Goal: Task Accomplishment & Management: Use online tool/utility

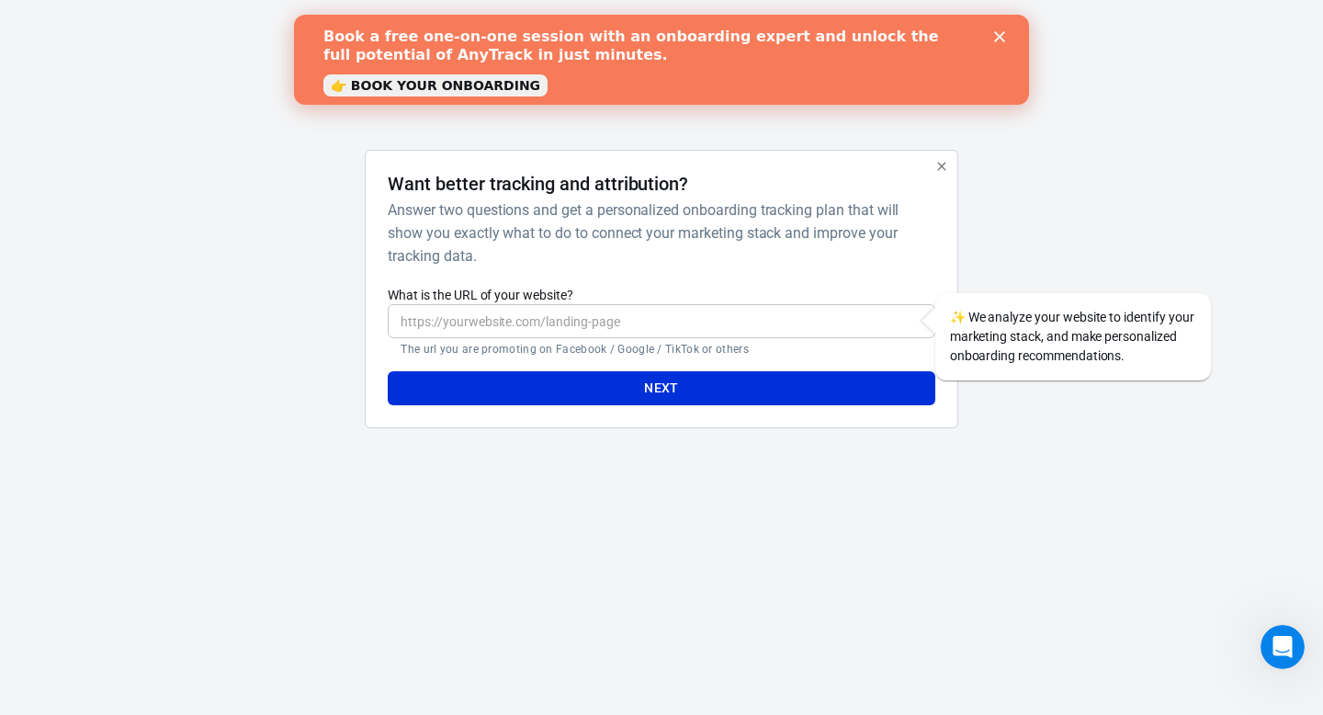
click at [995, 38] on icon "Close" at bounding box center [999, 36] width 11 height 11
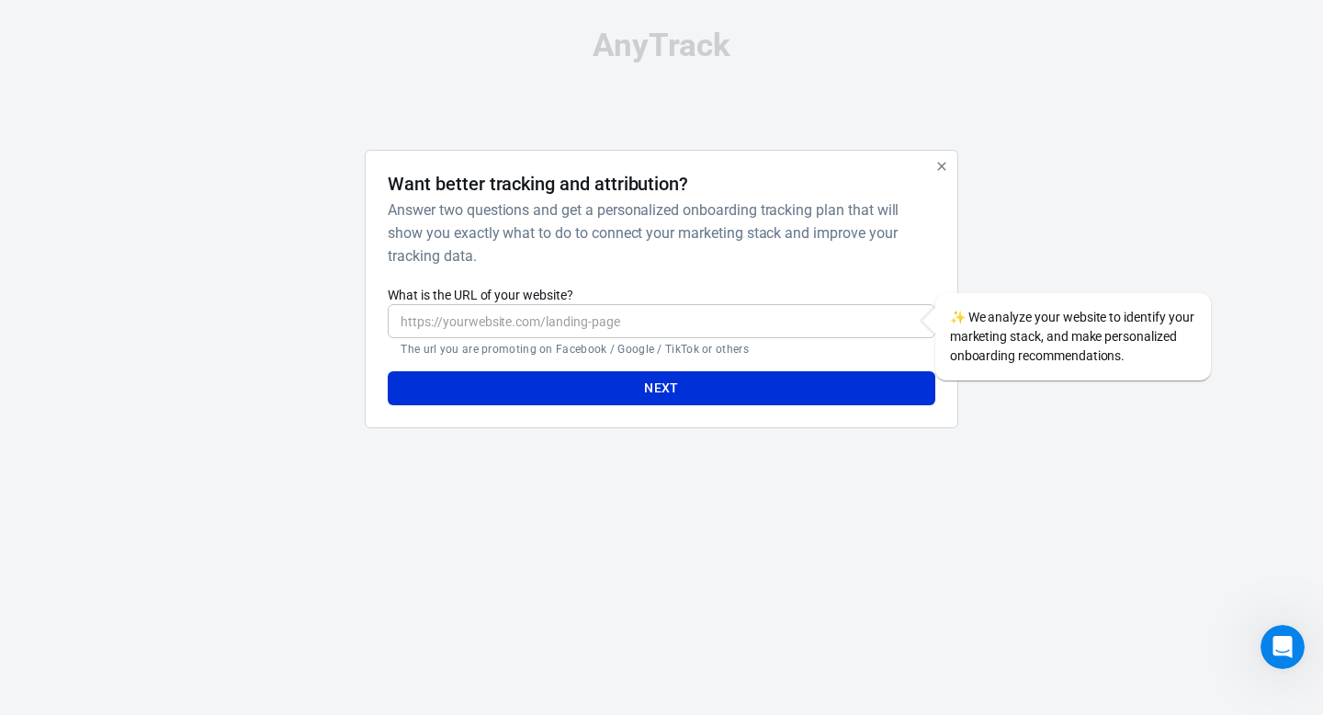
click at [587, 334] on input "What is the URL of your website?" at bounding box center [661, 321] width 547 height 34
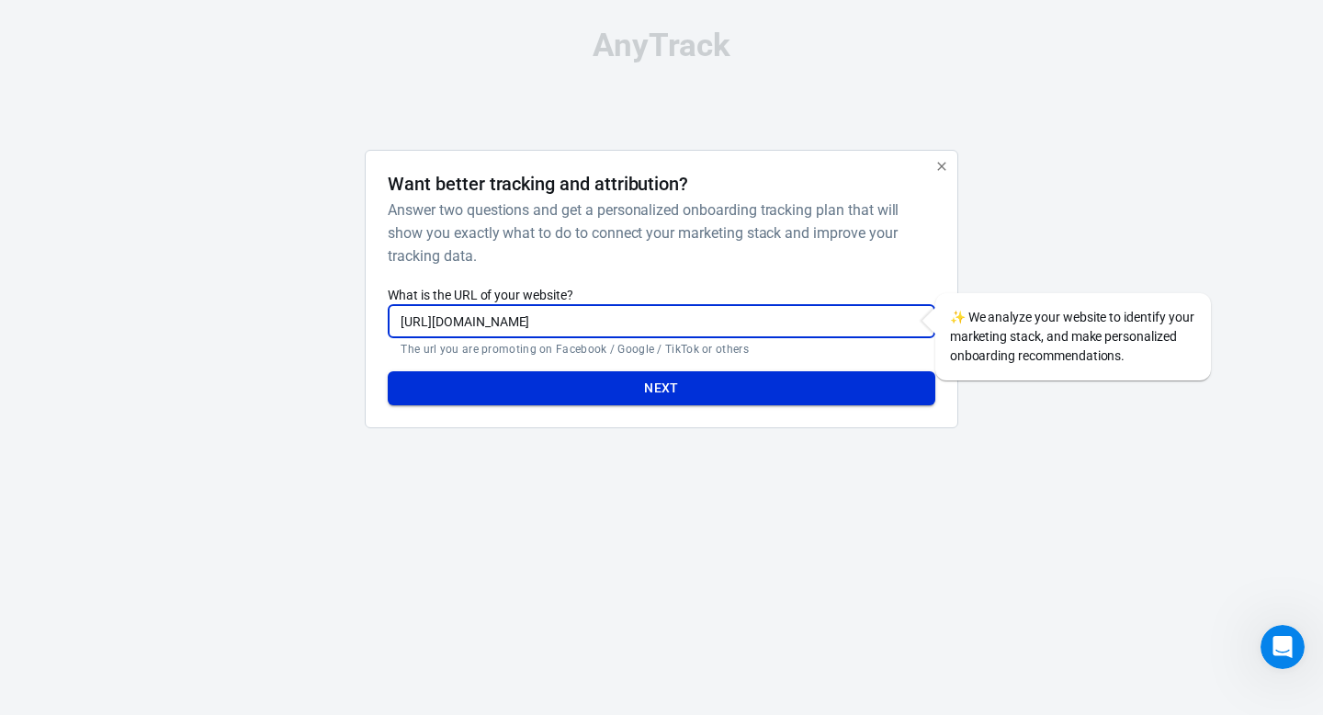
type input "https://listzon.com"
click at [450, 383] on button "Next" at bounding box center [661, 388] width 547 height 34
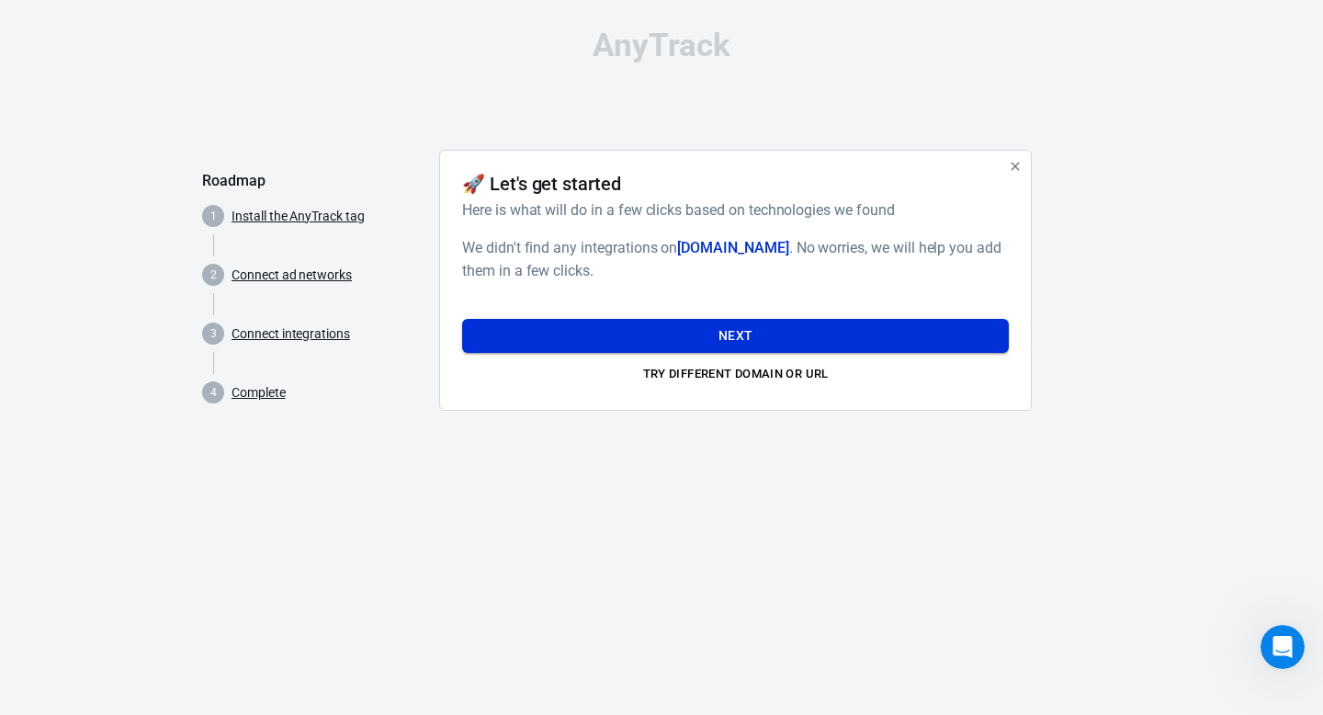
click at [777, 332] on button "Next" at bounding box center [735, 336] width 547 height 34
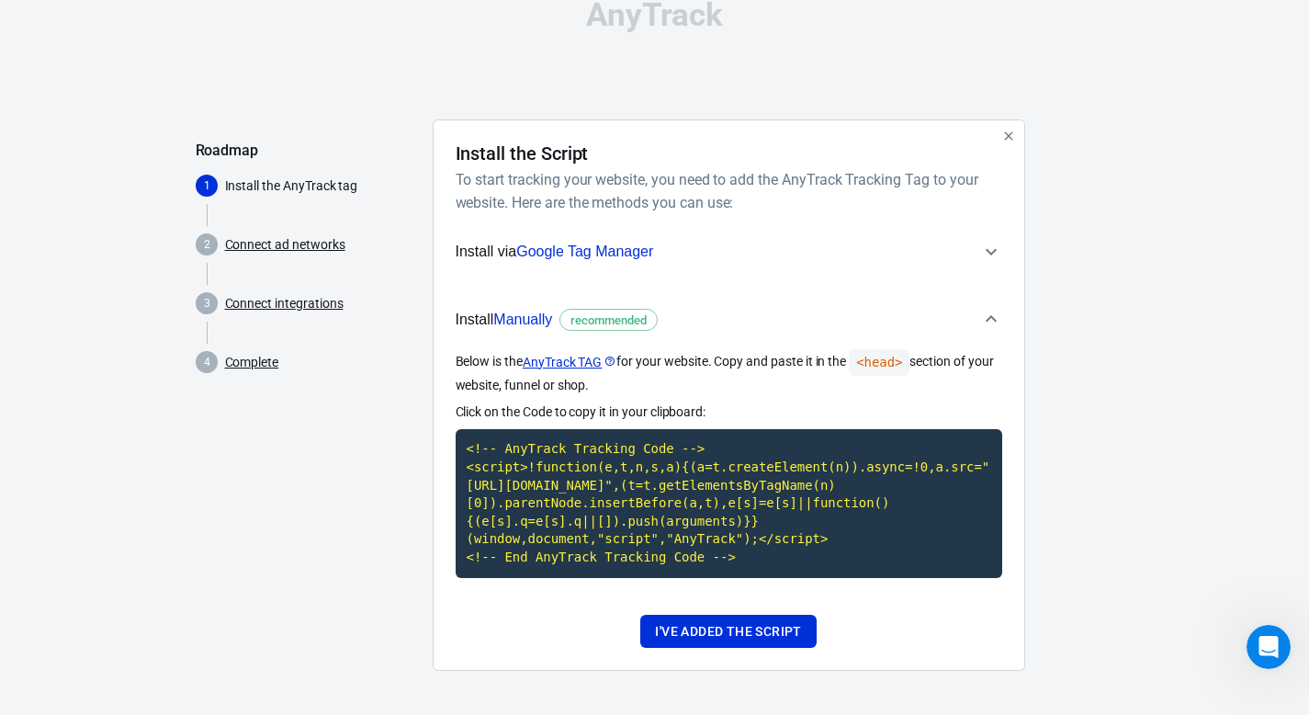
scroll to position [49, 0]
click at [662, 509] on code "<!-- AnyTrack Tracking Code --> <script>!function(e,t,n,s,a){(a=t.createElement…" at bounding box center [729, 503] width 547 height 148
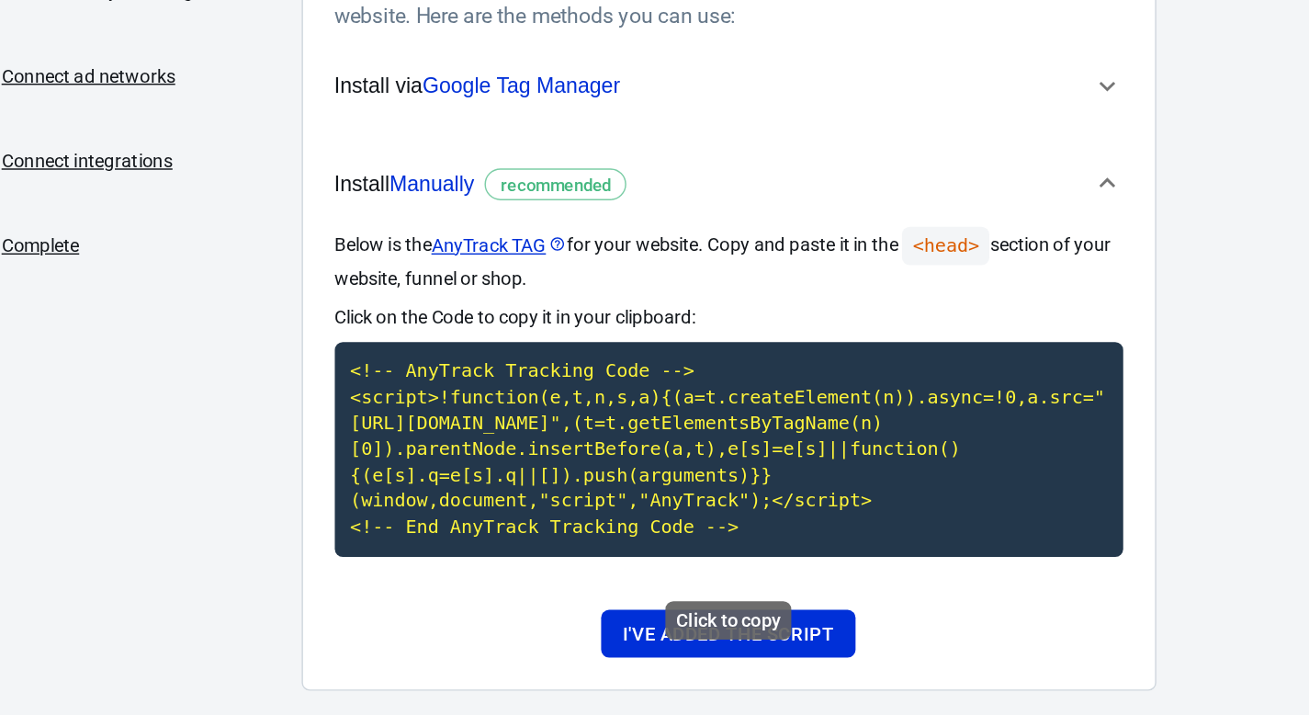
click at [685, 482] on code "<!-- AnyTrack Tracking Code --> <script>!function(e,t,n,s,a){(a=t.createElement…" at bounding box center [729, 503] width 547 height 148
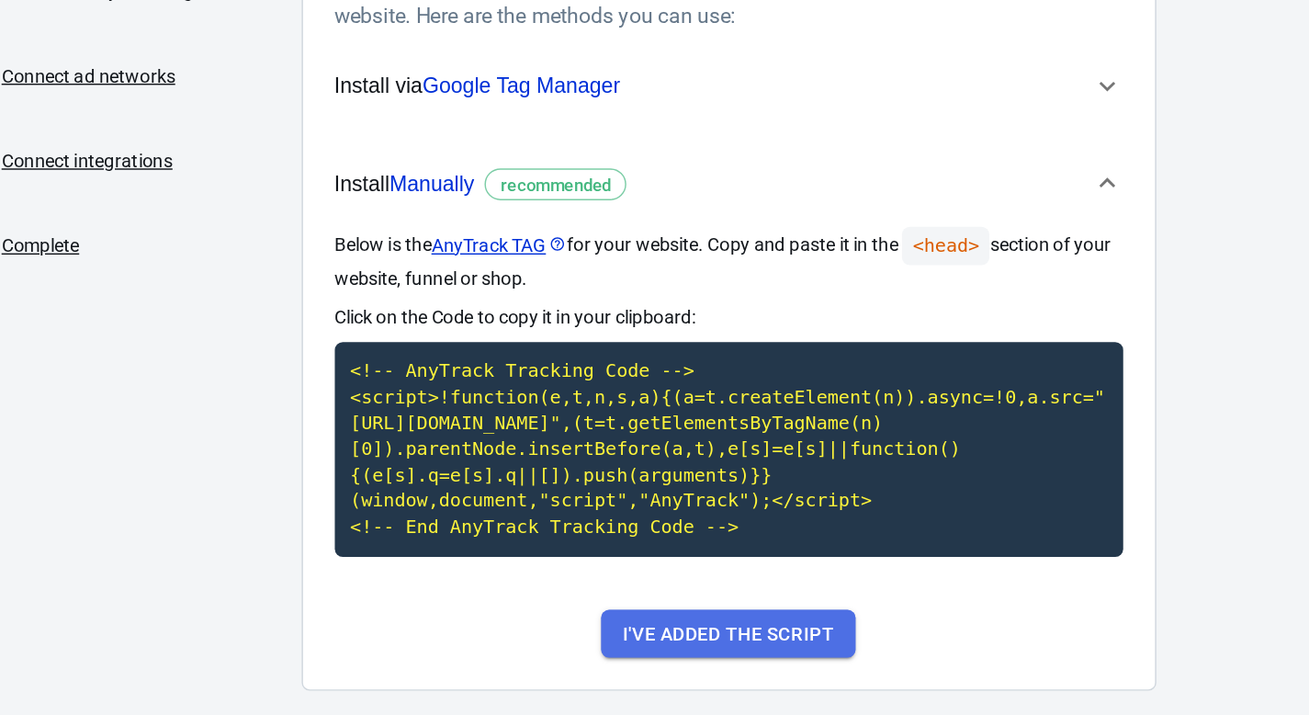
click at [755, 632] on button "I've added the script" at bounding box center [727, 632] width 175 height 34
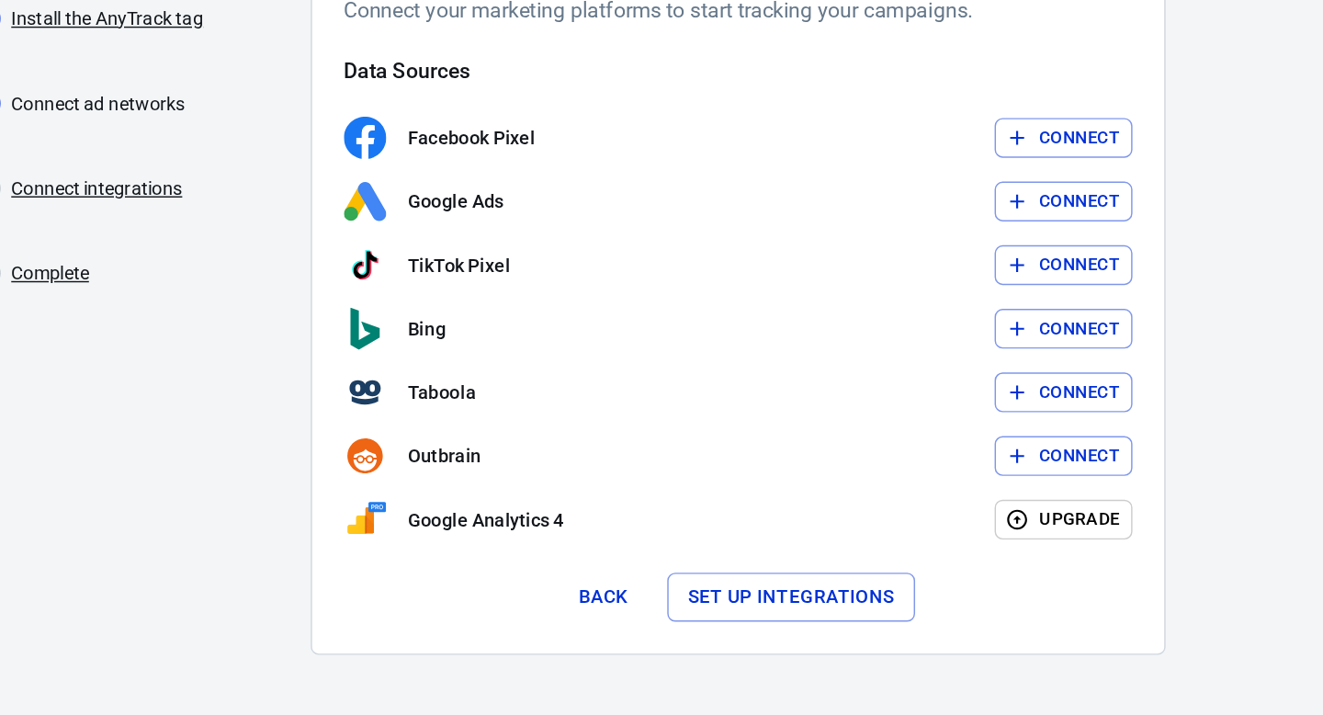
drag, startPoint x: 978, startPoint y: 296, endPoint x: 812, endPoint y: 315, distance: 166.5
click at [802, 316] on div "Facebook Pixel Connect Google Ads Connect TikTok Pixel Connect .st0{fill:#00827…" at bounding box center [735, 431] width 547 height 294
click at [968, 343] on button "Connect" at bounding box center [961, 343] width 96 height 28
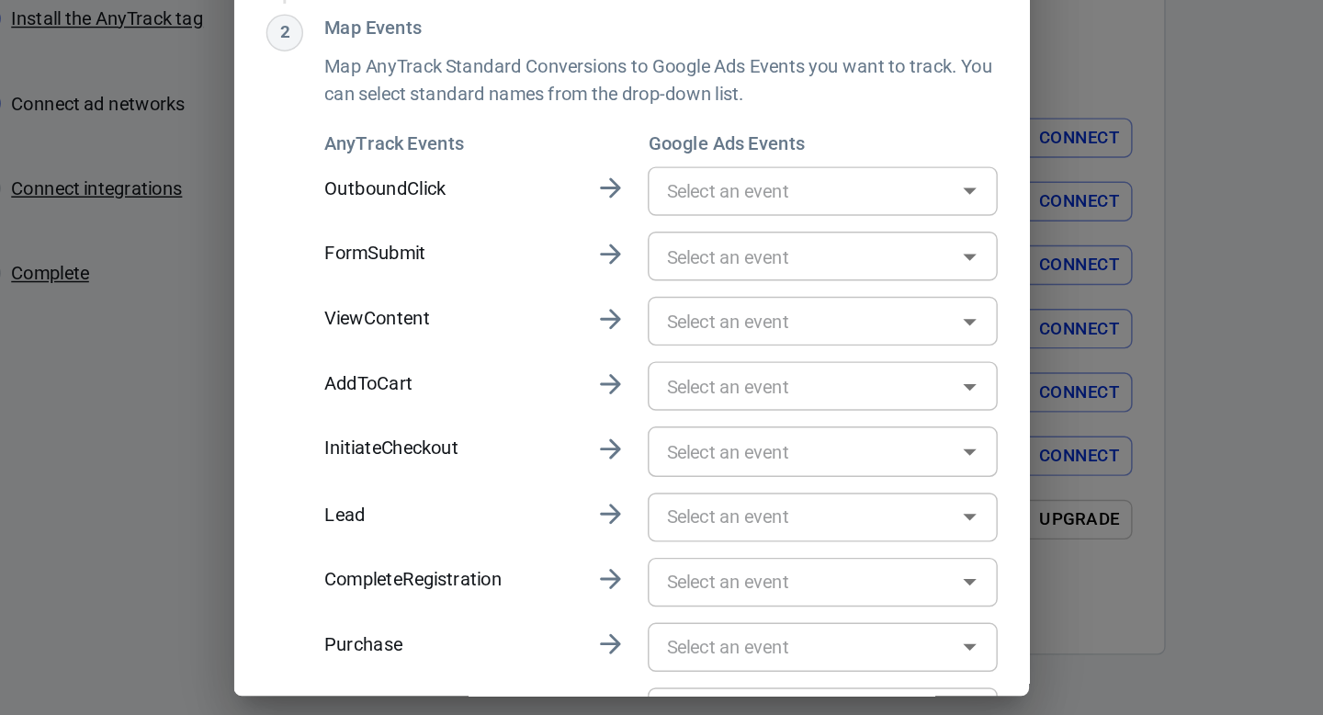
click at [891, 344] on icon "Open" at bounding box center [896, 335] width 22 height 22
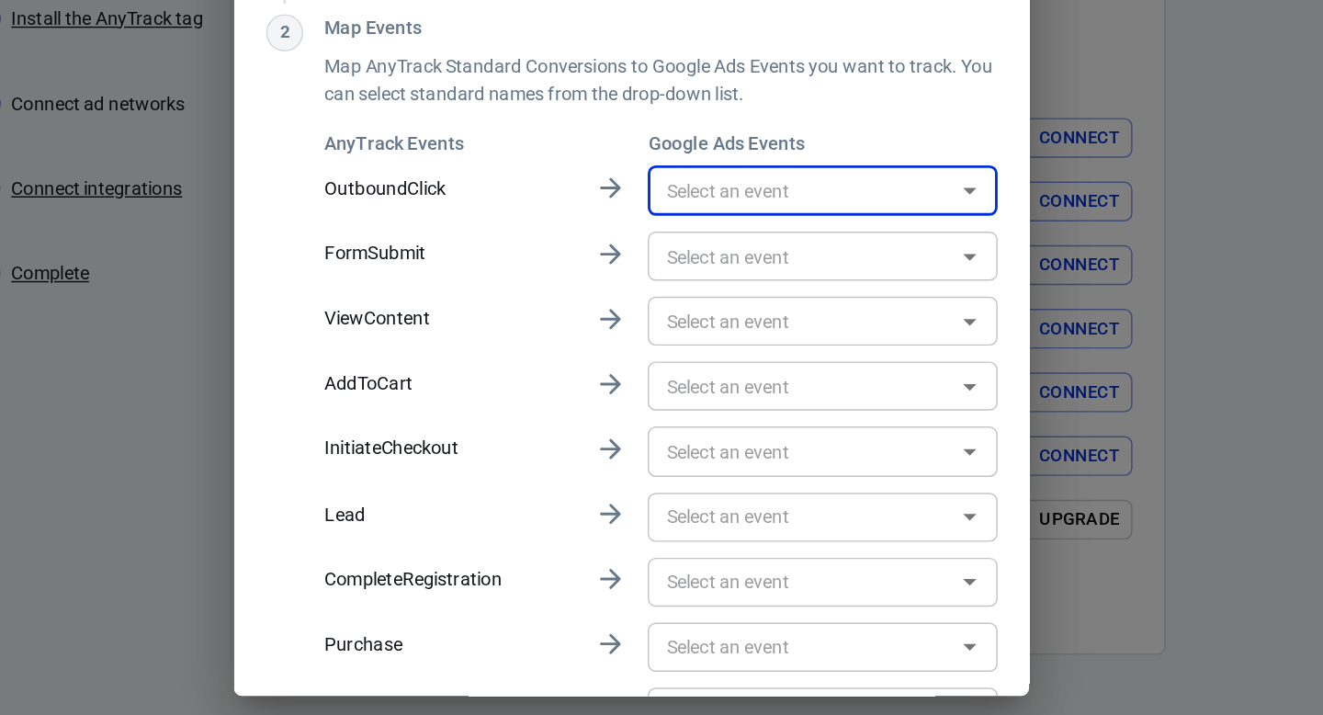
click at [842, 336] on input "text" at bounding box center [778, 335] width 201 height 23
click at [512, 331] on p "OutboundClick" at bounding box center [534, 333] width 173 height 19
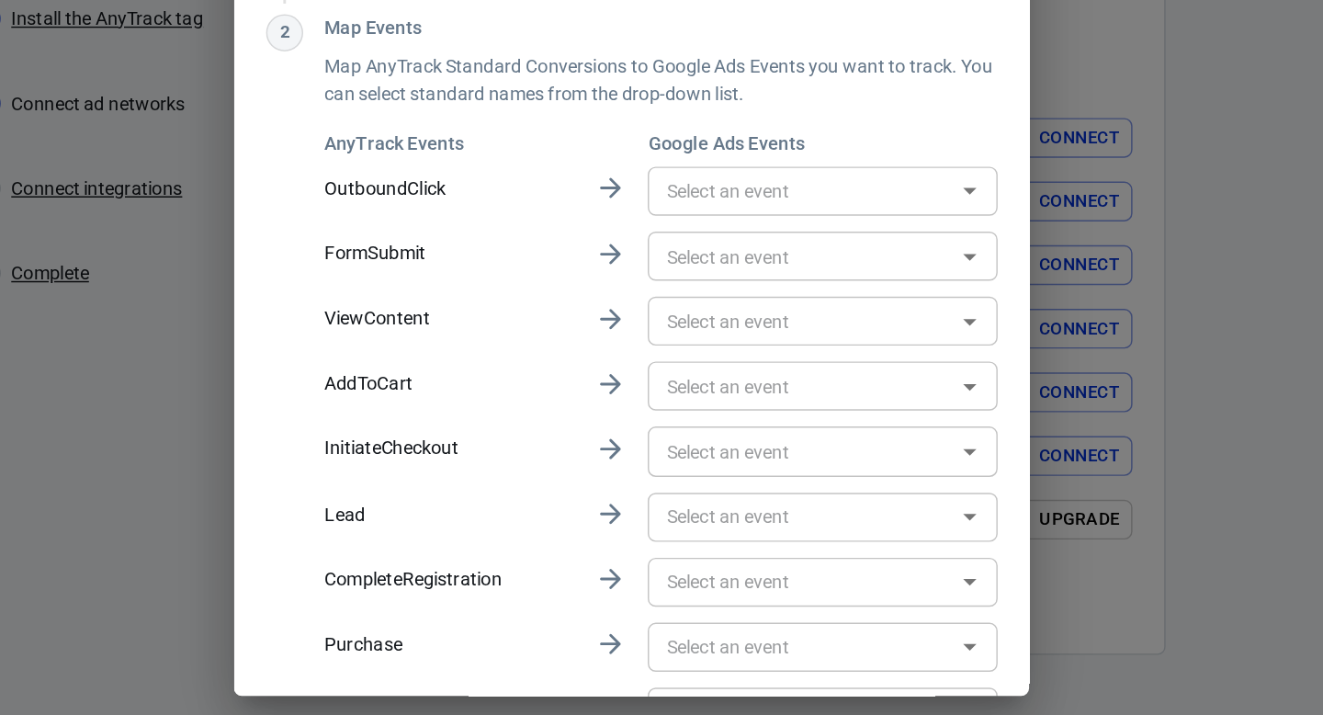
click at [646, 330] on icon at bounding box center [647, 333] width 22 height 22
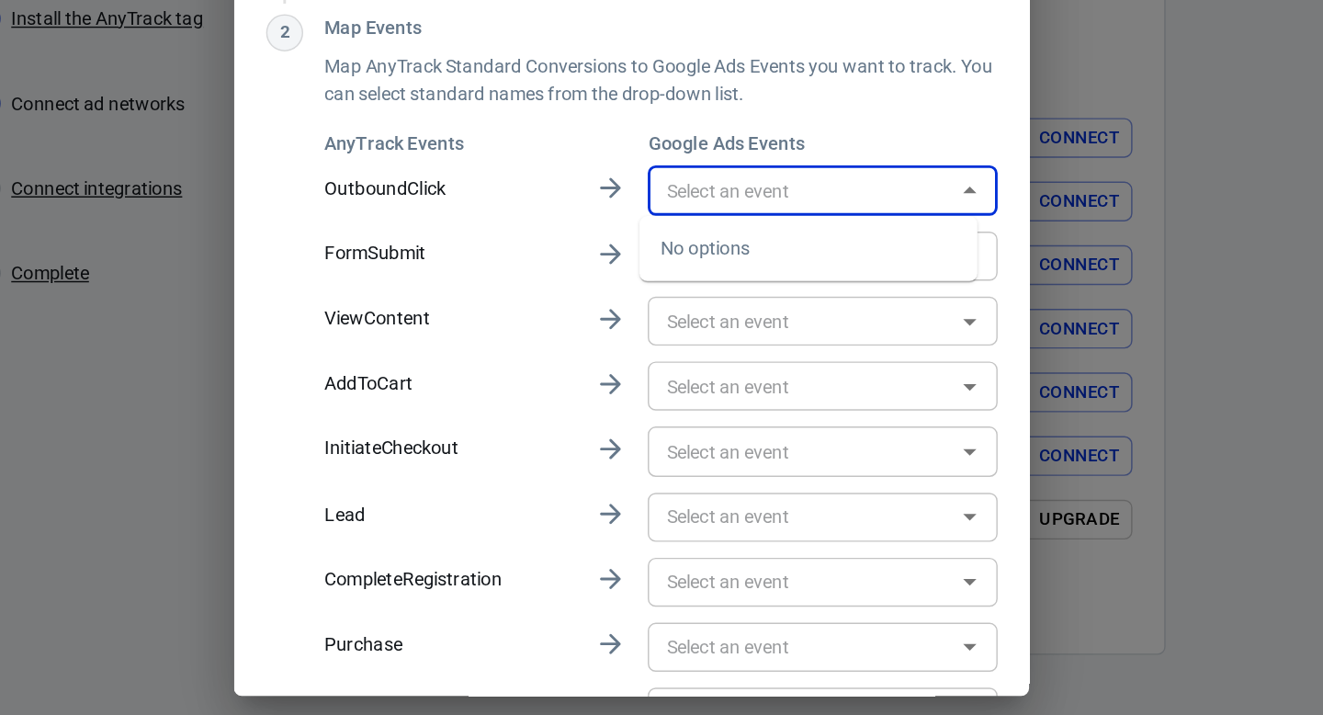
click at [745, 334] on input "text" at bounding box center [778, 335] width 201 height 23
click at [760, 331] on input "text" at bounding box center [778, 335] width 201 height 23
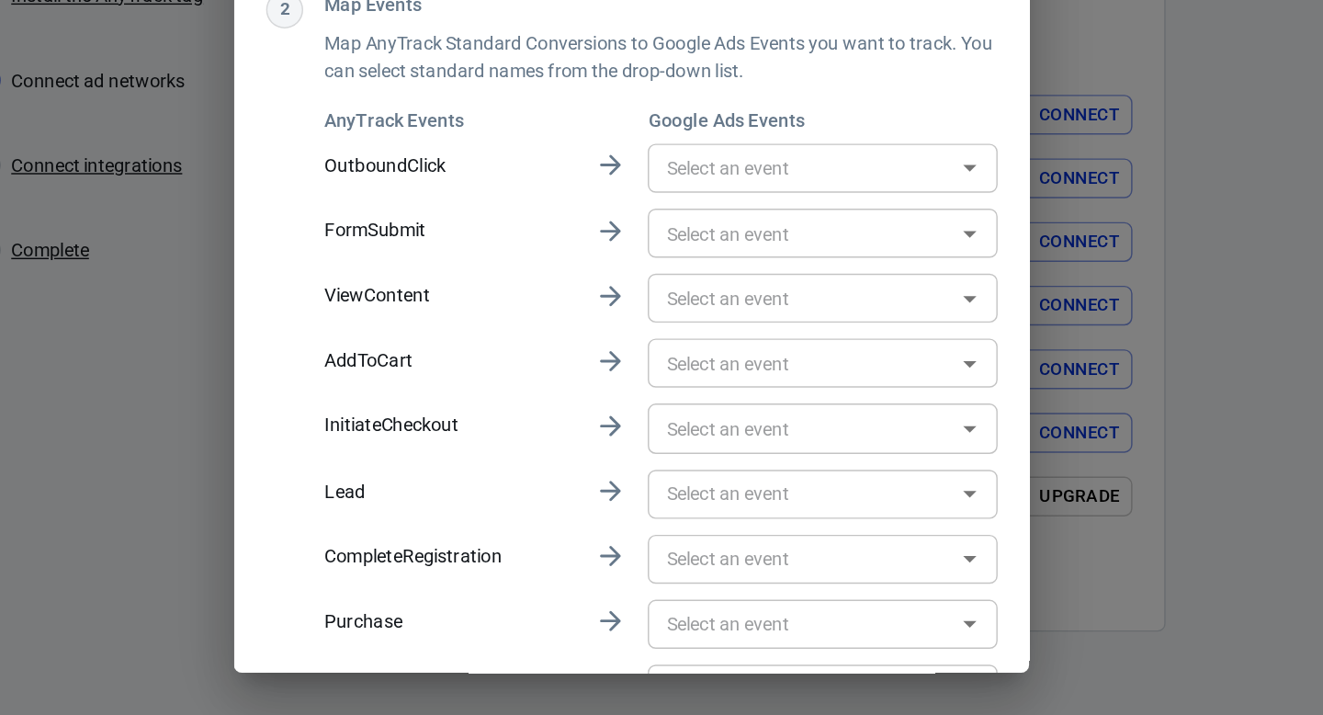
click at [535, 331] on p "OutboundClick" at bounding box center [534, 333] width 173 height 19
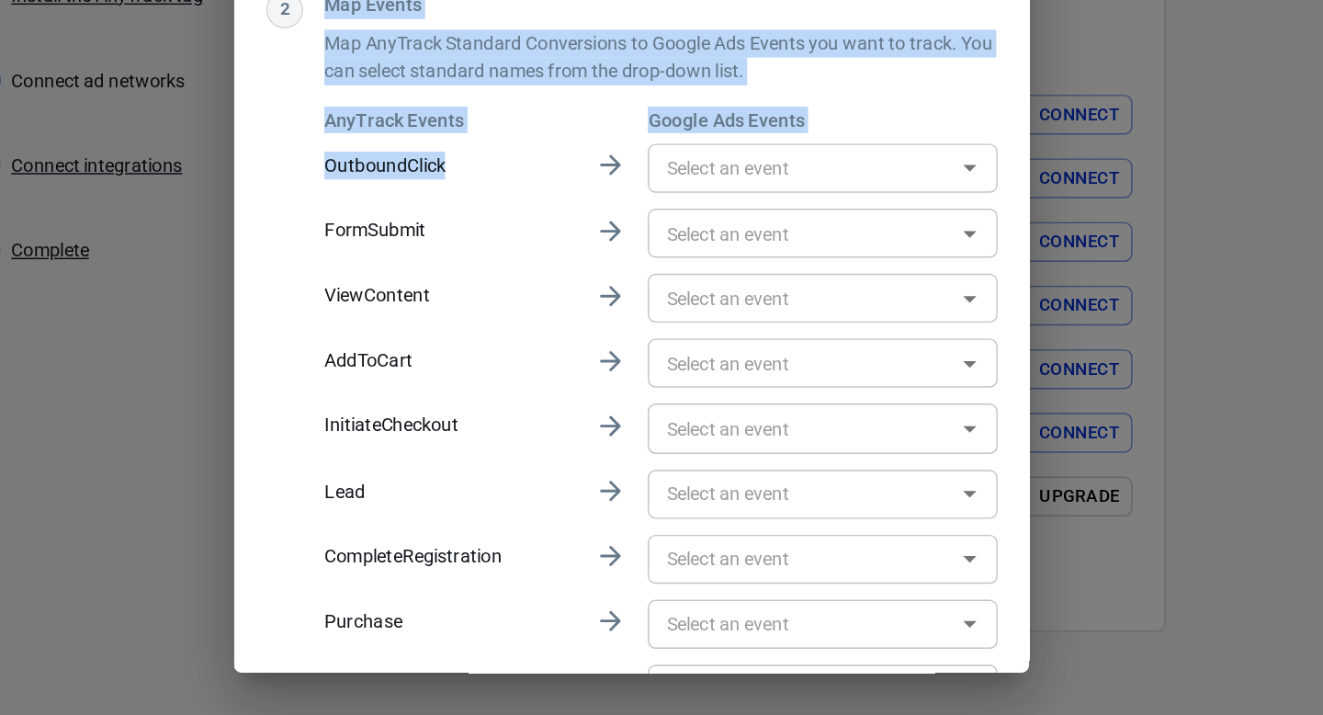
drag, startPoint x: 530, startPoint y: 331, endPoint x: 429, endPoint y: 325, distance: 101.2
click at [429, 325] on div "2 Map Events Map AnyTrack Standard Conversions to Google Ads Events you want to…" at bounding box center [661, 510] width 507 height 594
click at [498, 345] on div "AnyTrack Events Google Ads Events OutboundClick ​ FormSubmit ​ ViewContent ​ Ad…" at bounding box center [681, 550] width 467 height 515
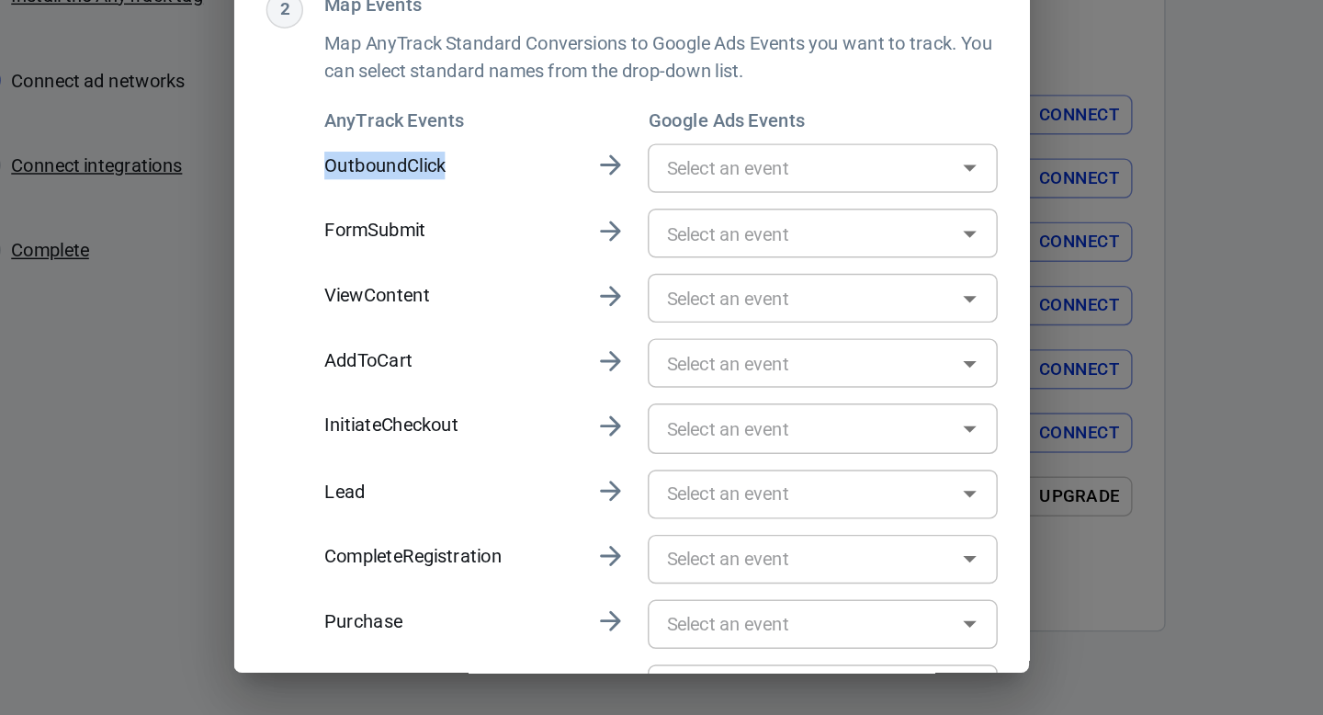
drag, startPoint x: 528, startPoint y: 333, endPoint x: 448, endPoint y: 335, distance: 80.0
click at [448, 335] on p "OutboundClick" at bounding box center [534, 333] width 173 height 19
copy p "OutboundClick"
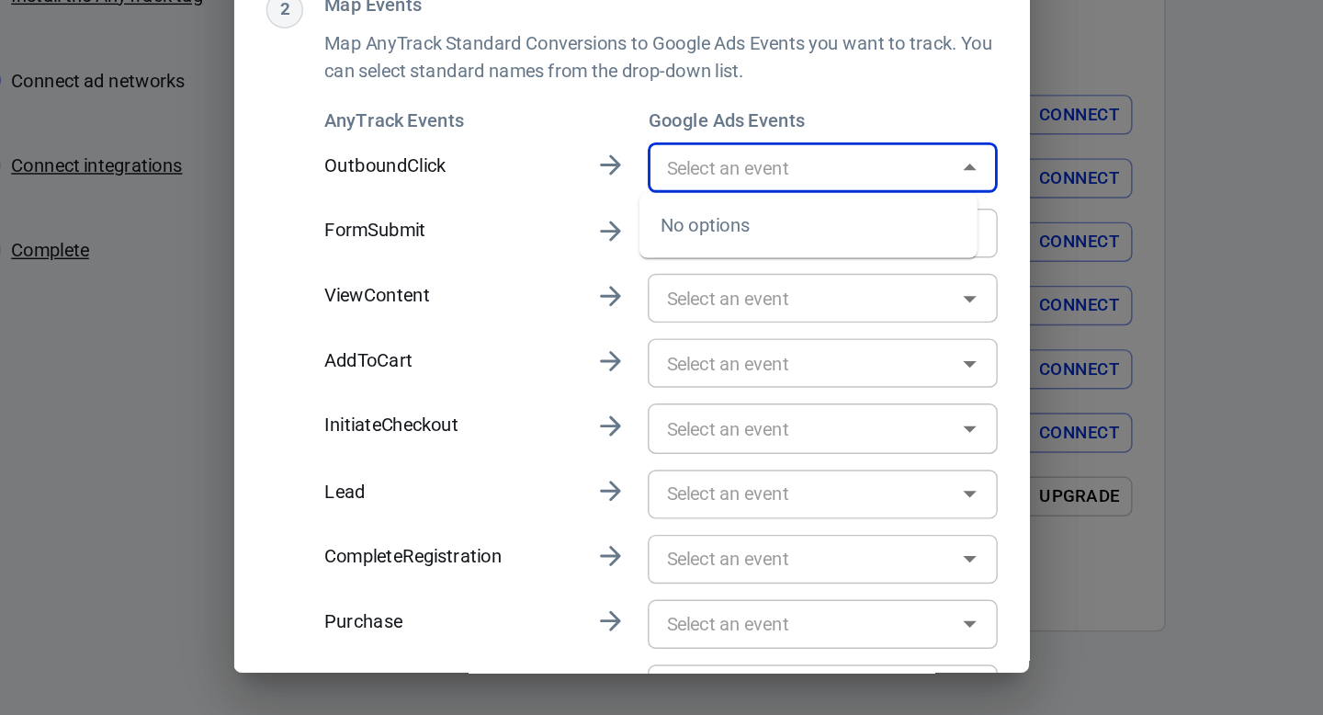
paste input "OutboundClick"
type input "OutboundClick"
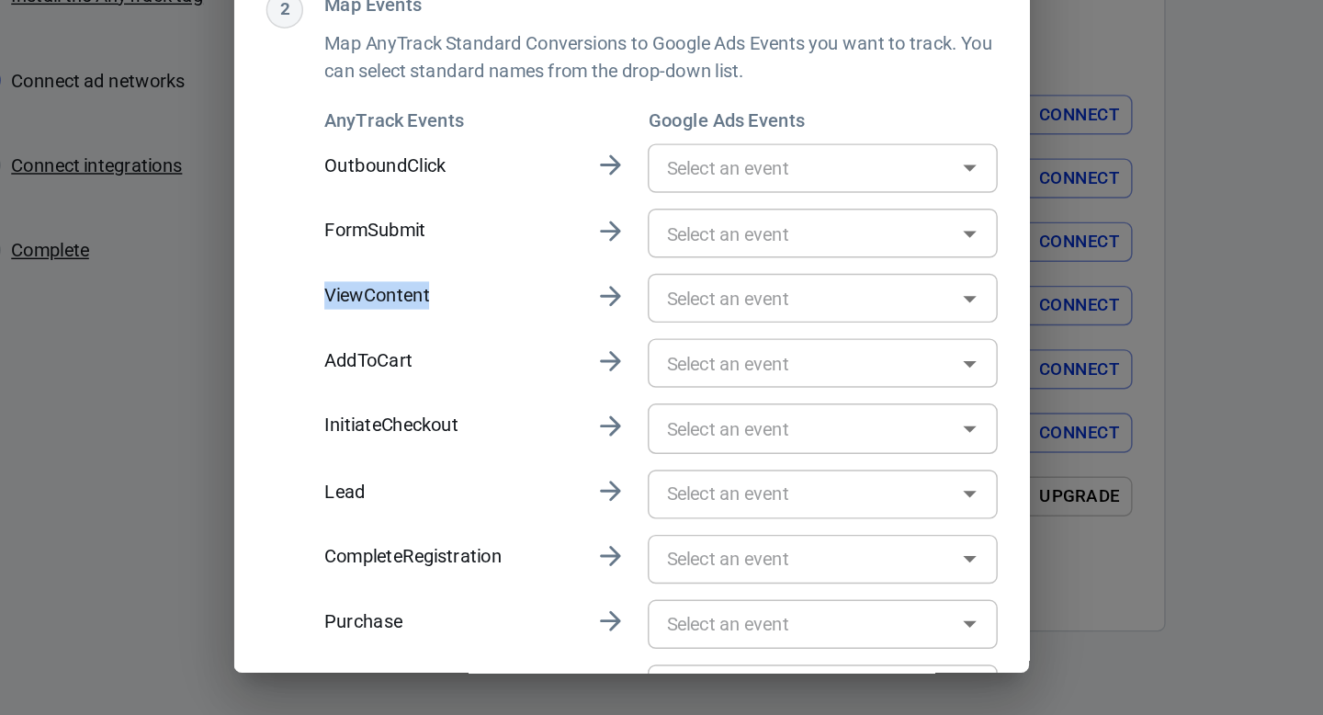
drag, startPoint x: 545, startPoint y: 424, endPoint x: 457, endPoint y: 424, distance: 88.2
click at [445, 427] on div "2 Map Events Map AnyTrack Standard Conversions to Google Ads Events you want to…" at bounding box center [661, 510] width 507 height 594
copy p "ViewContent"
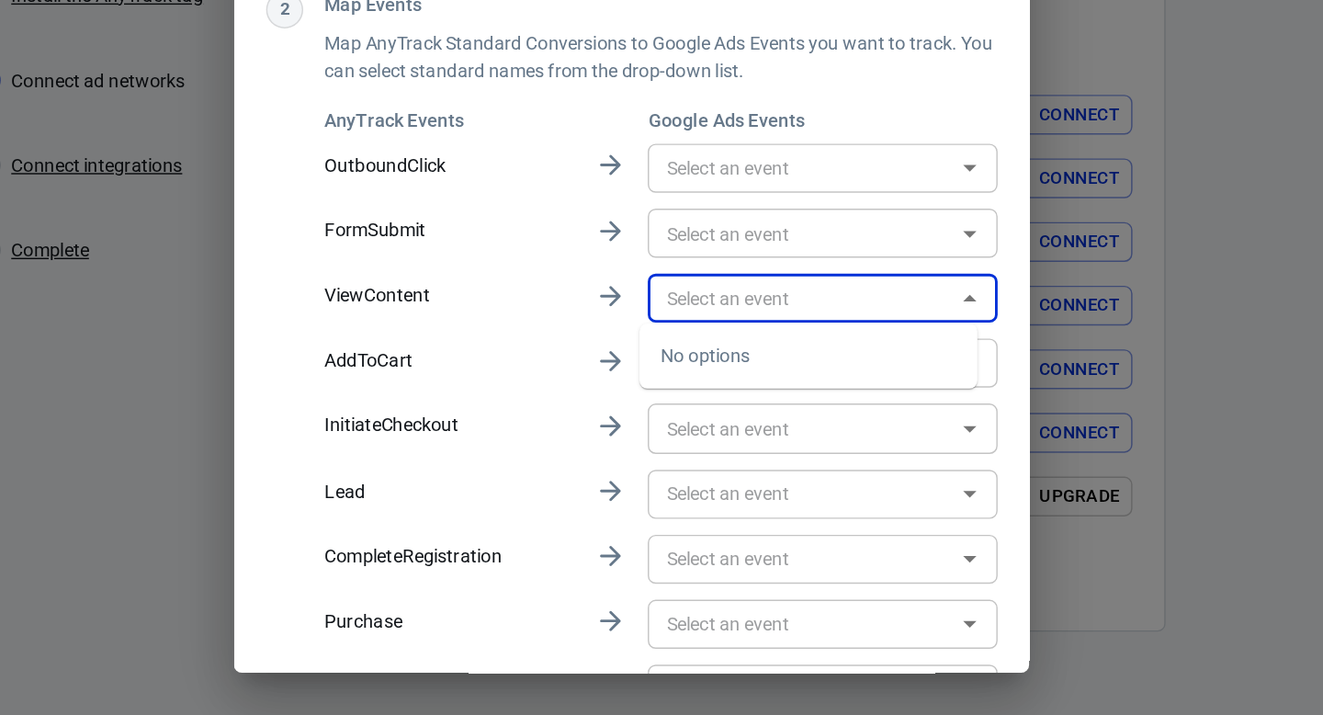
click at [707, 419] on input "text" at bounding box center [778, 425] width 201 height 23
paste input "ViewContent"
type input "ViewContent"
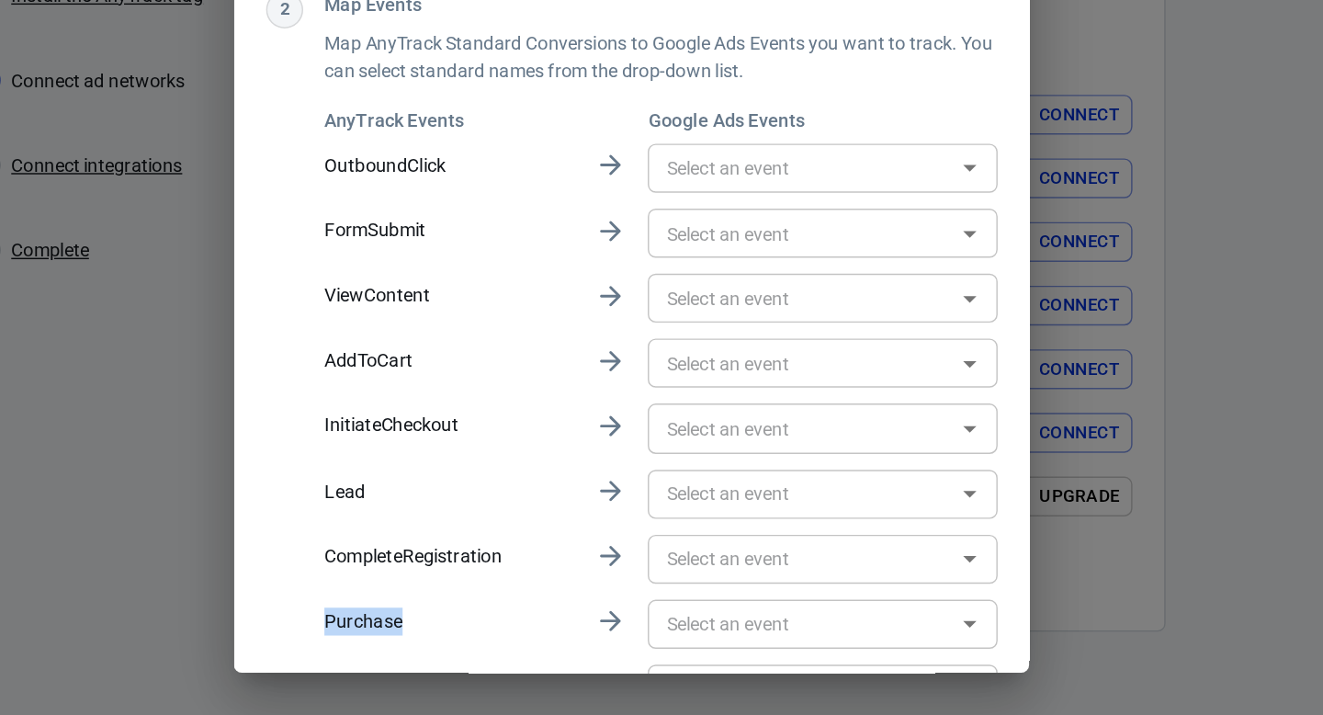
drag, startPoint x: 506, startPoint y: 654, endPoint x: 450, endPoint y: 651, distance: 56.1
click at [449, 651] on p "Purchase" at bounding box center [534, 649] width 173 height 19
copy p "Purchase"
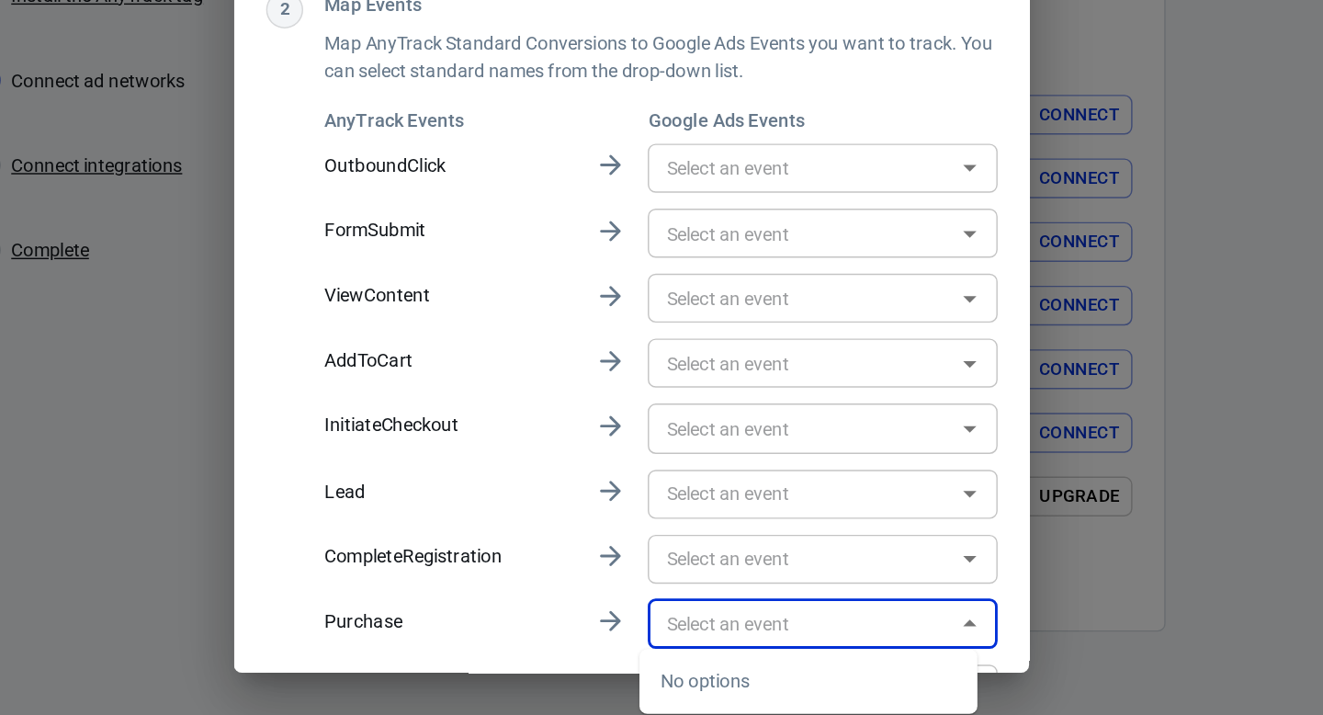
paste input "Purchase"
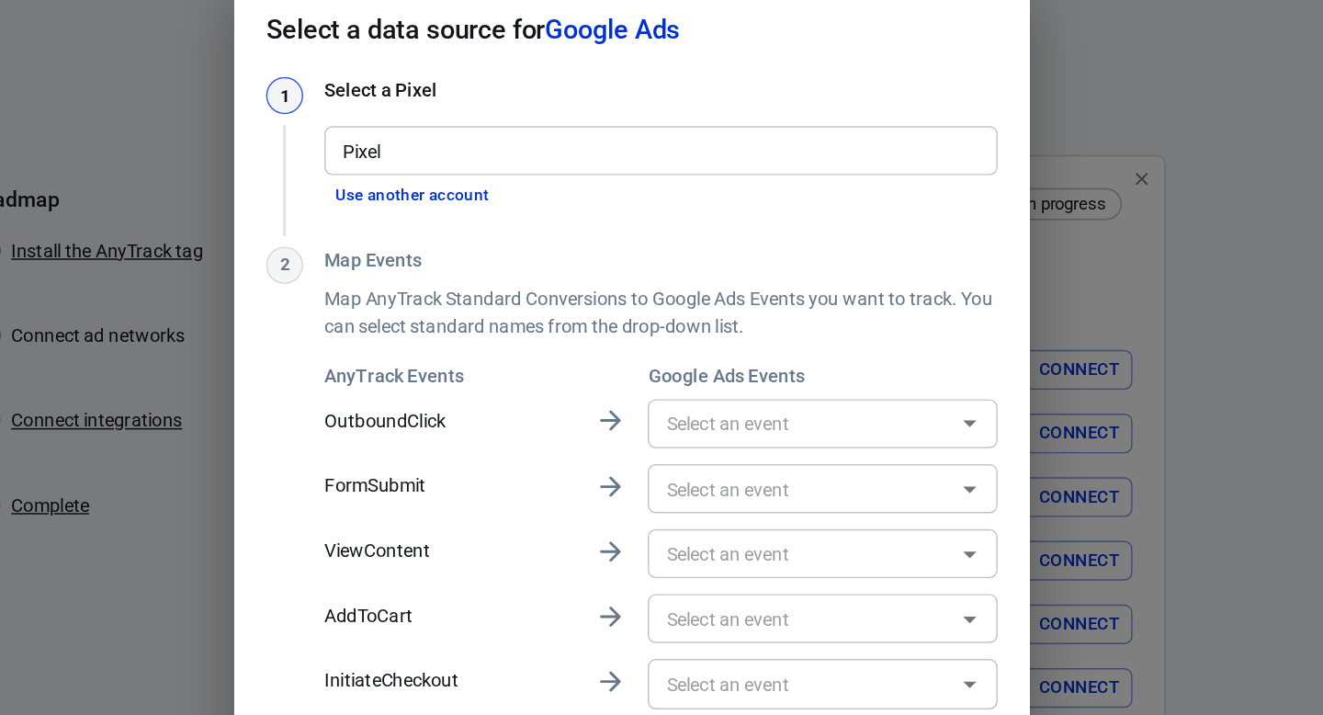
type input "Purchase"
click at [567, 151] on input "Pixel" at bounding box center [680, 146] width 453 height 23
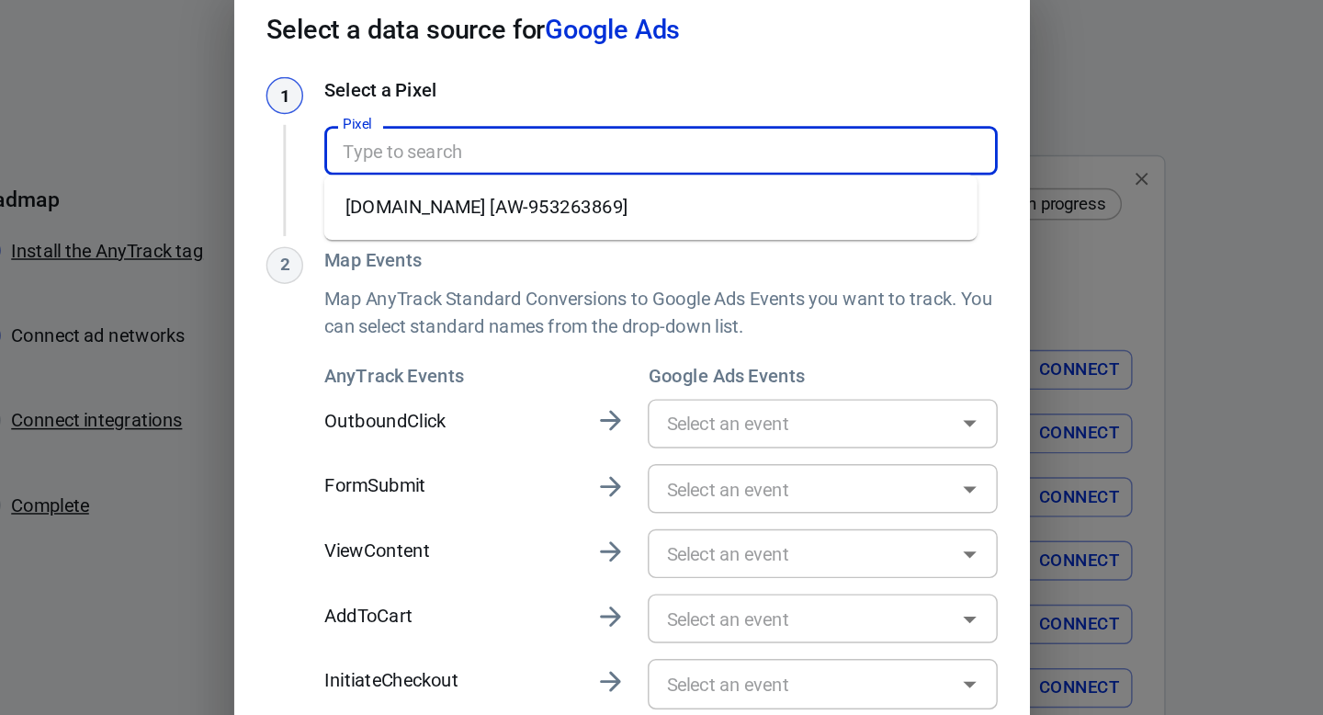
click at [551, 187] on li "www.ppcpro.cz [AW-953263869]" at bounding box center [674, 186] width 453 height 30
type input "www.ppcpro.cz [AW-953263869]"
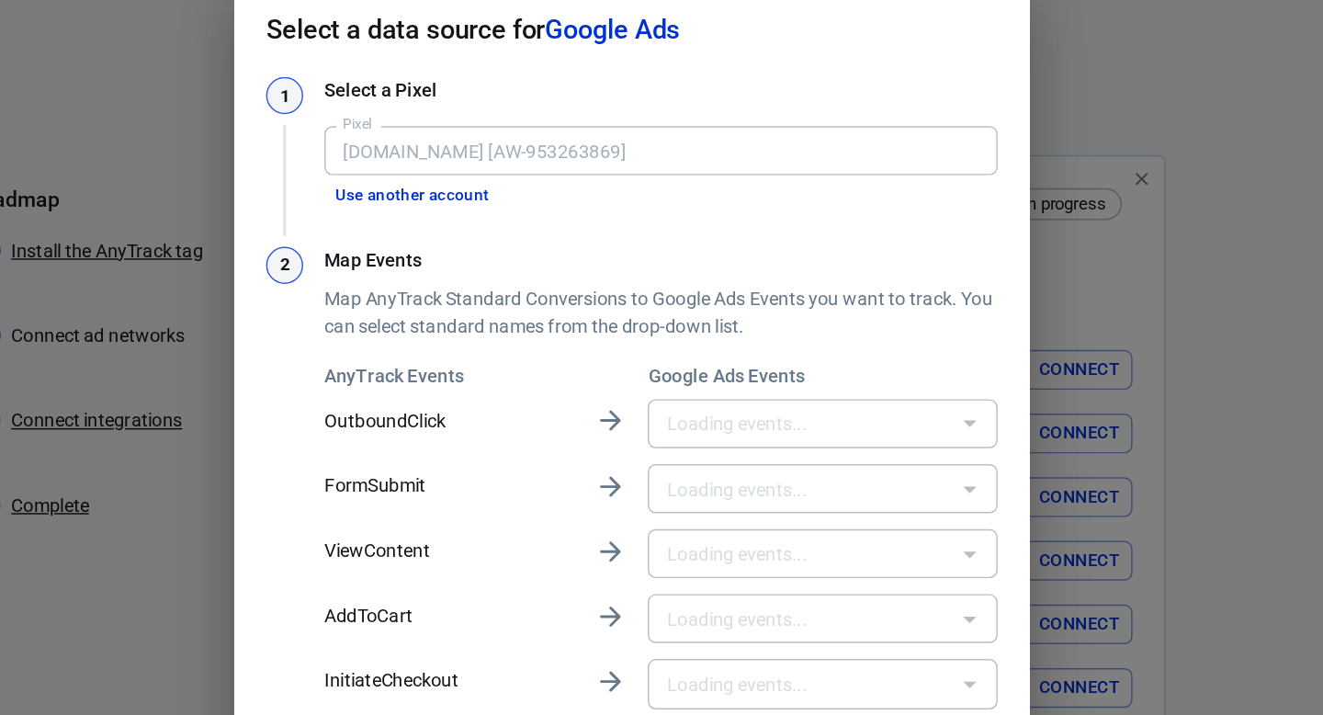
type input "Kliknutí na nabídku [ONxOCKbbw98aEP3NxsYD]"
type input "Nákup travel [qMPdCO6Es-AaEP3NxsYD]"
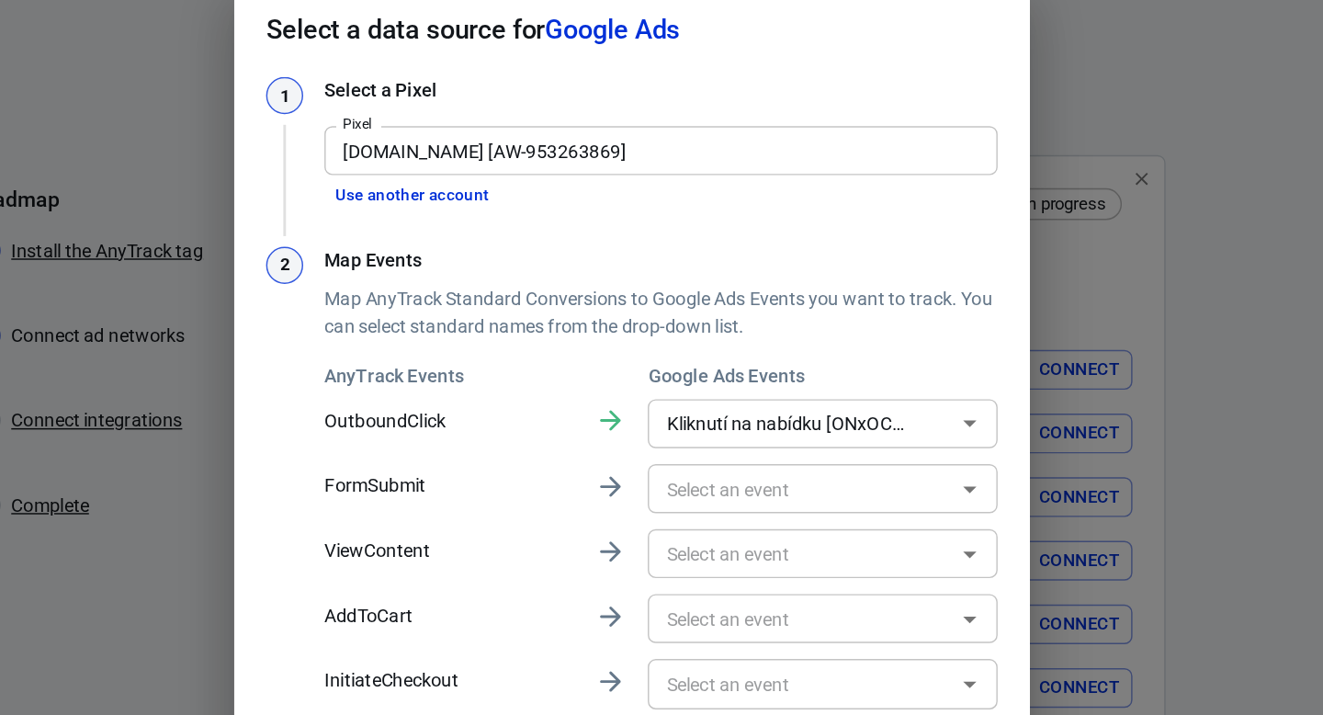
scroll to position [198, 0]
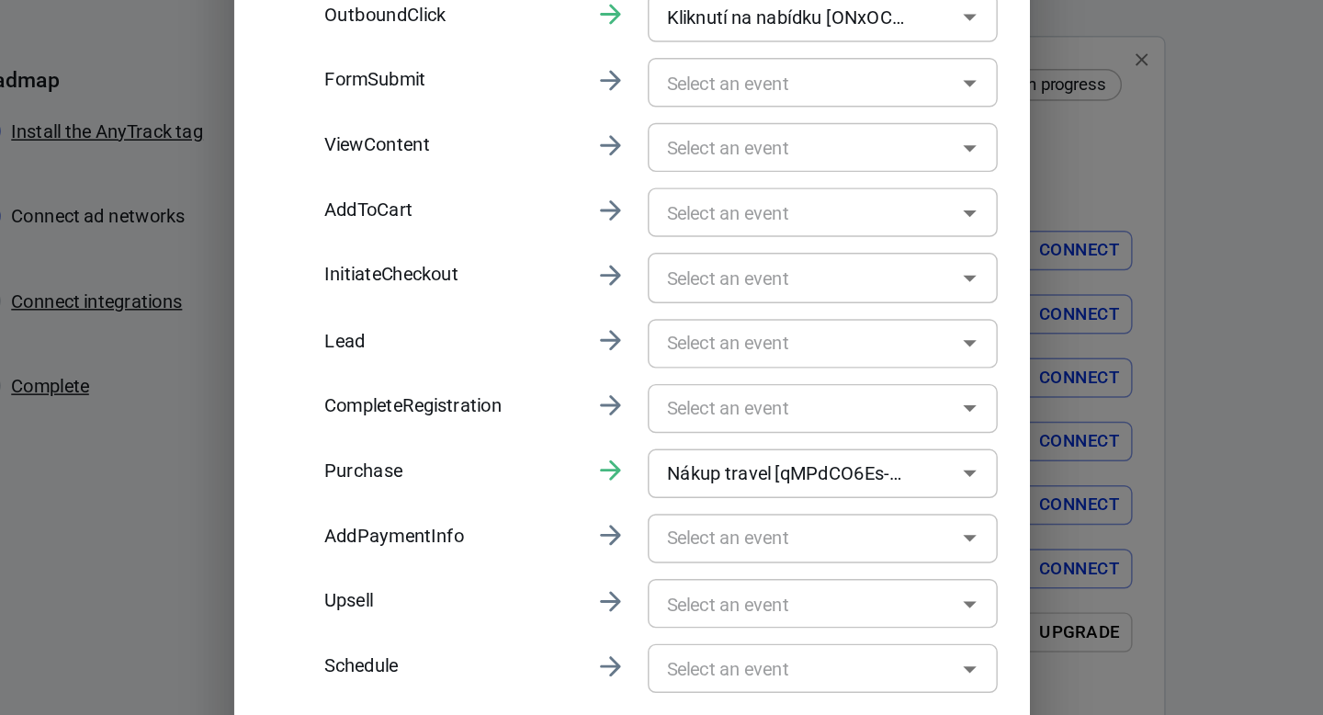
click at [763, 359] on input "text" at bounding box center [778, 363] width 201 height 23
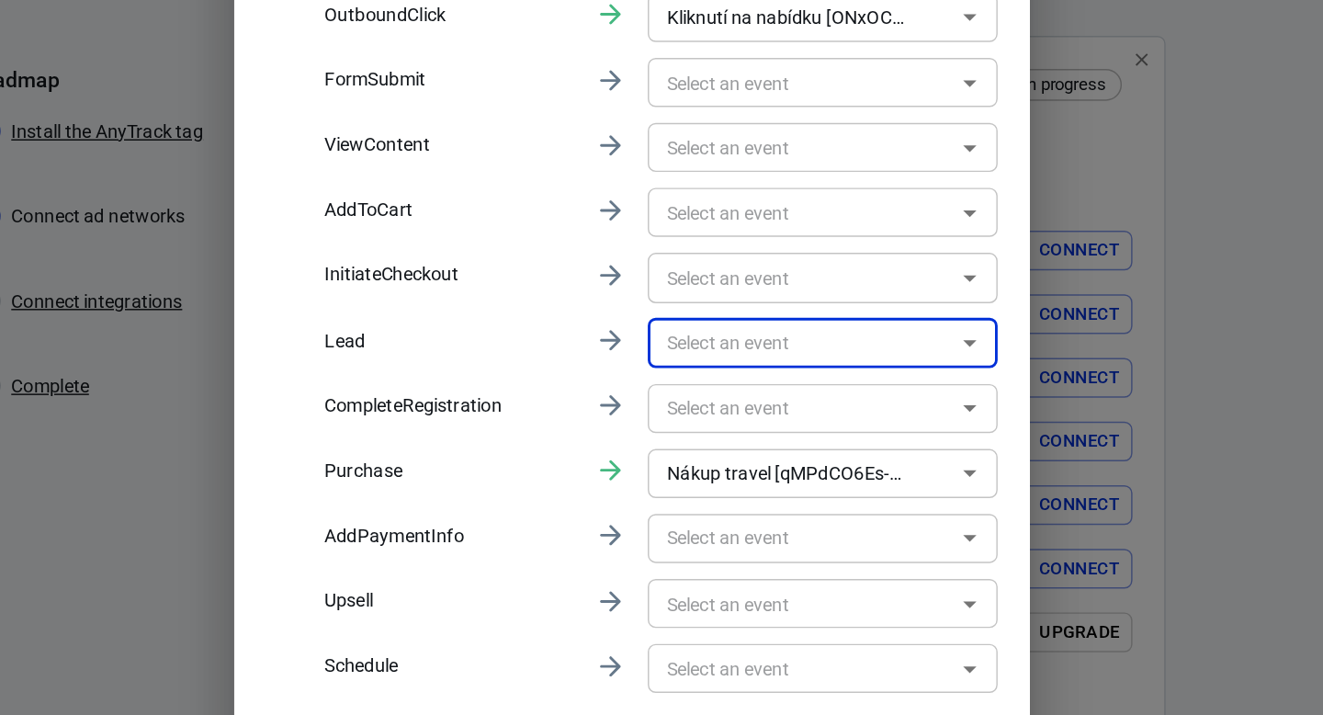
click at [763, 359] on input "text" at bounding box center [778, 363] width 201 height 23
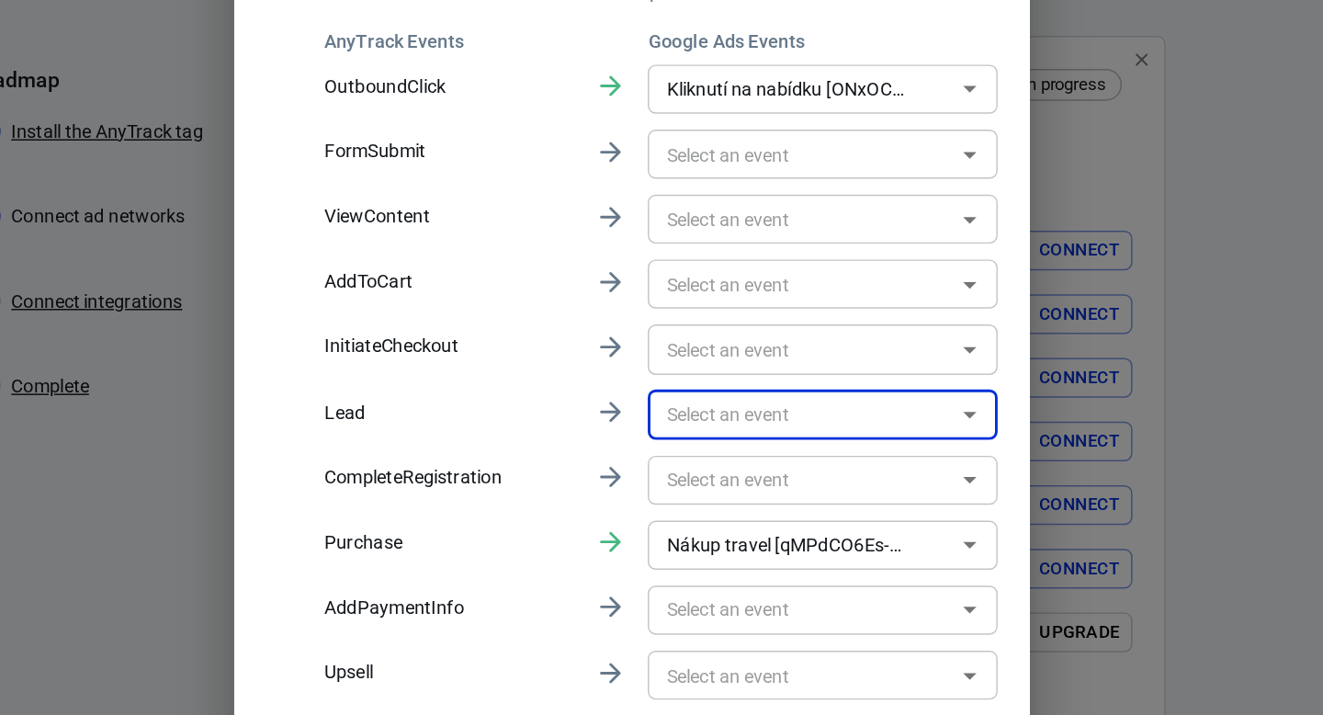
scroll to position [157, 0]
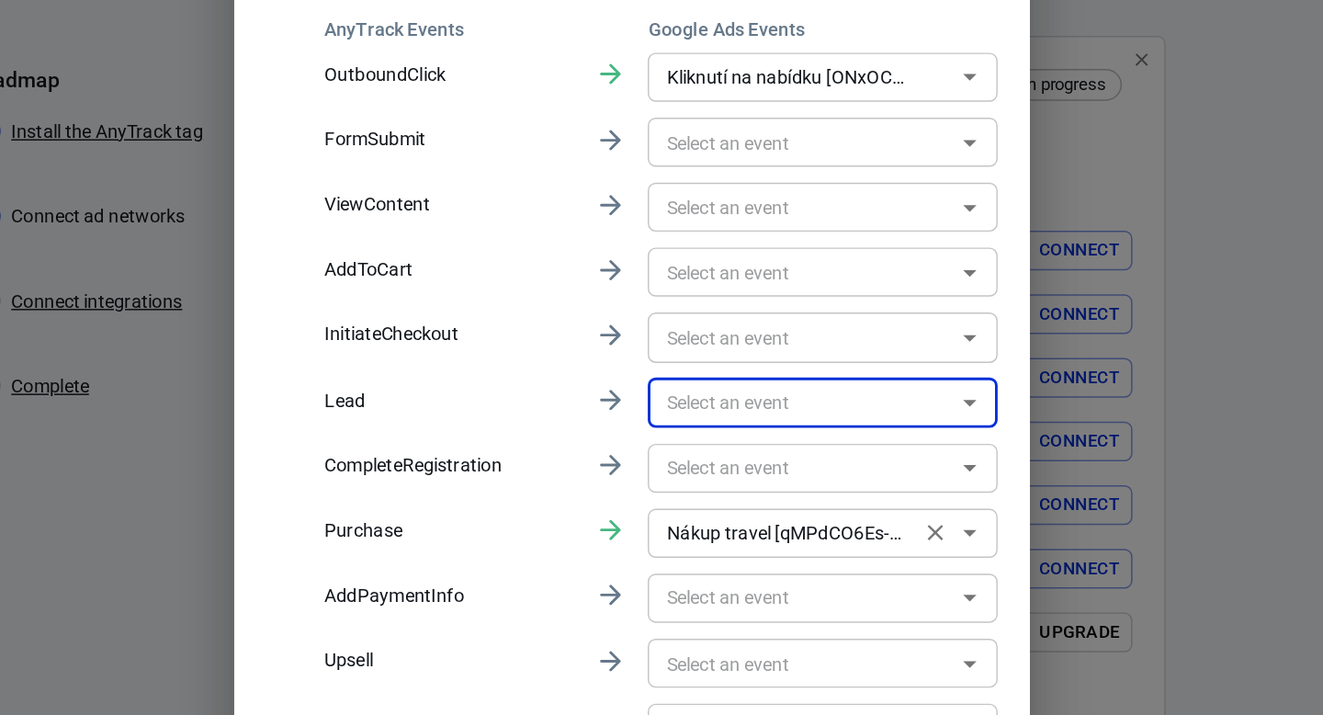
click at [866, 495] on icon "Clear" at bounding box center [871, 495] width 11 height 11
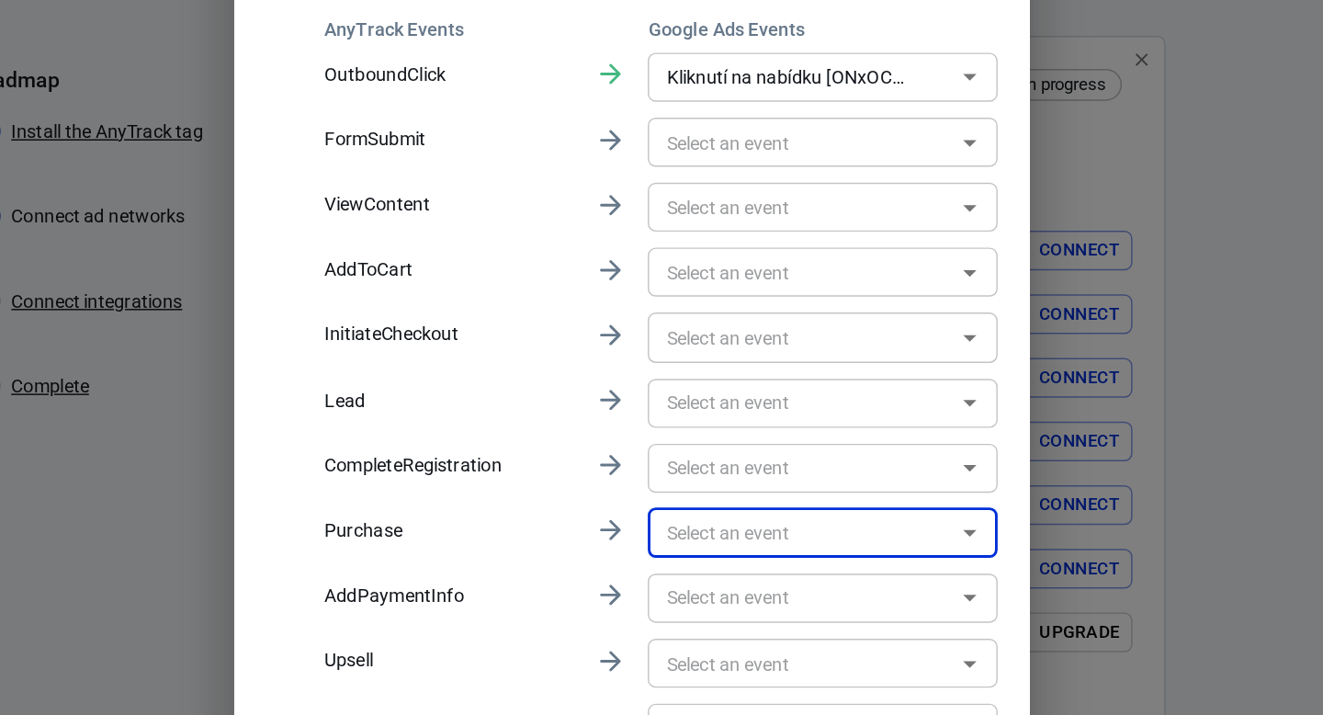
scroll to position [0, 0]
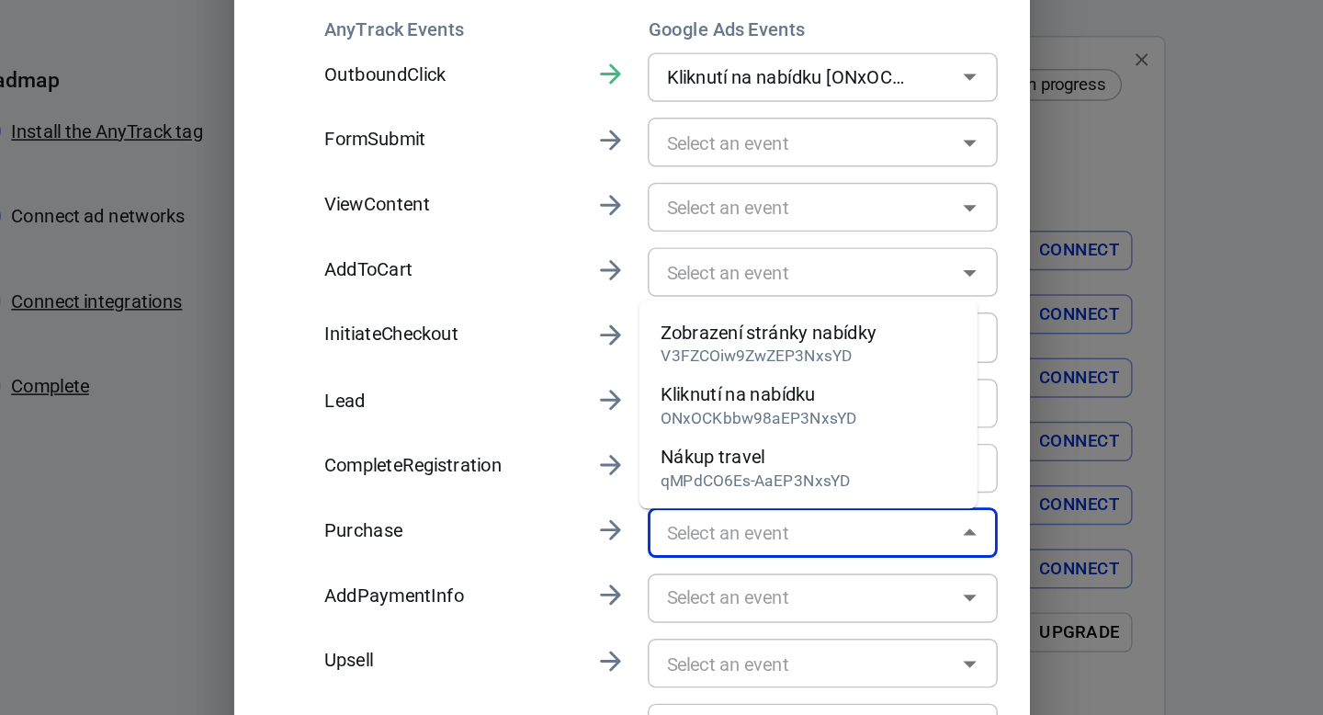
click at [831, 496] on input "text" at bounding box center [778, 494] width 201 height 23
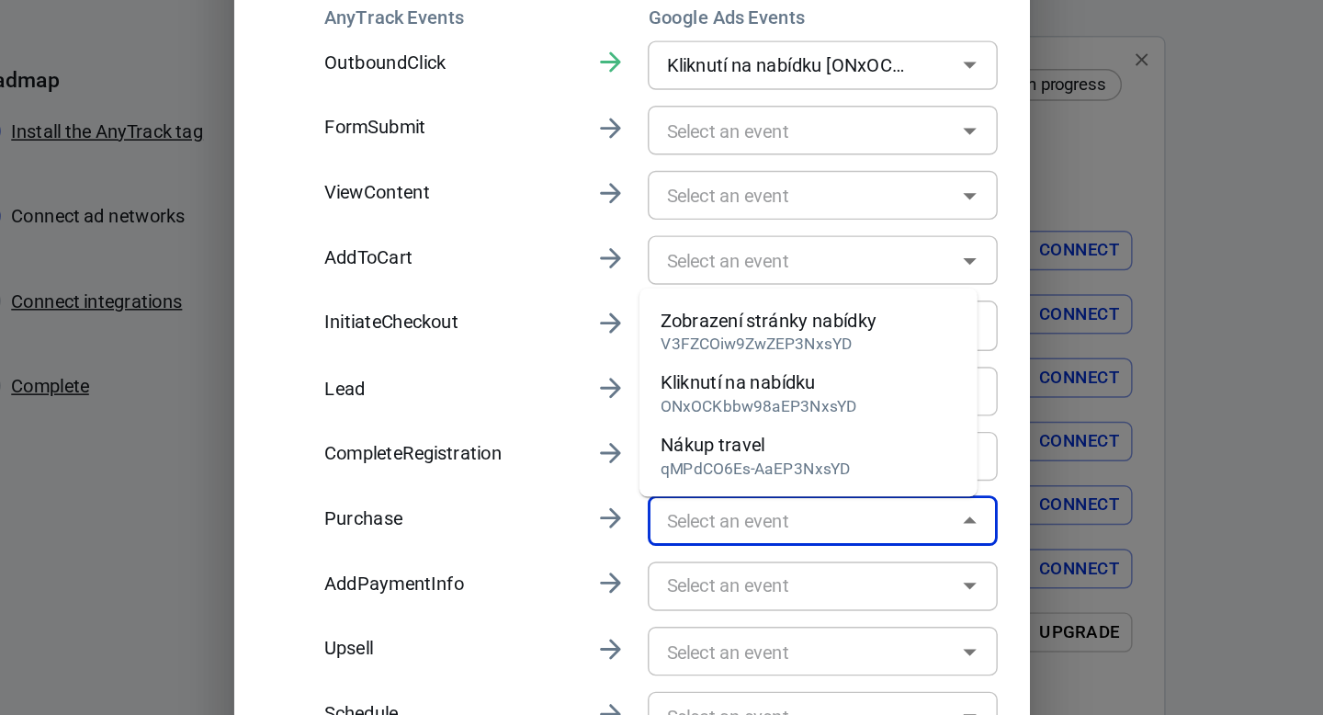
scroll to position [198, 0]
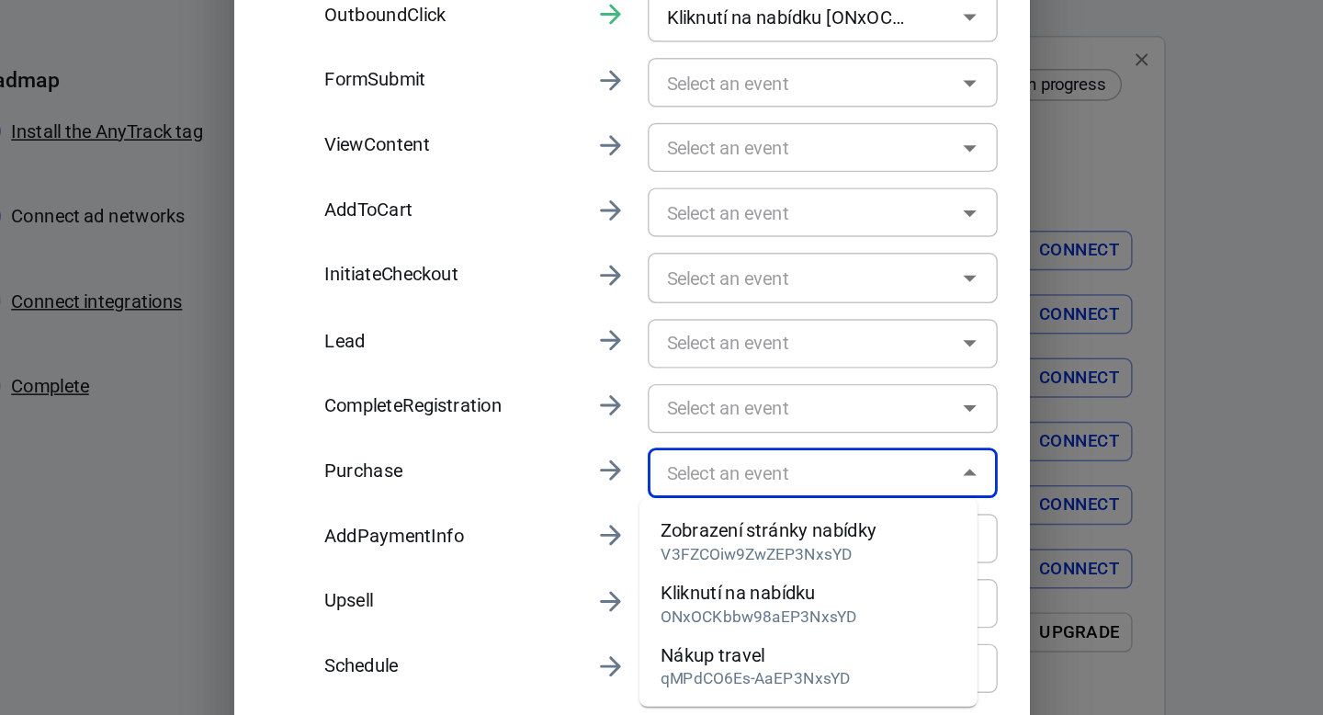
click at [784, 574] on div "Nákup travel" at bounding box center [747, 579] width 131 height 19
type input "Nákup travel [qMPdCO6Es-AaEP3NxsYD]"
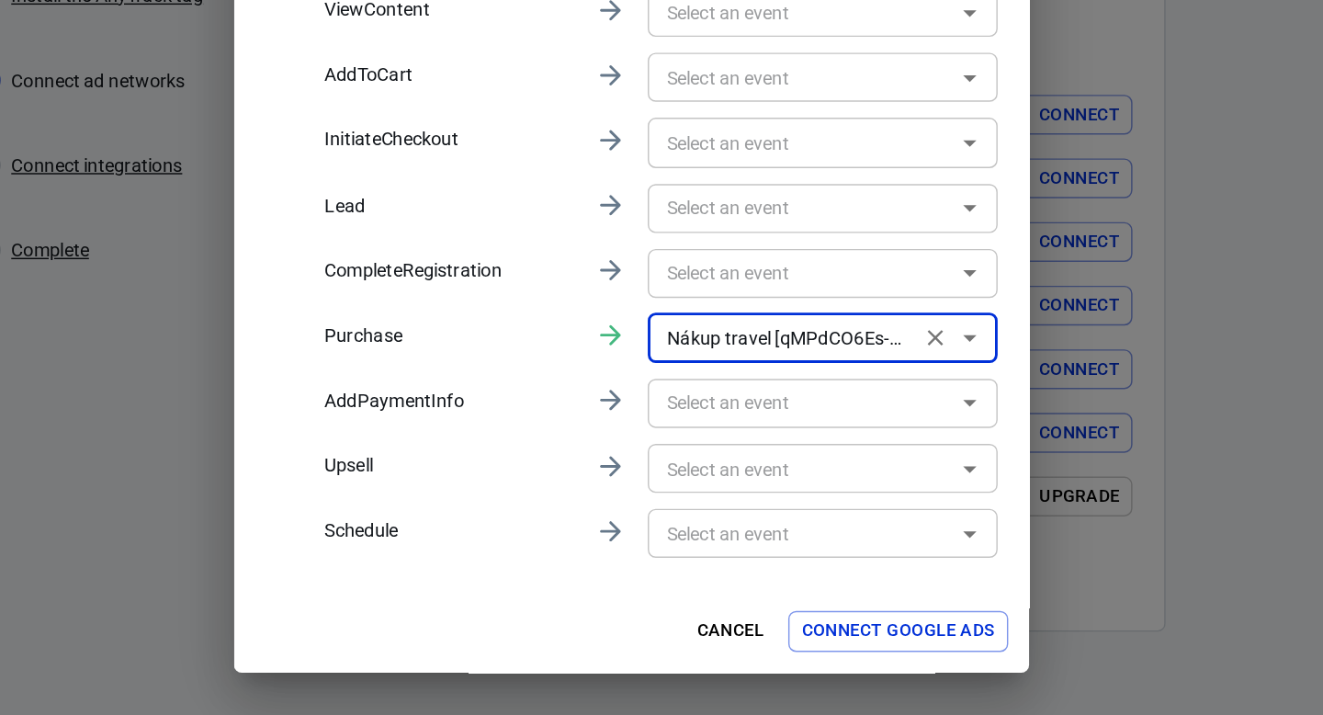
scroll to position [102, 0]
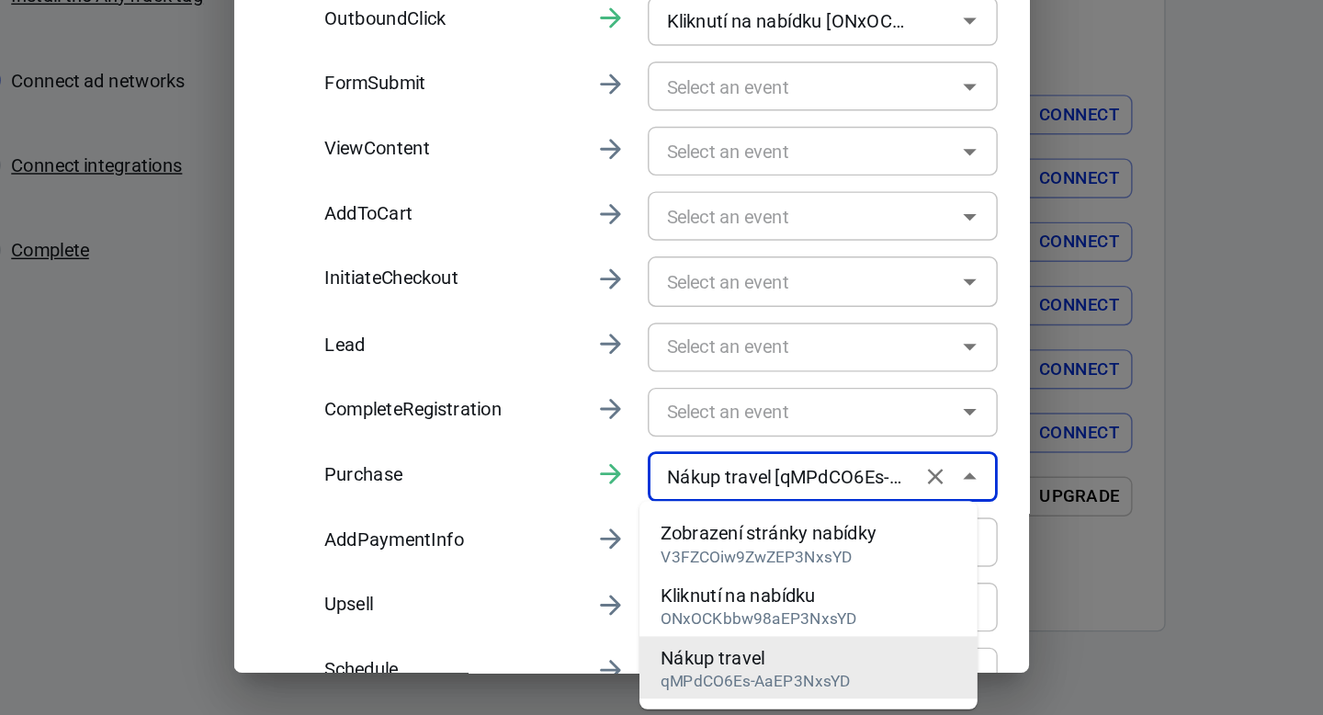
click at [821, 552] on input "Nákup travel [qMPdCO6Es-AaEP3NxsYD]" at bounding box center [766, 549] width 177 height 23
click at [799, 324] on input "text" at bounding box center [778, 323] width 201 height 23
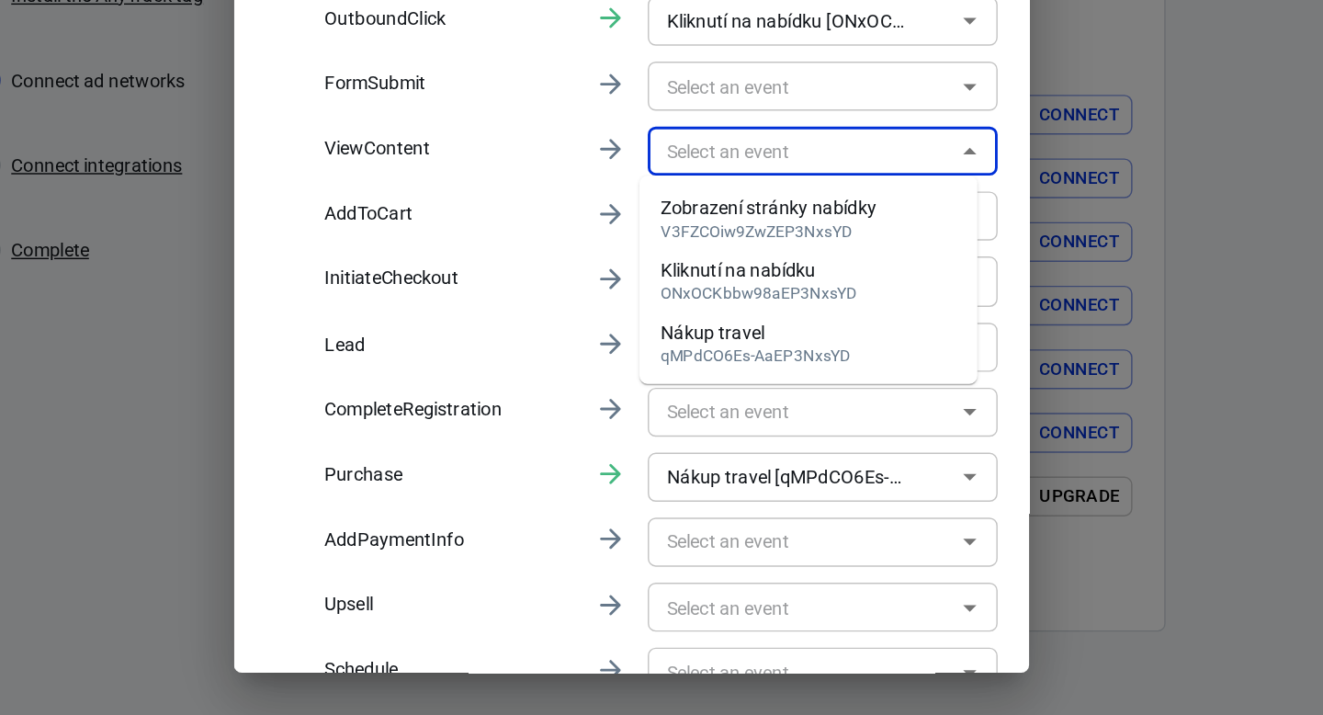
click at [794, 357] on div "Zobrazení stránky nabídky" at bounding box center [757, 363] width 150 height 19
type input "Zobrazení stránky nabídky [V3FZCOiw9ZwZEP3NxsYD]"
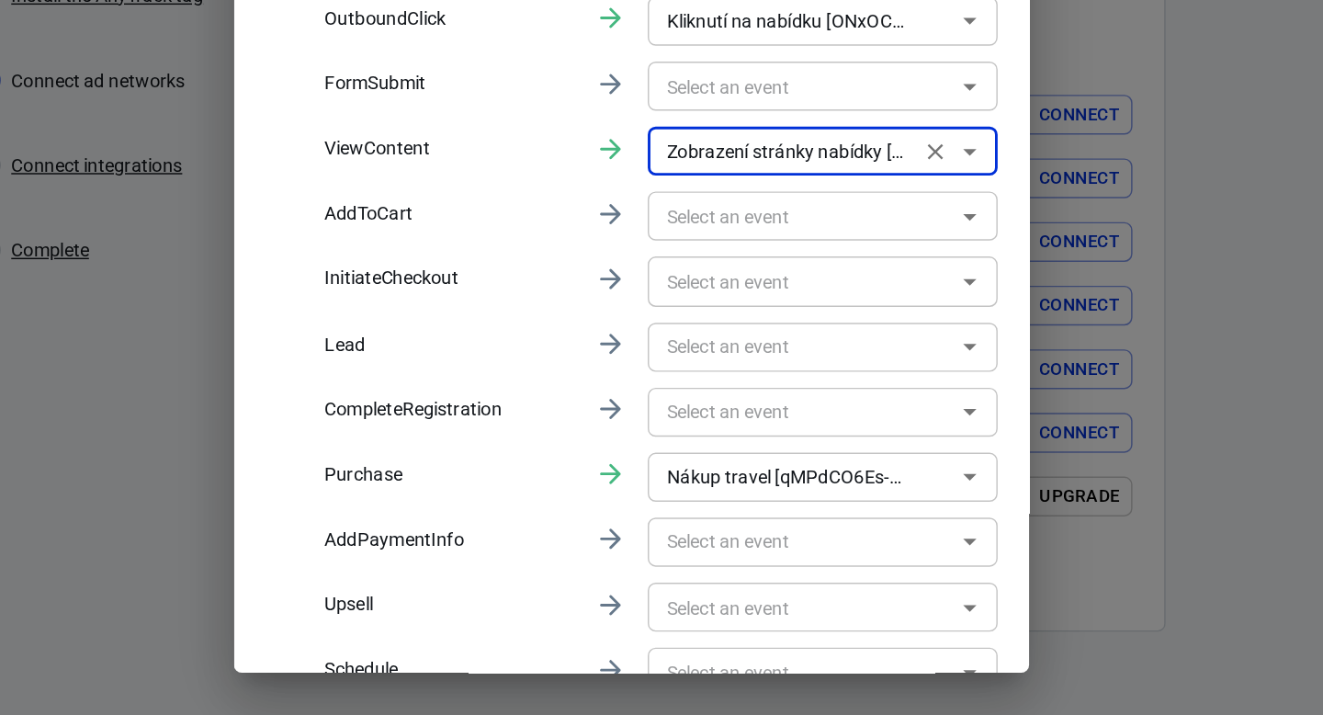
click at [866, 549] on icon "Clear" at bounding box center [871, 550] width 11 height 11
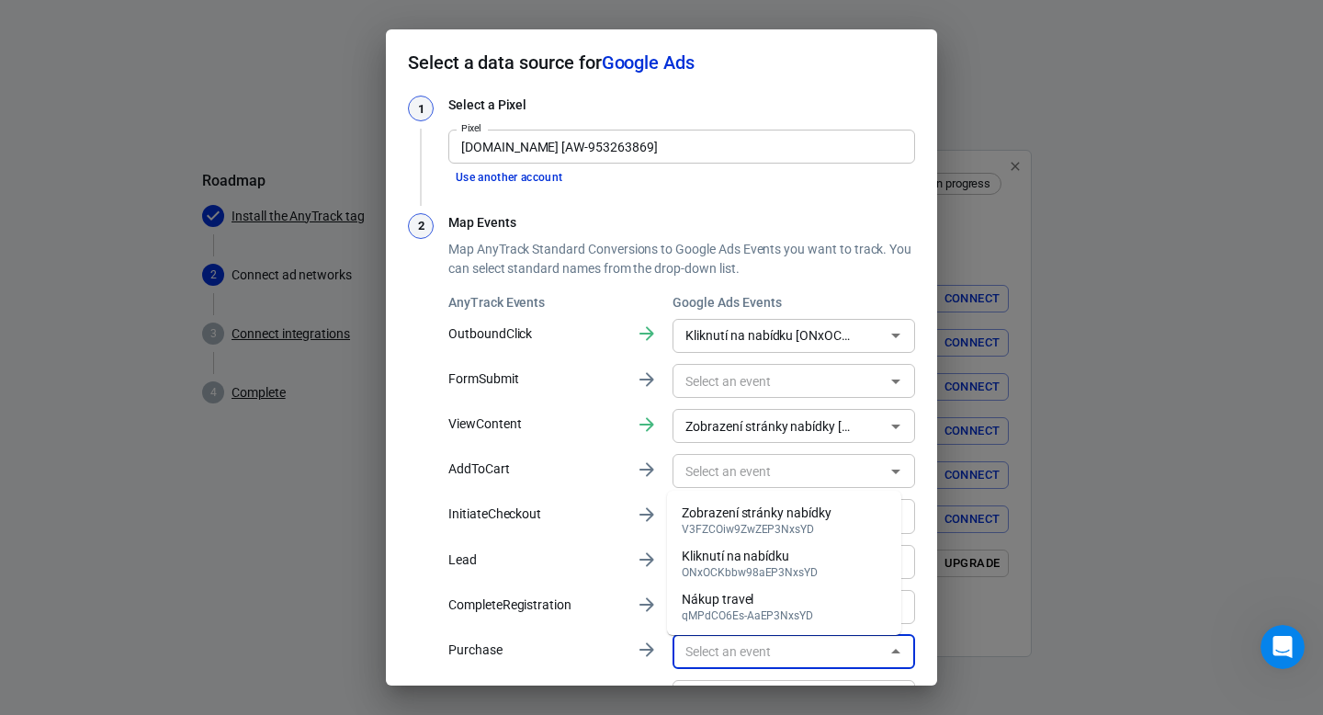
scroll to position [73, 0]
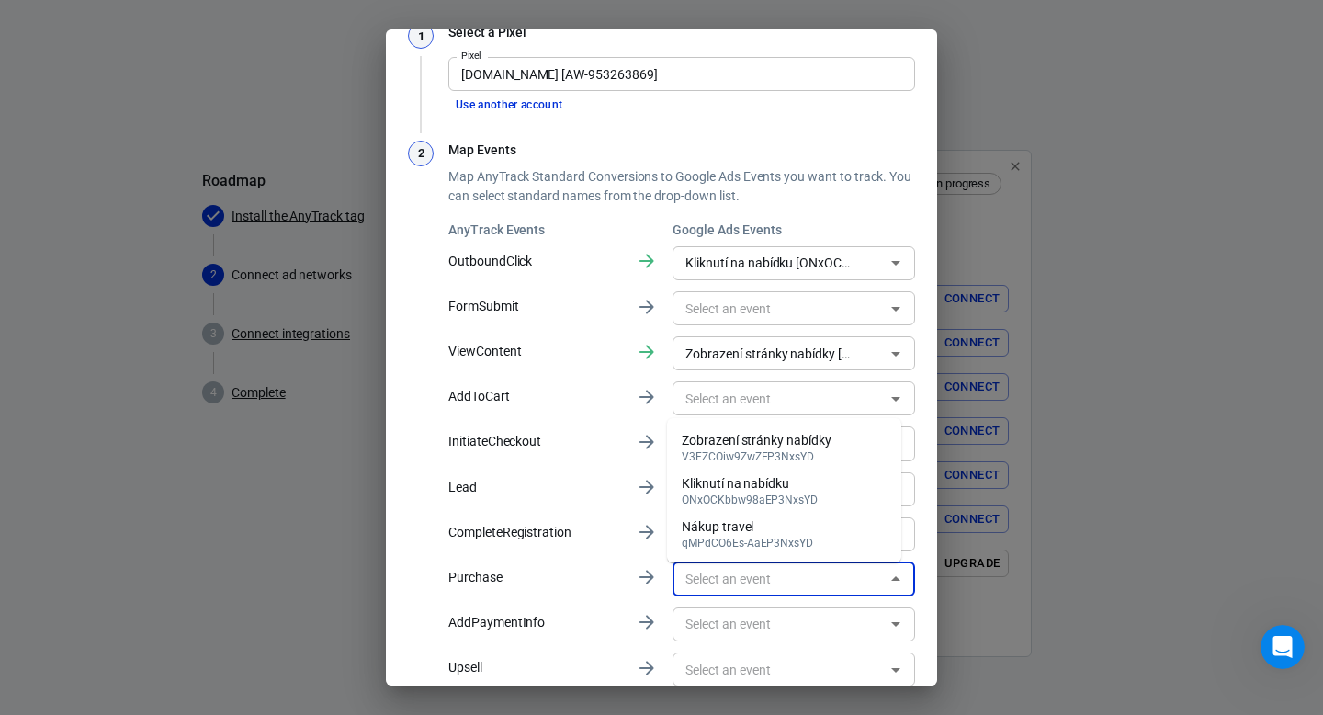
click at [885, 586] on icon "Close" at bounding box center [896, 579] width 22 height 22
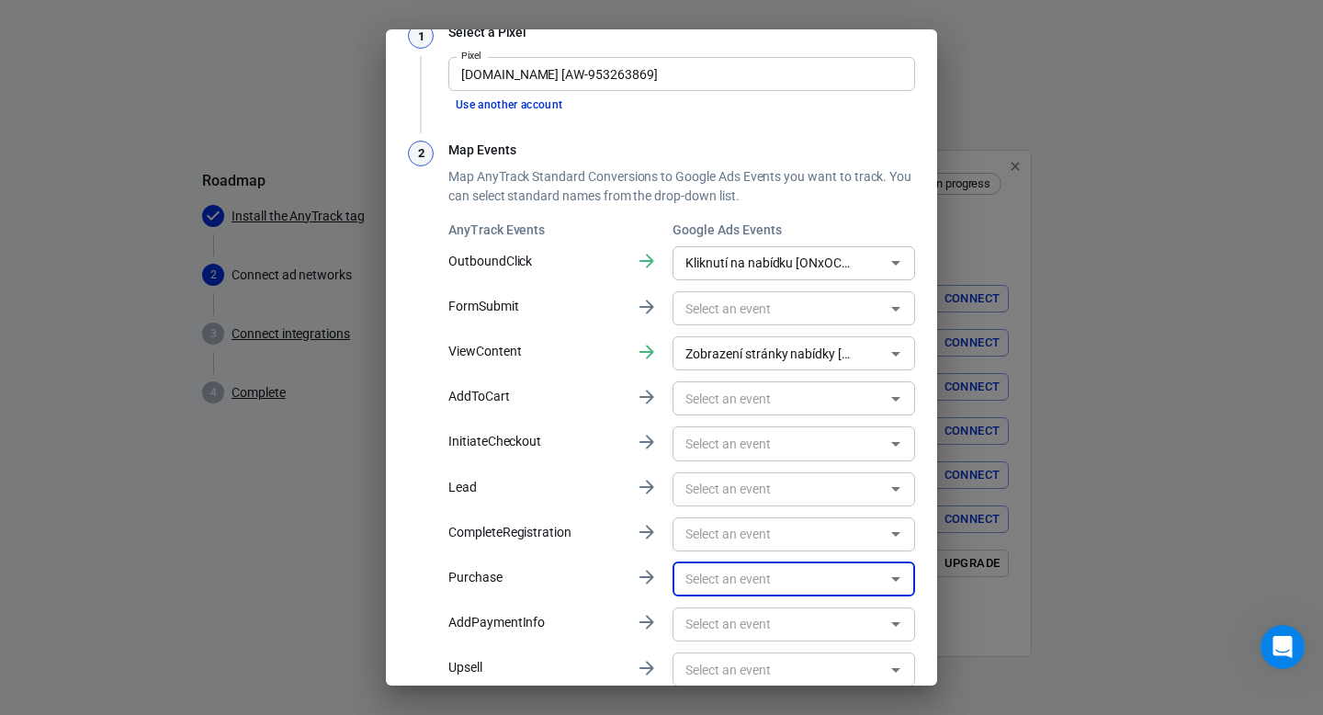
click at [885, 583] on icon "Open" at bounding box center [896, 579] width 22 height 22
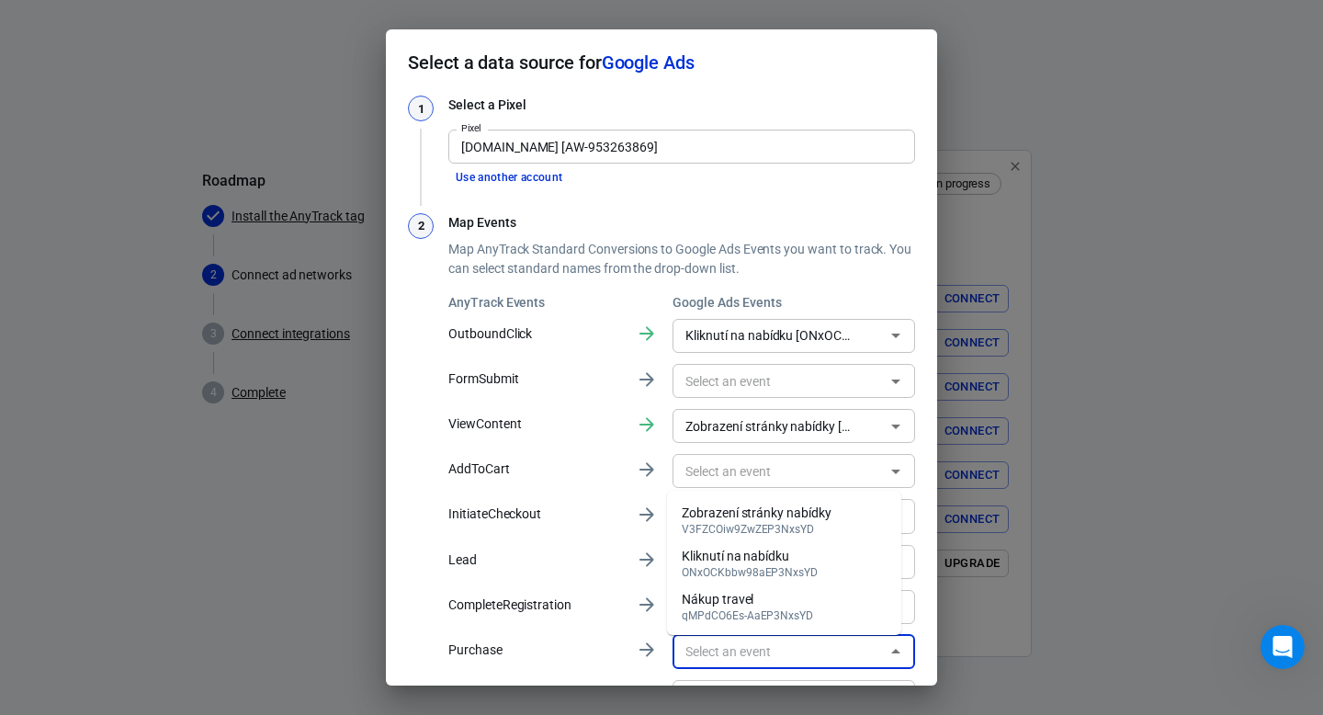
scroll to position [198, 0]
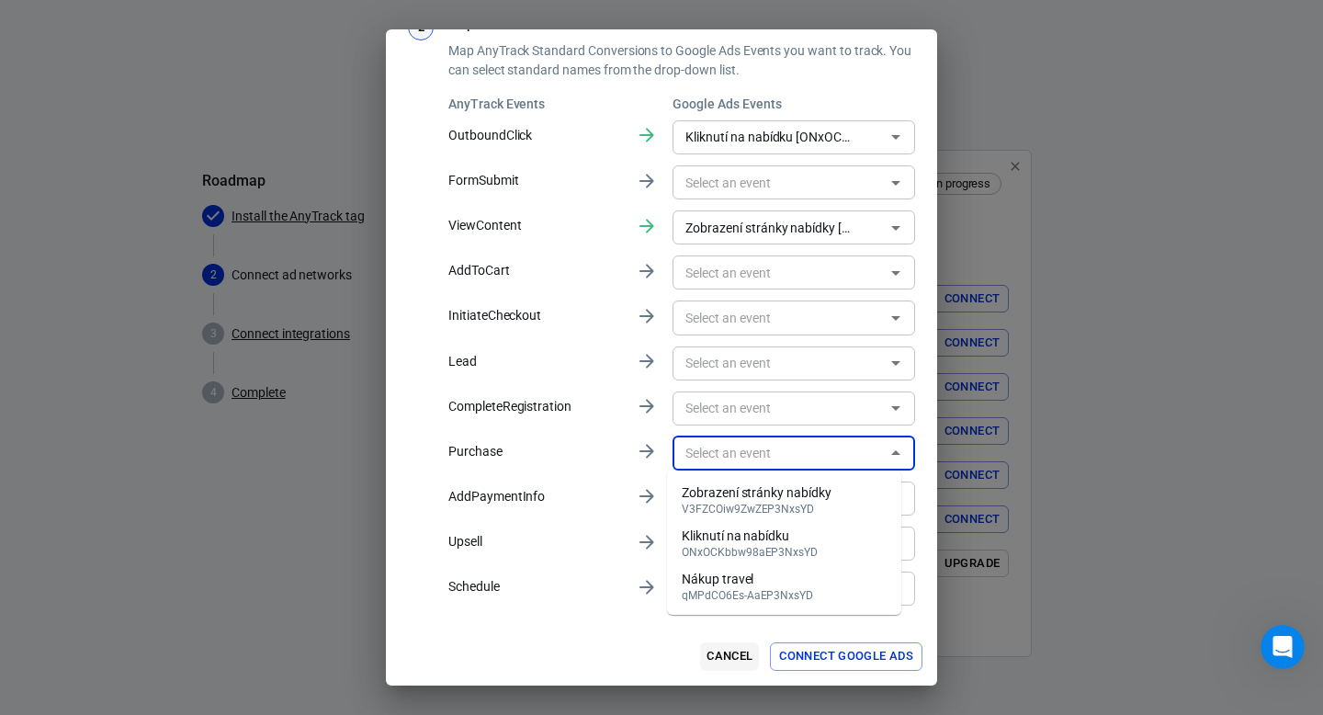
click at [711, 656] on button "Cancel" at bounding box center [729, 656] width 59 height 28
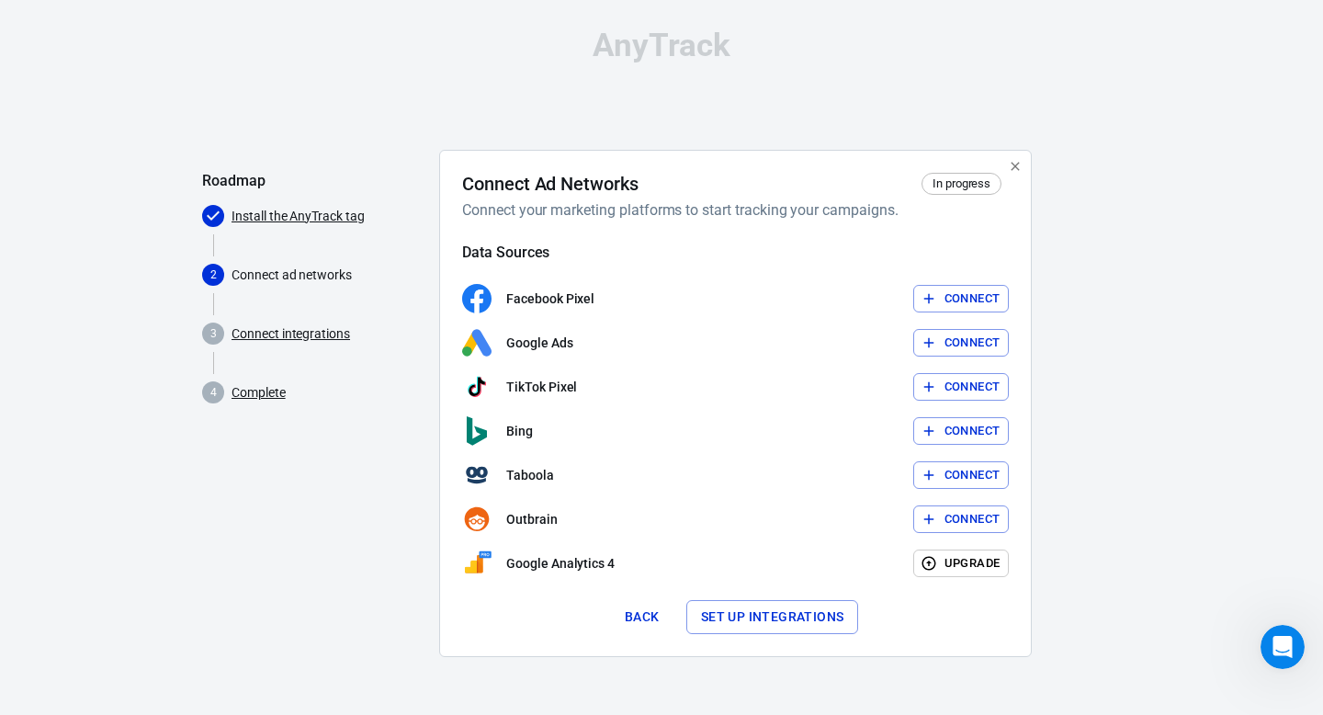
click at [952, 337] on button "Connect" at bounding box center [961, 343] width 96 height 28
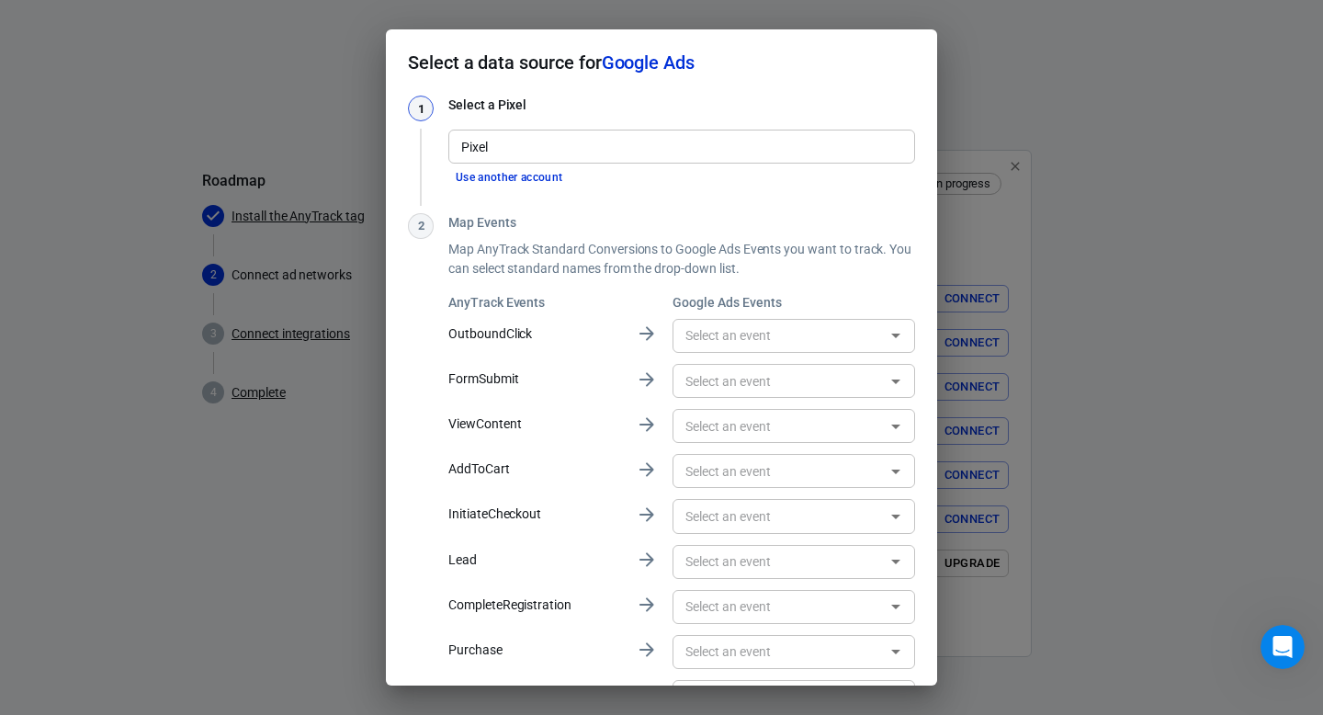
click at [566, 139] on input "Pixel" at bounding box center [680, 146] width 453 height 23
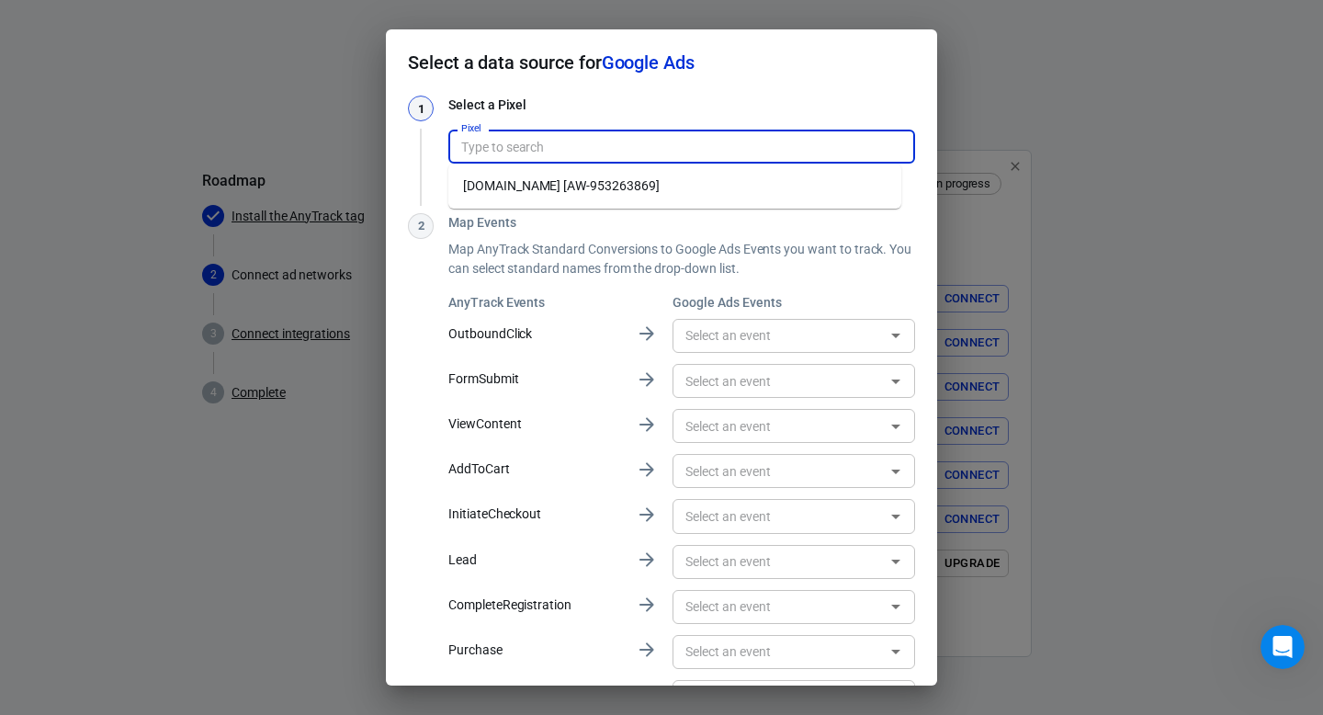
click at [566, 190] on li "www.ppcpro.cz [AW-953263869]" at bounding box center [674, 186] width 453 height 30
type input "www.ppcpro.cz [AW-953263869]"
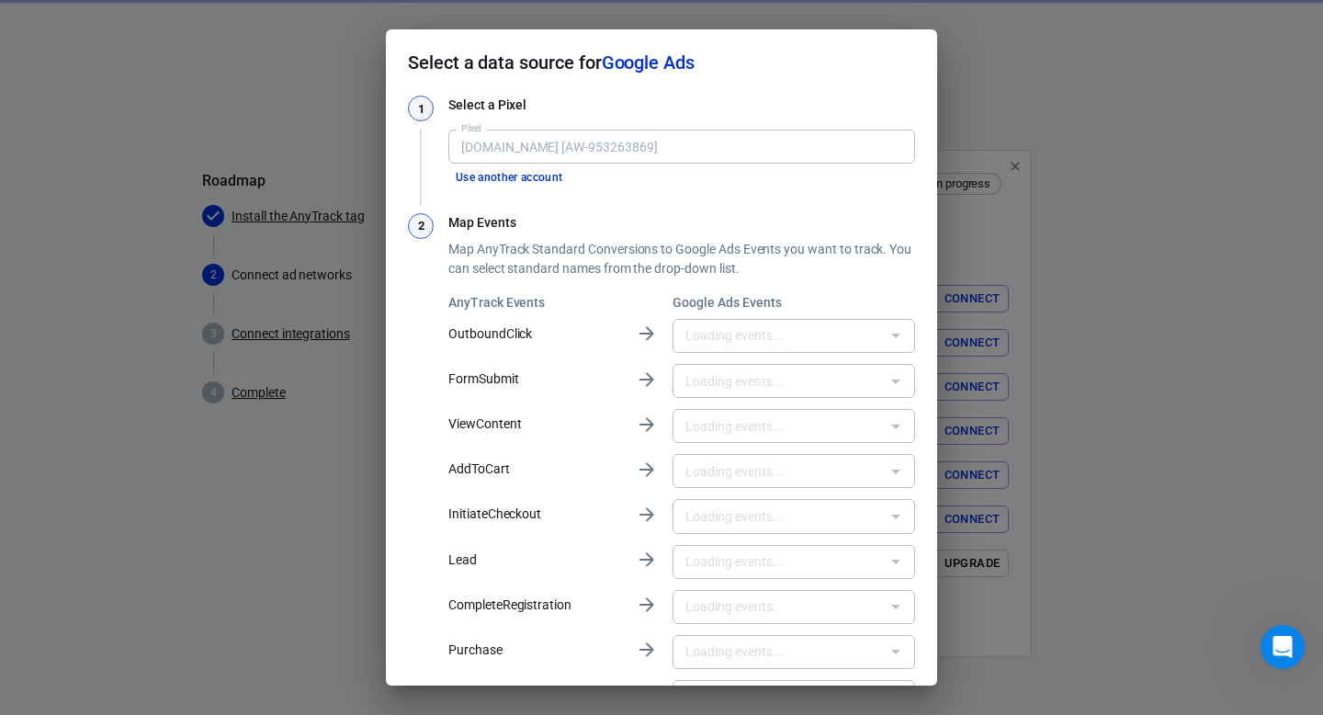
type input "Kliknutí na nabídku [ONxOCKbbw98aEP3NxsYD]"
type input "Nákup Listzon PPC [qMPdCO6Es-AaEP3NxsYD]"
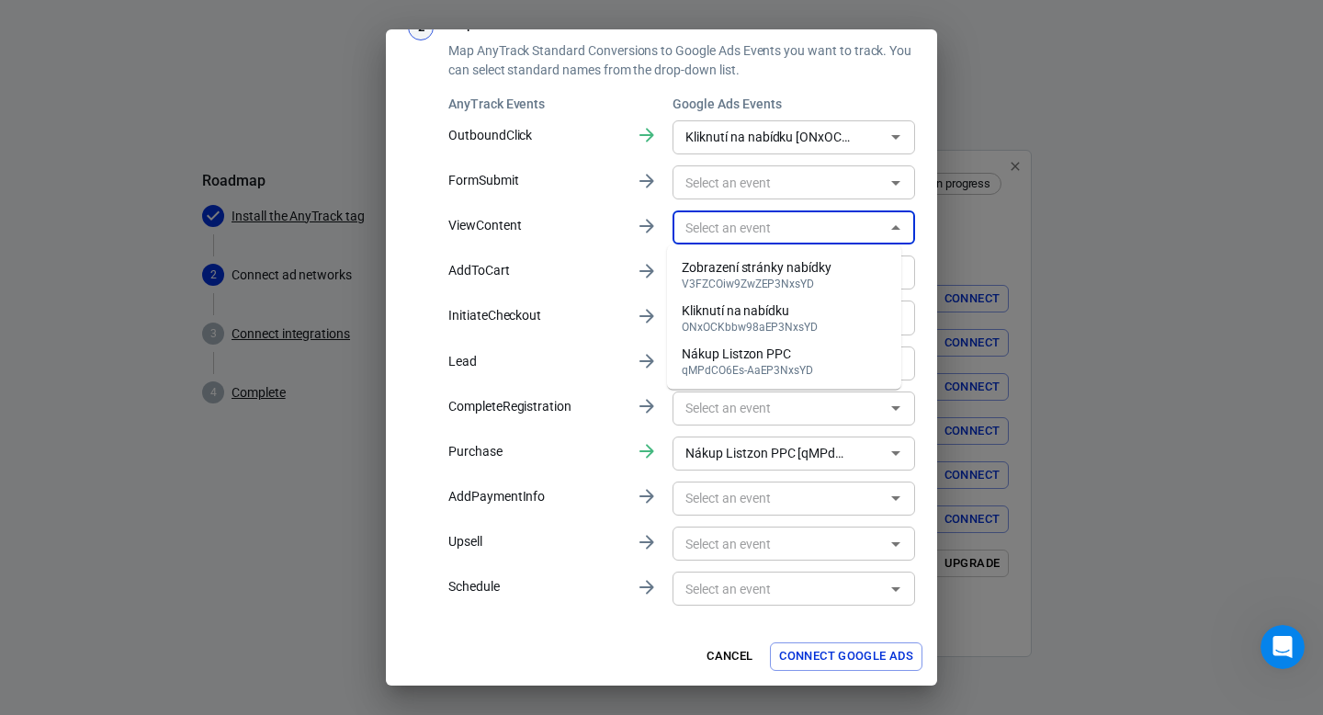
click at [844, 229] on input "text" at bounding box center [778, 227] width 201 height 23
click at [838, 271] on li "Zobrazení stránky nabídky V3FZCOiw9ZwZEP3NxsYD" at bounding box center [784, 274] width 234 height 43
type input "Zobrazení stránky nabídky [V3FZCOiw9ZwZEP3NxsYD]"
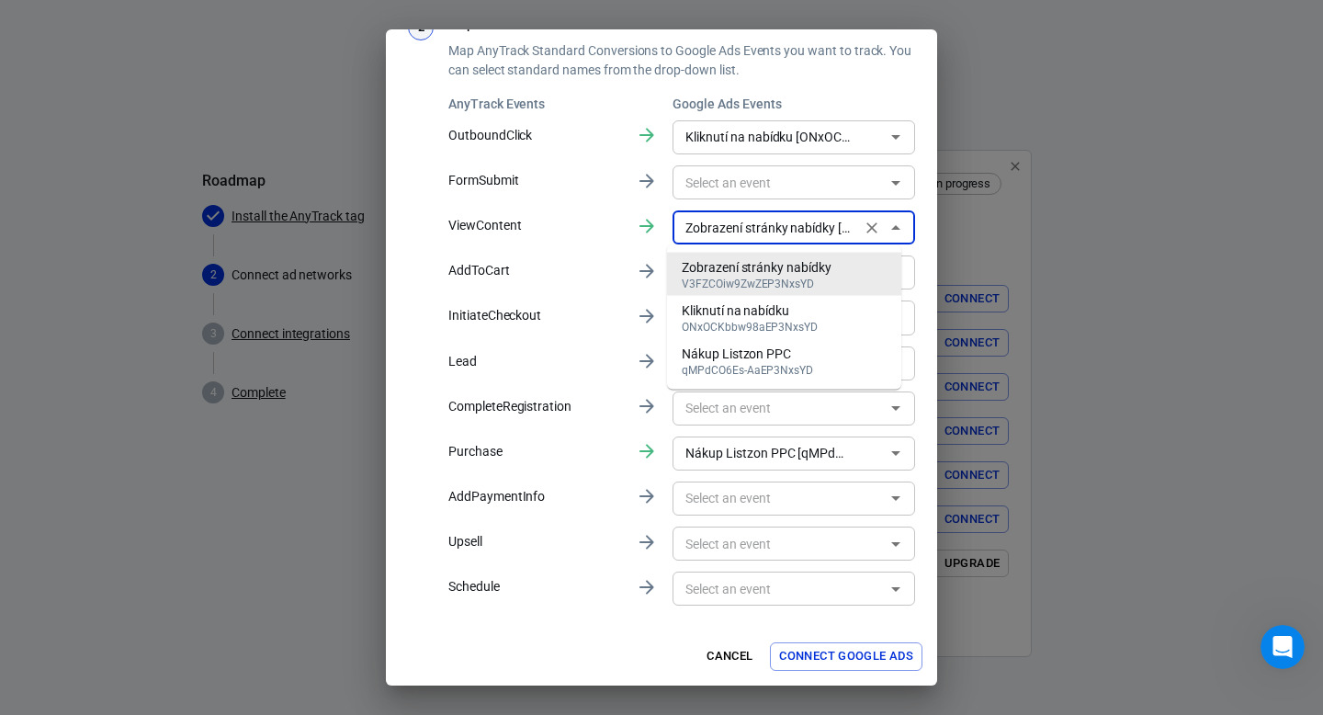
click at [826, 223] on input "Zobrazení stránky nabídky [V3FZCOiw9ZwZEP3NxsYD]" at bounding box center [766, 227] width 177 height 23
click at [790, 272] on div "Zobrazení stránky nabídky" at bounding box center [757, 267] width 150 height 19
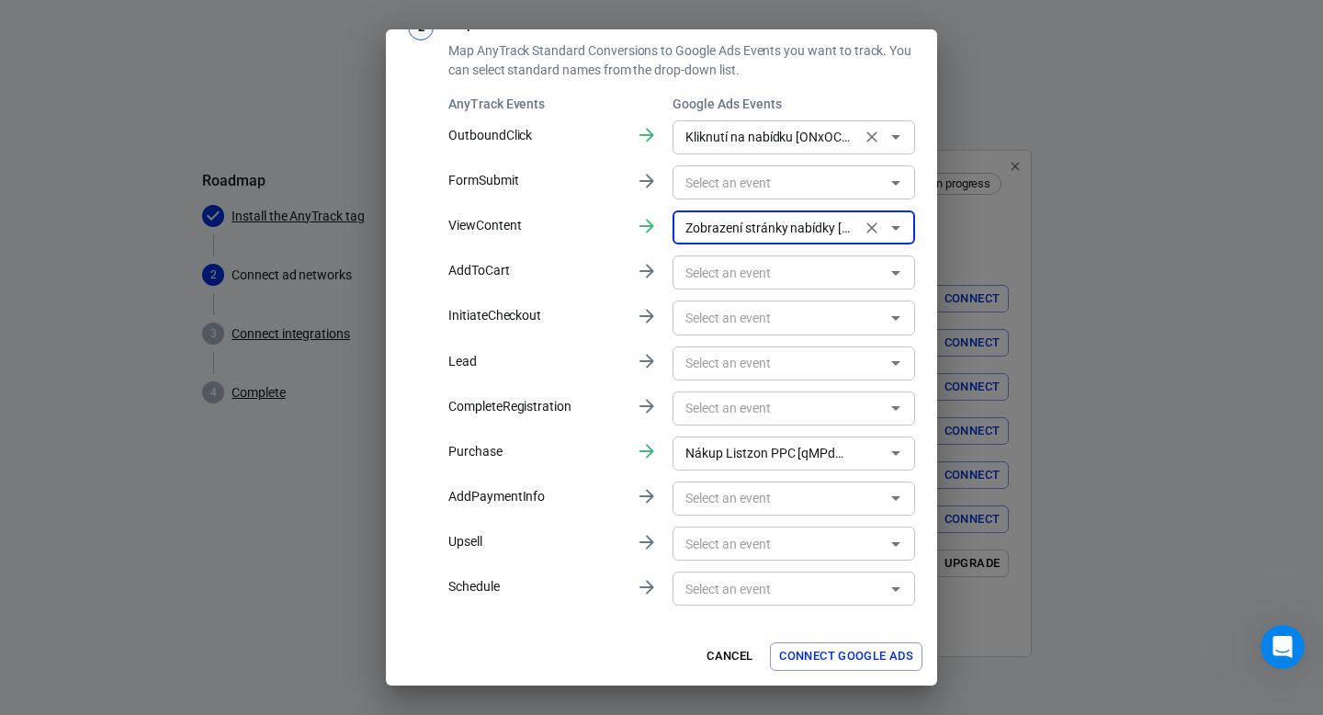
click at [839, 140] on input "Kliknutí na nabídku [ONxOCKbbw98aEP3NxsYD]" at bounding box center [766, 137] width 177 height 23
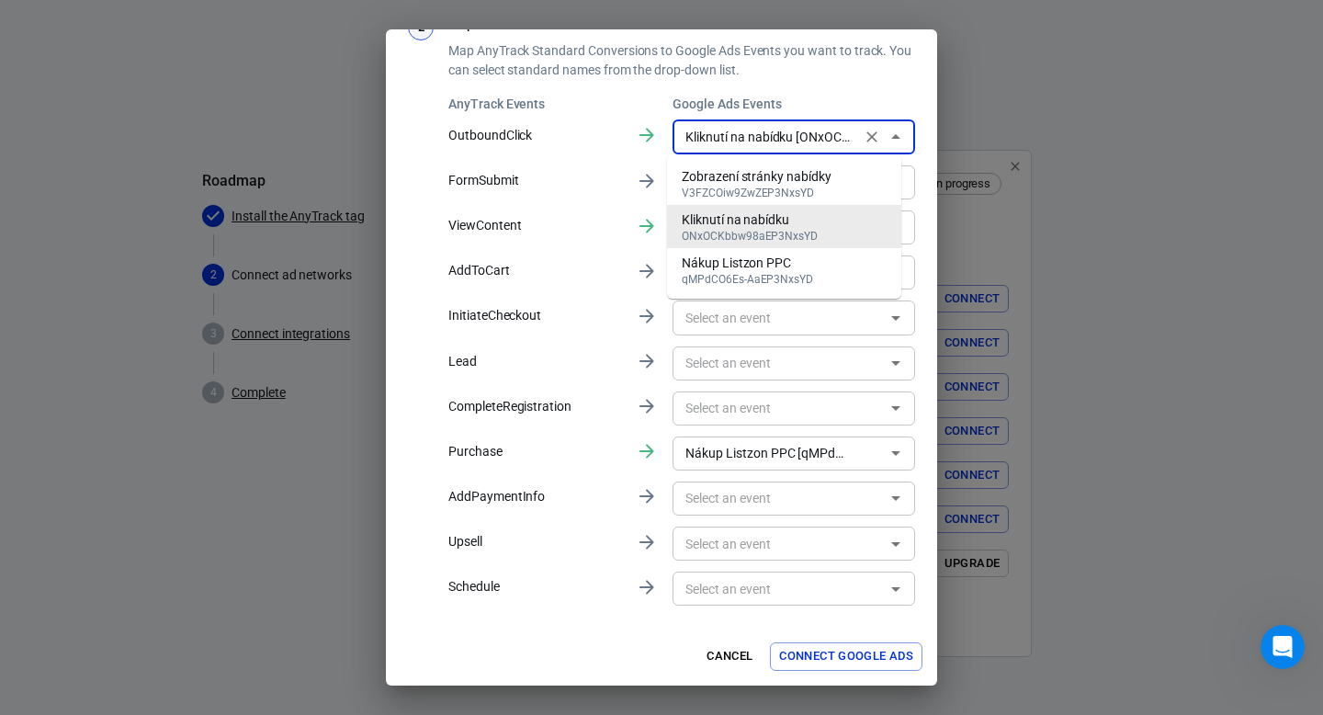
click at [810, 220] on div "Kliknutí na nabídku" at bounding box center [750, 219] width 136 height 19
click at [835, 652] on button "Connect Google Ads" at bounding box center [846, 656] width 153 height 28
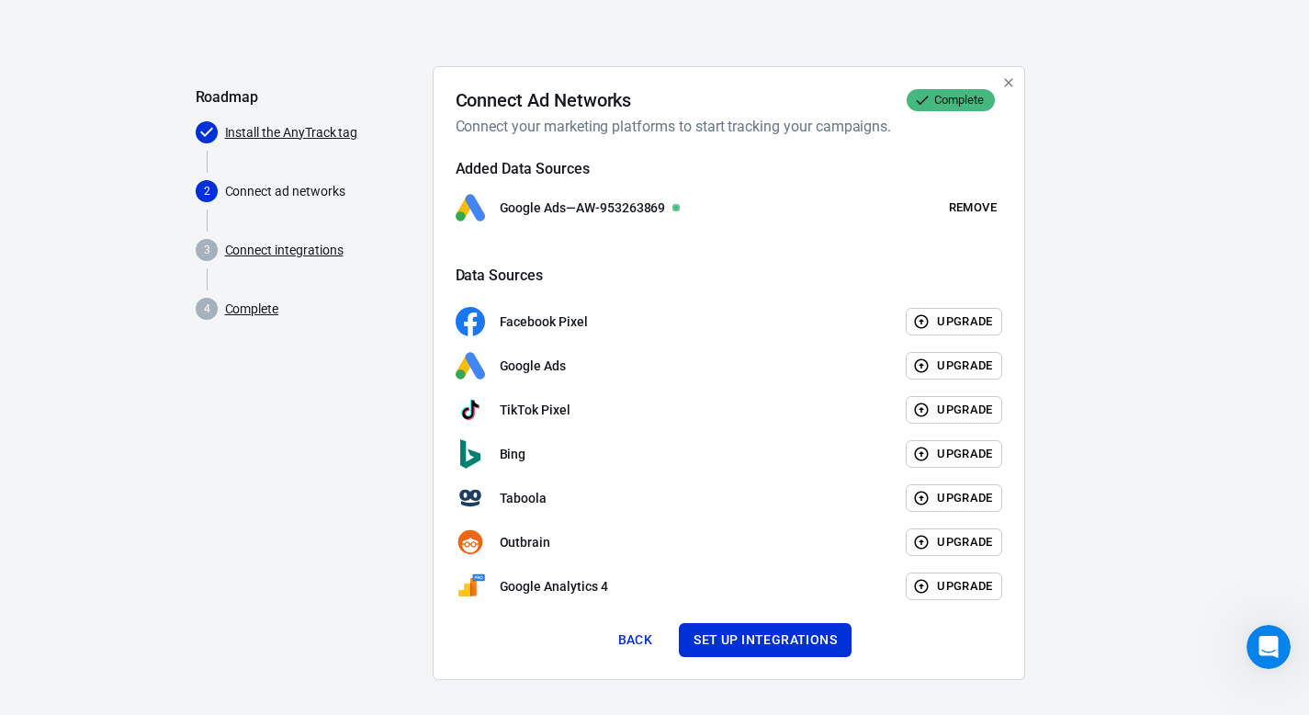
scroll to position [92, 0]
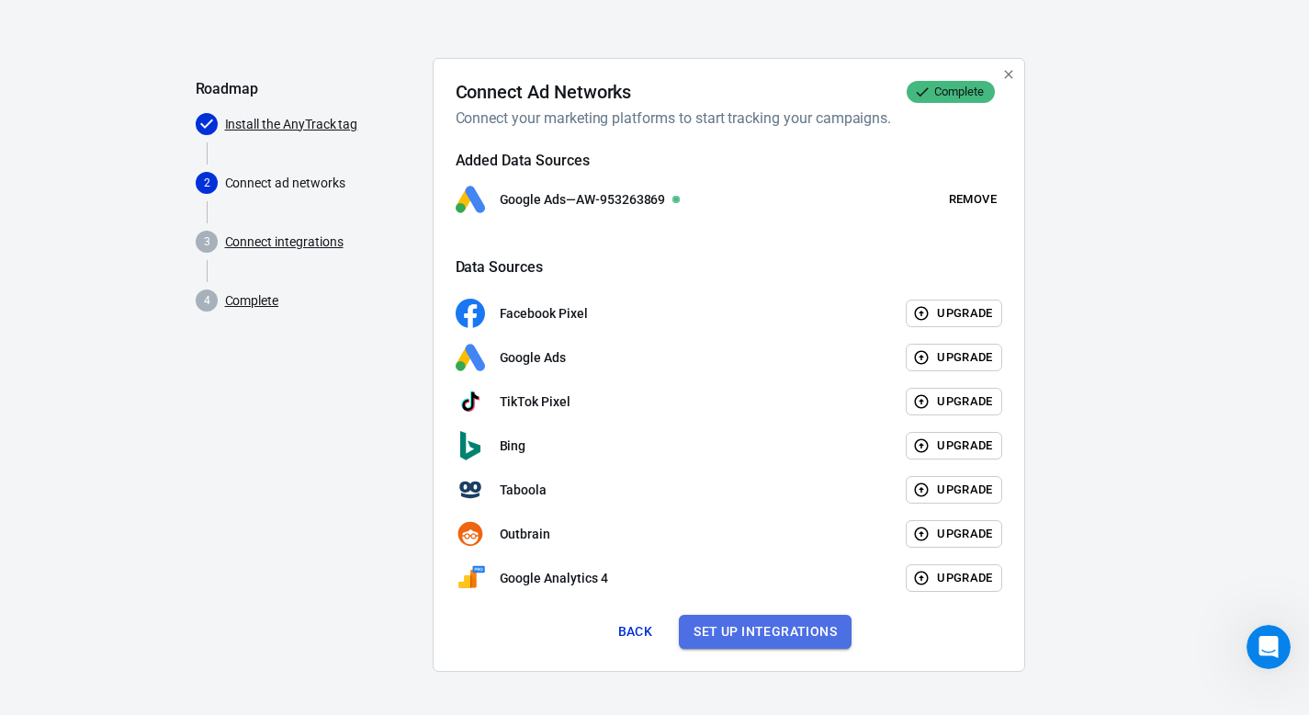
click at [738, 630] on button "Set up integrations" at bounding box center [765, 632] width 173 height 34
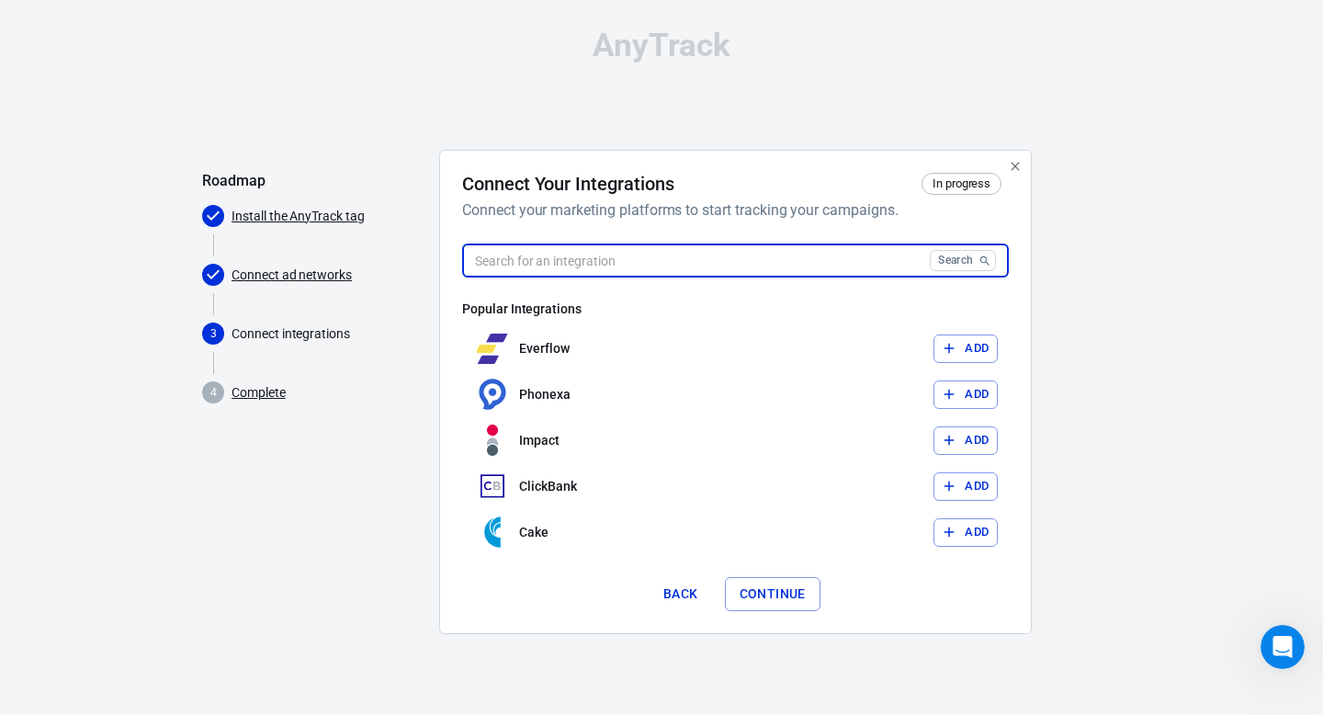
click at [672, 261] on input "text" at bounding box center [692, 260] width 460 height 34
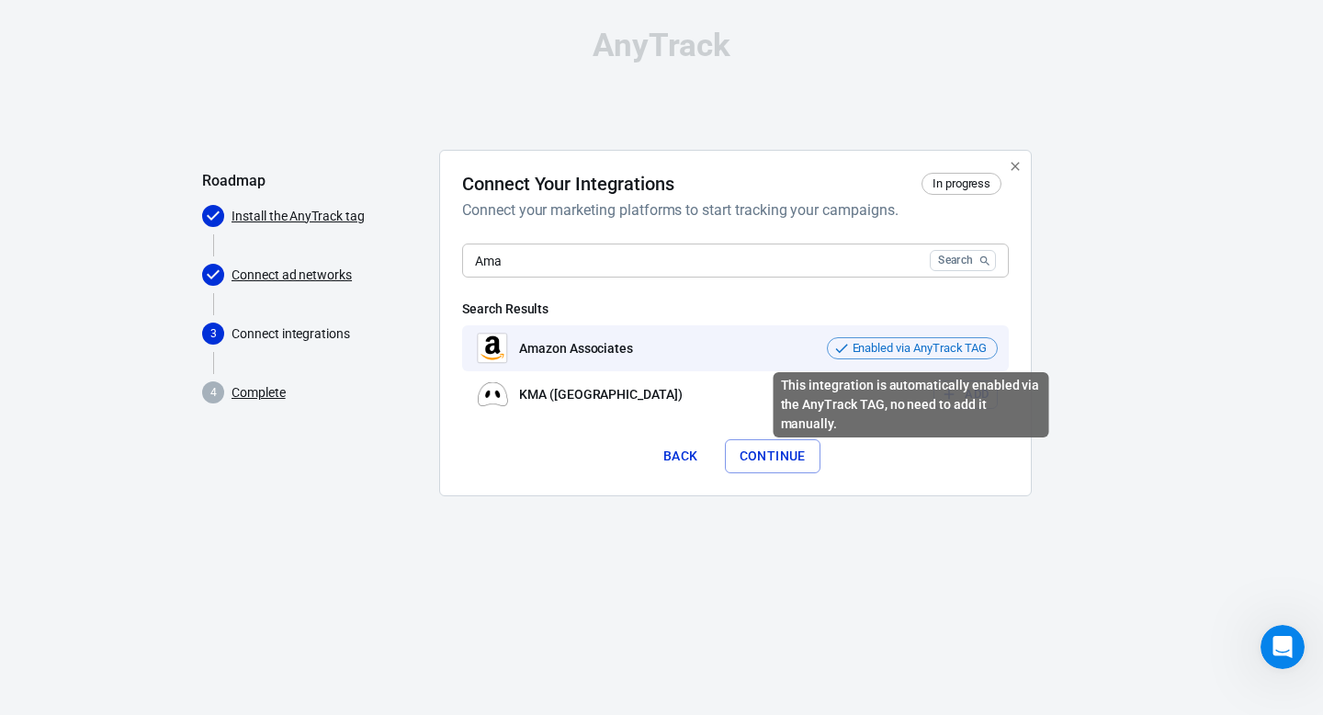
click at [911, 350] on span "Enabled via AnyTrack TAG" at bounding box center [920, 348] width 148 height 18
click at [886, 348] on span "Enabled via AnyTrack TAG" at bounding box center [920, 348] width 148 height 18
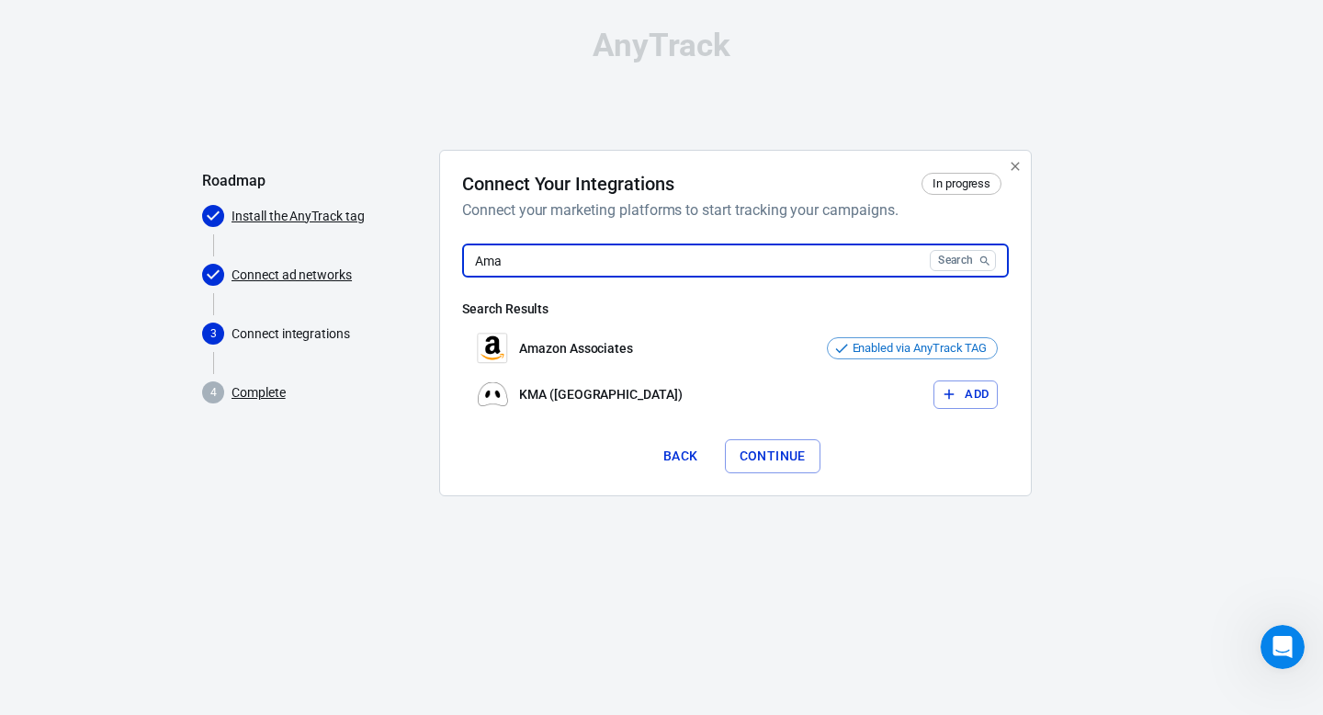
drag, startPoint x: 637, startPoint y: 255, endPoint x: 402, endPoint y: 254, distance: 234.3
click at [411, 247] on div "Roadmap Install the AnyTrack tag Connect ad networks 3 Connect integrations 4 C…" at bounding box center [661, 330] width 919 height 361
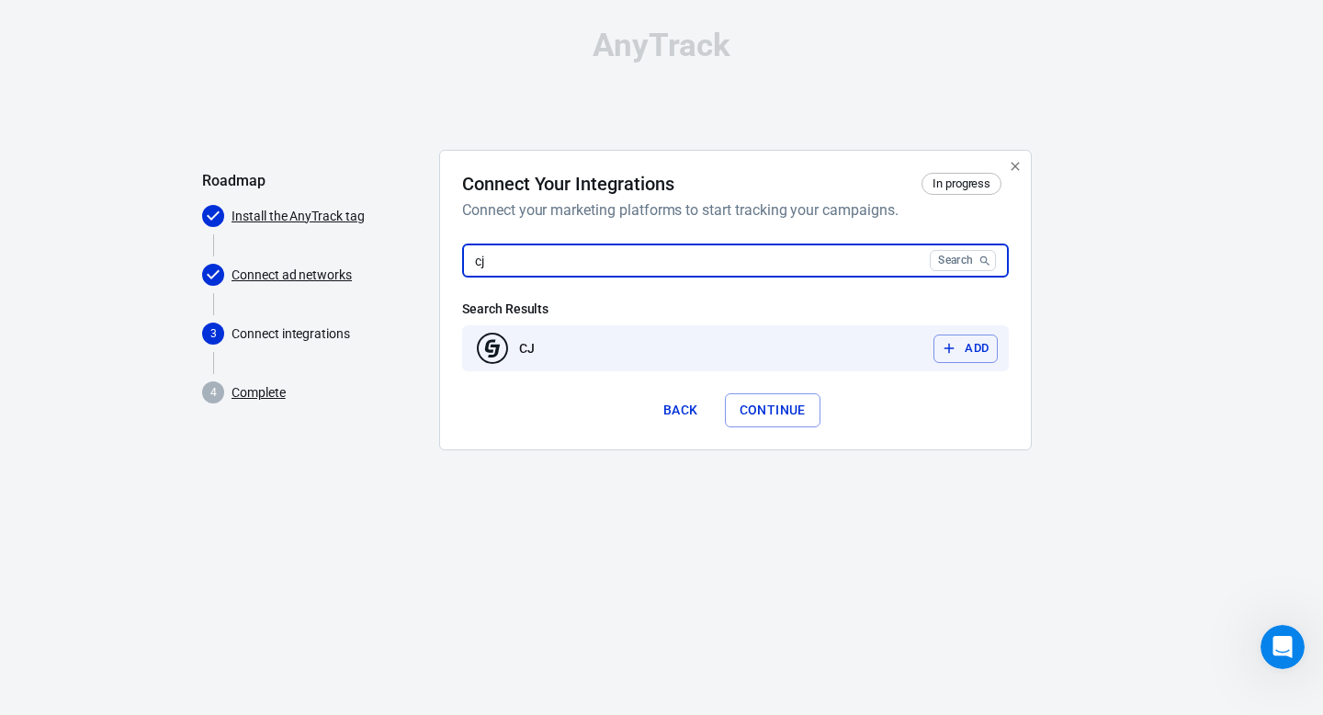
type input "cj"
click at [956, 345] on icon "button" at bounding box center [949, 348] width 17 height 17
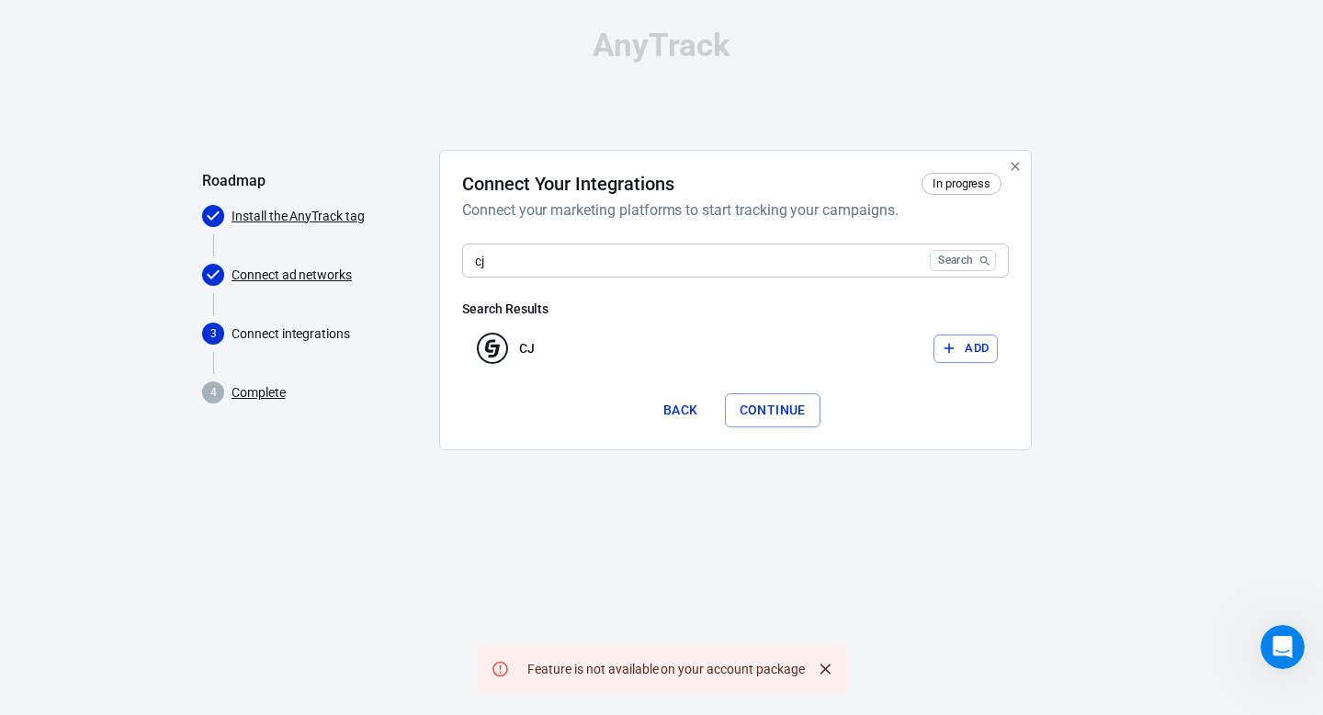
click at [758, 408] on button "Continue" at bounding box center [773, 410] width 96 height 34
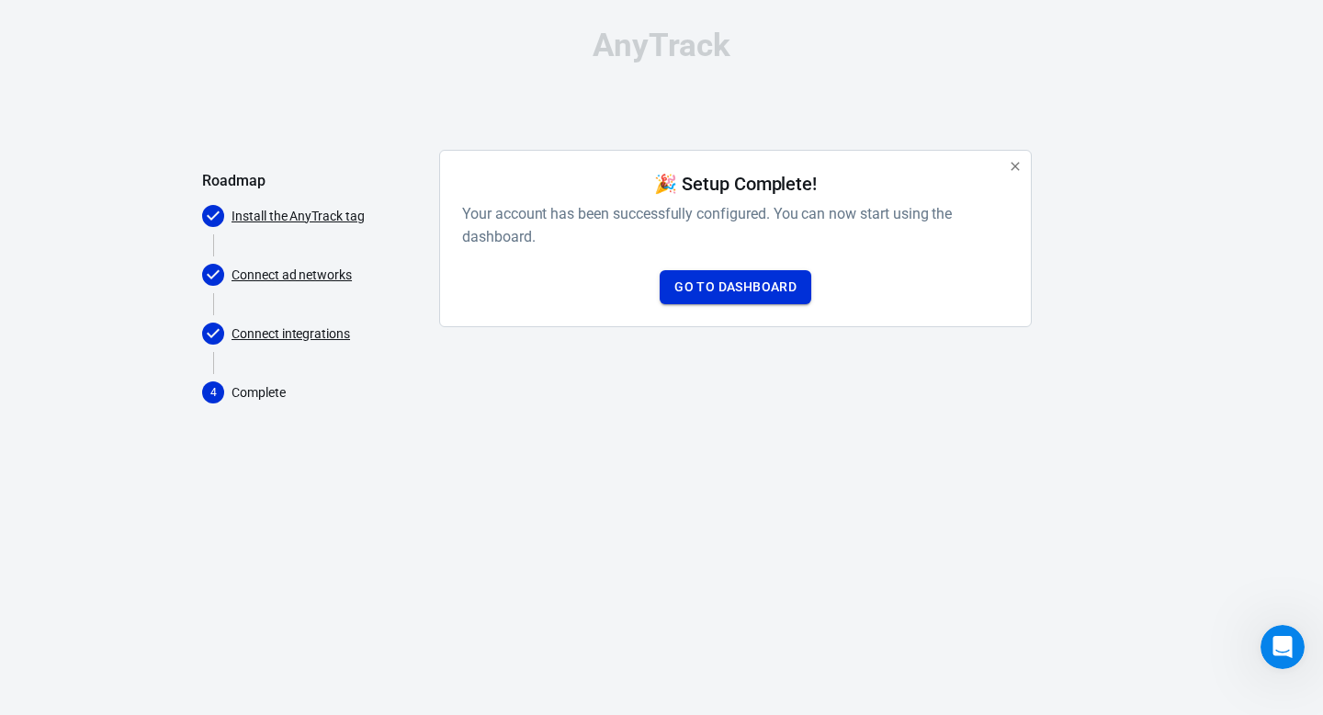
click at [746, 288] on link "Go to Dashboard" at bounding box center [736, 287] width 152 height 34
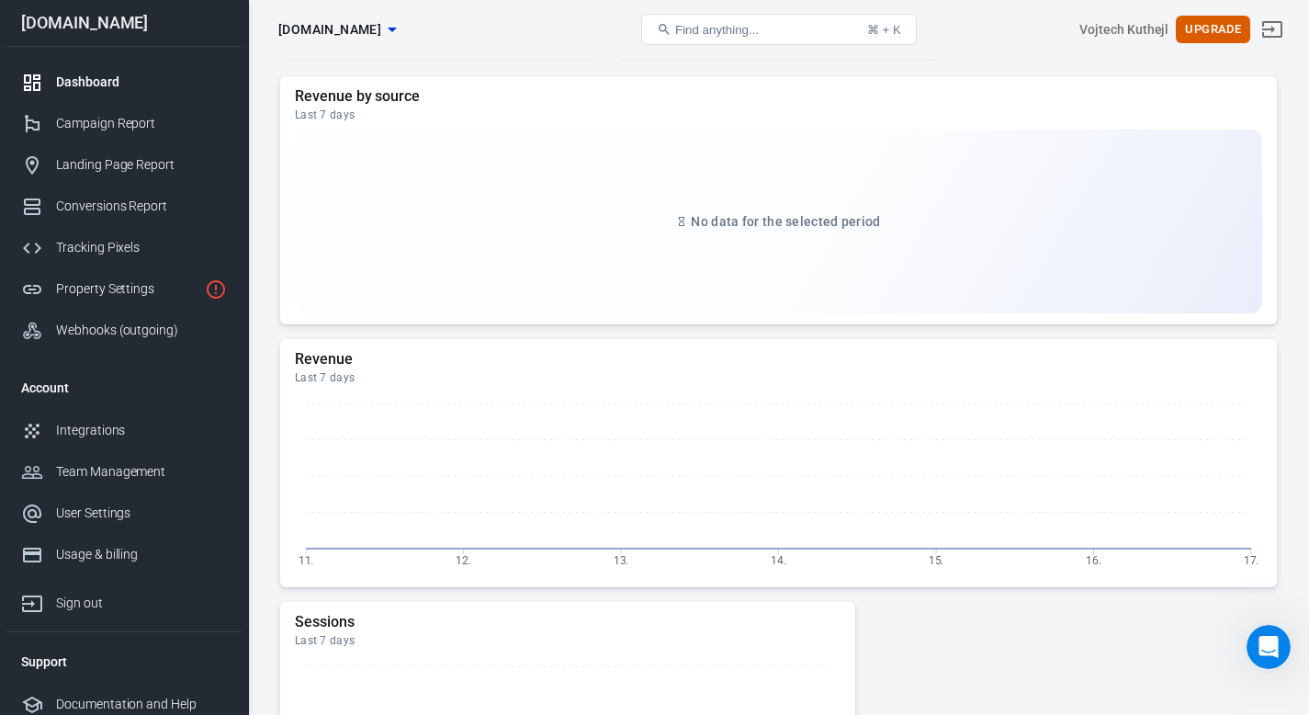
scroll to position [711, 0]
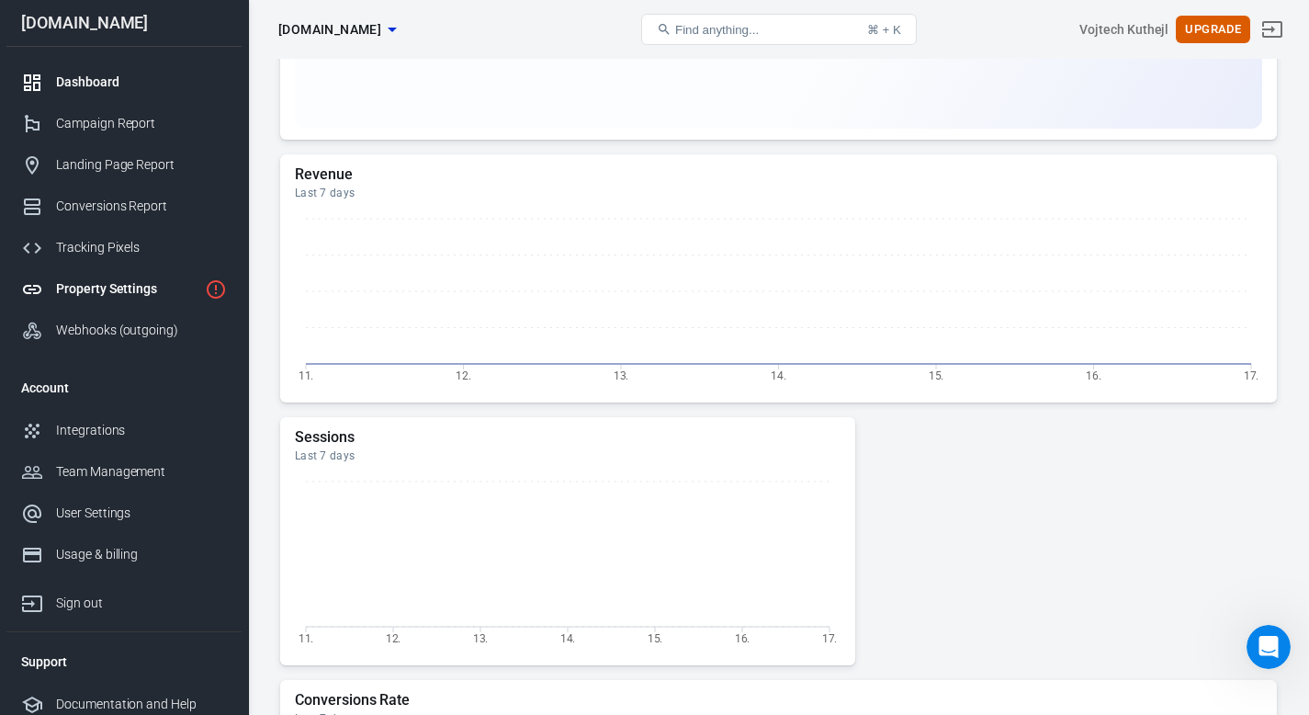
click at [147, 296] on div "Property Settings" at bounding box center [126, 288] width 141 height 19
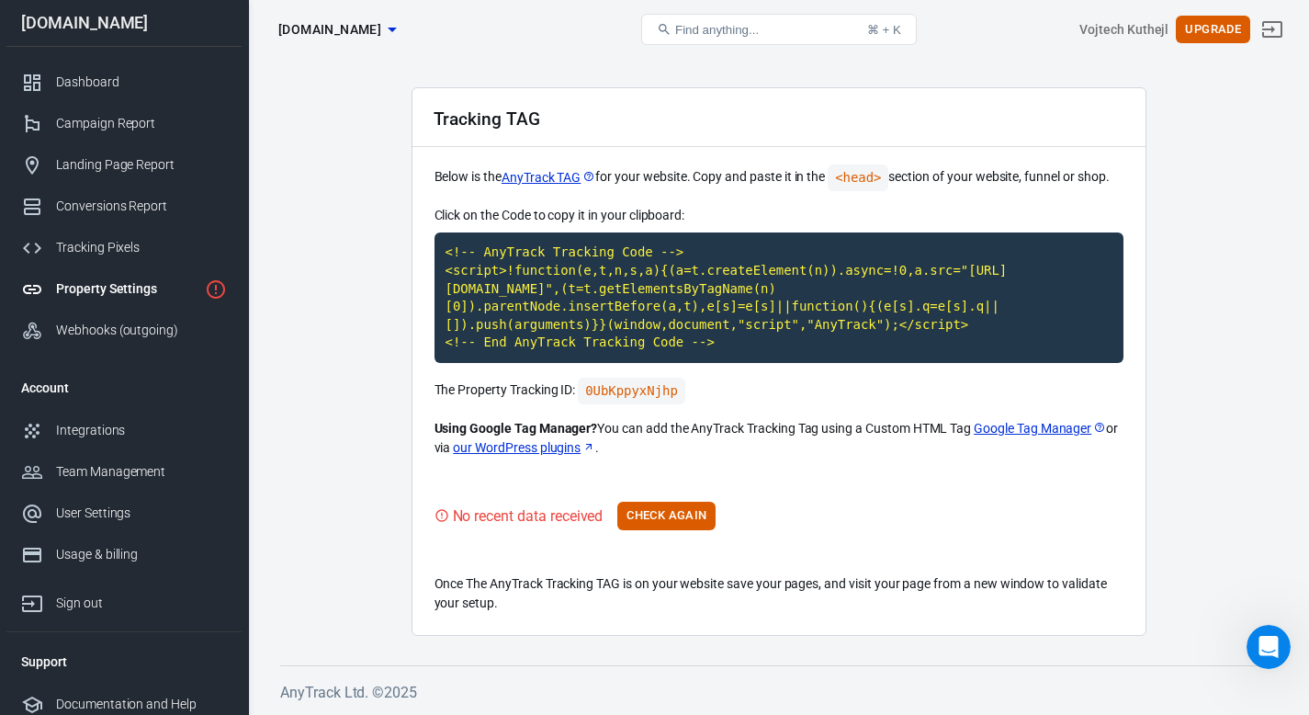
scroll to position [42, 0]
click at [668, 523] on button "Check Again" at bounding box center [666, 516] width 98 height 28
click at [672, 517] on button "Check Again" at bounding box center [666, 516] width 98 height 28
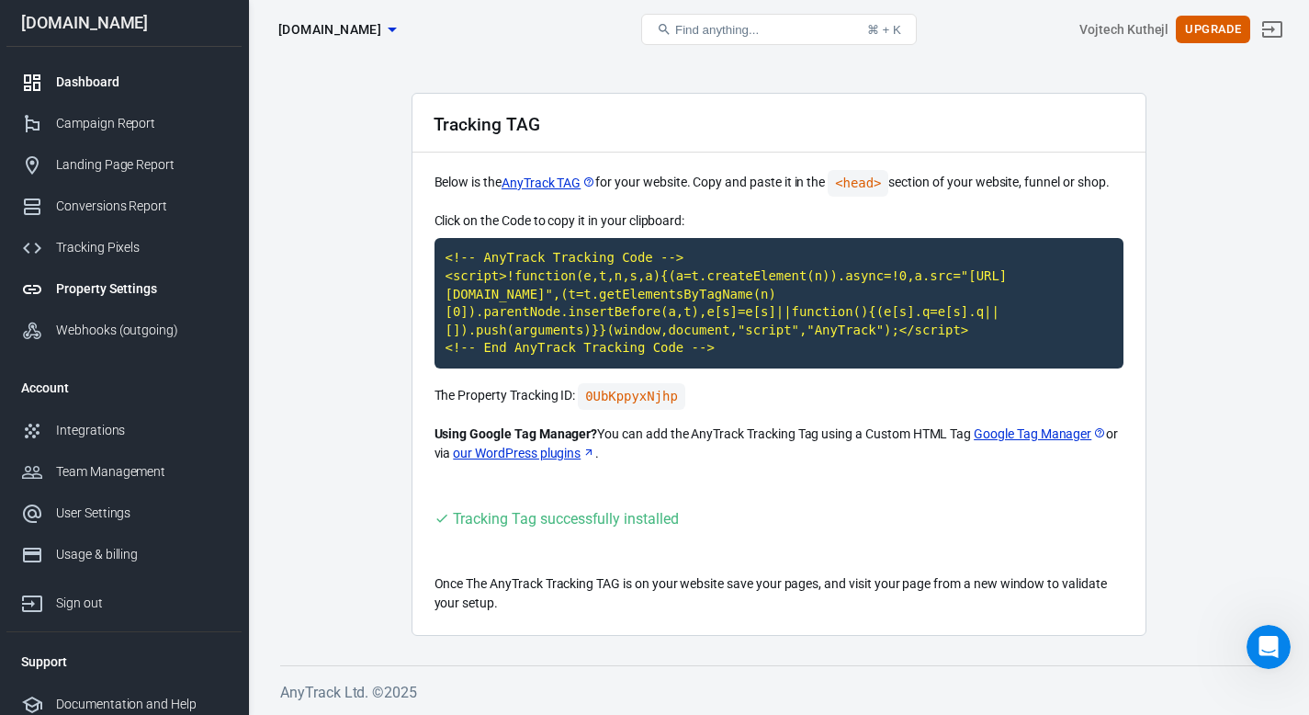
click at [85, 78] on div "Dashboard" at bounding box center [141, 82] width 171 height 19
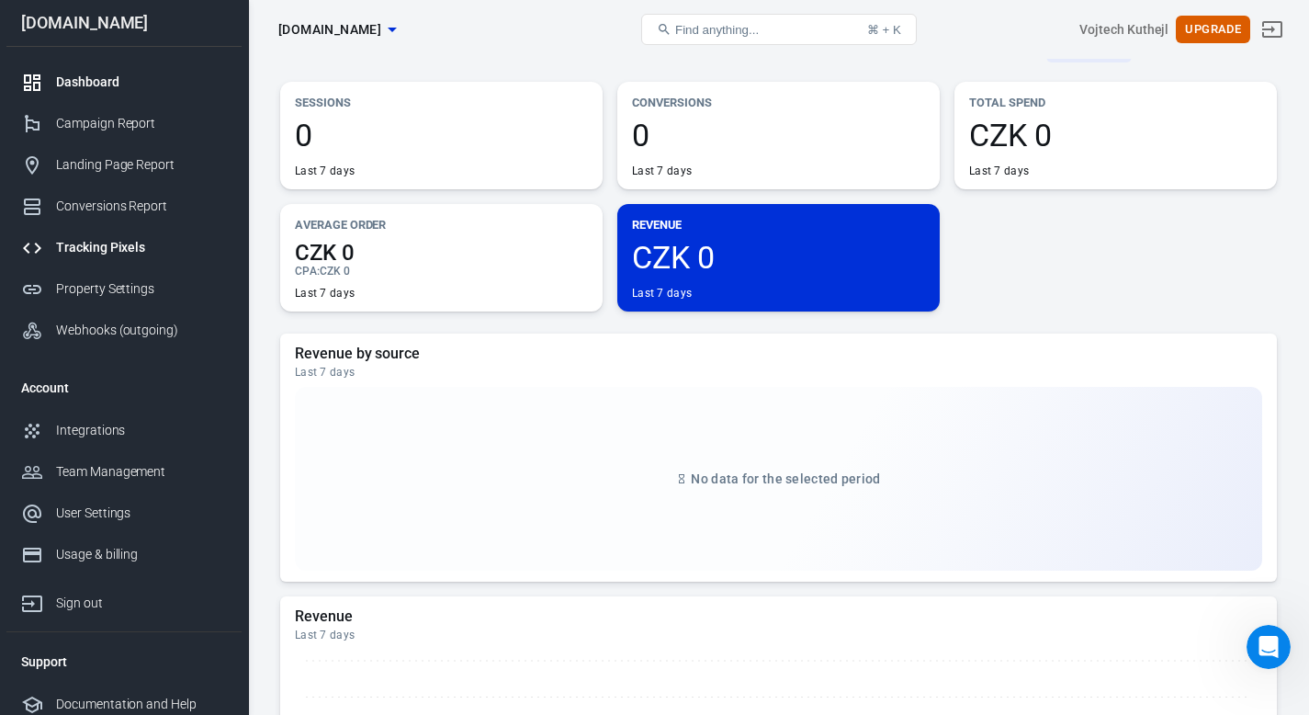
click at [88, 255] on div "Tracking Pixels" at bounding box center [141, 247] width 171 height 19
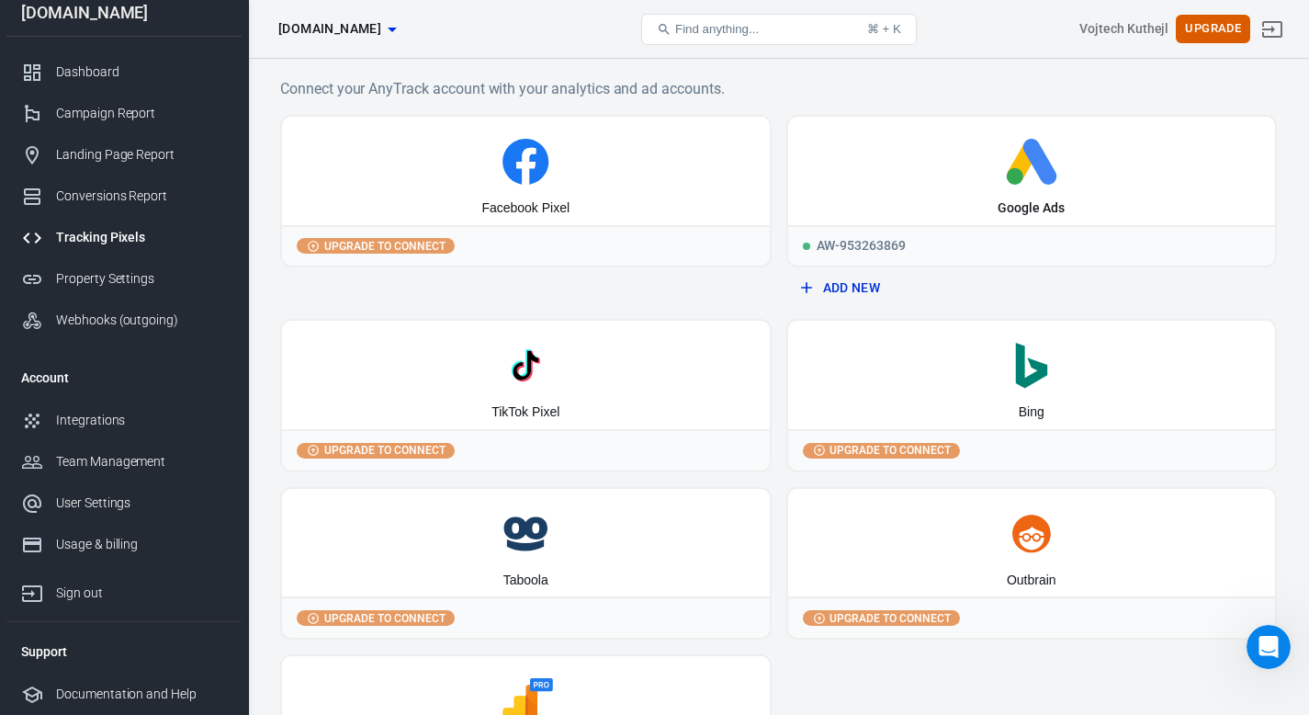
click at [379, 243] on span "Upgrade to connect" at bounding box center [385, 246] width 129 height 17
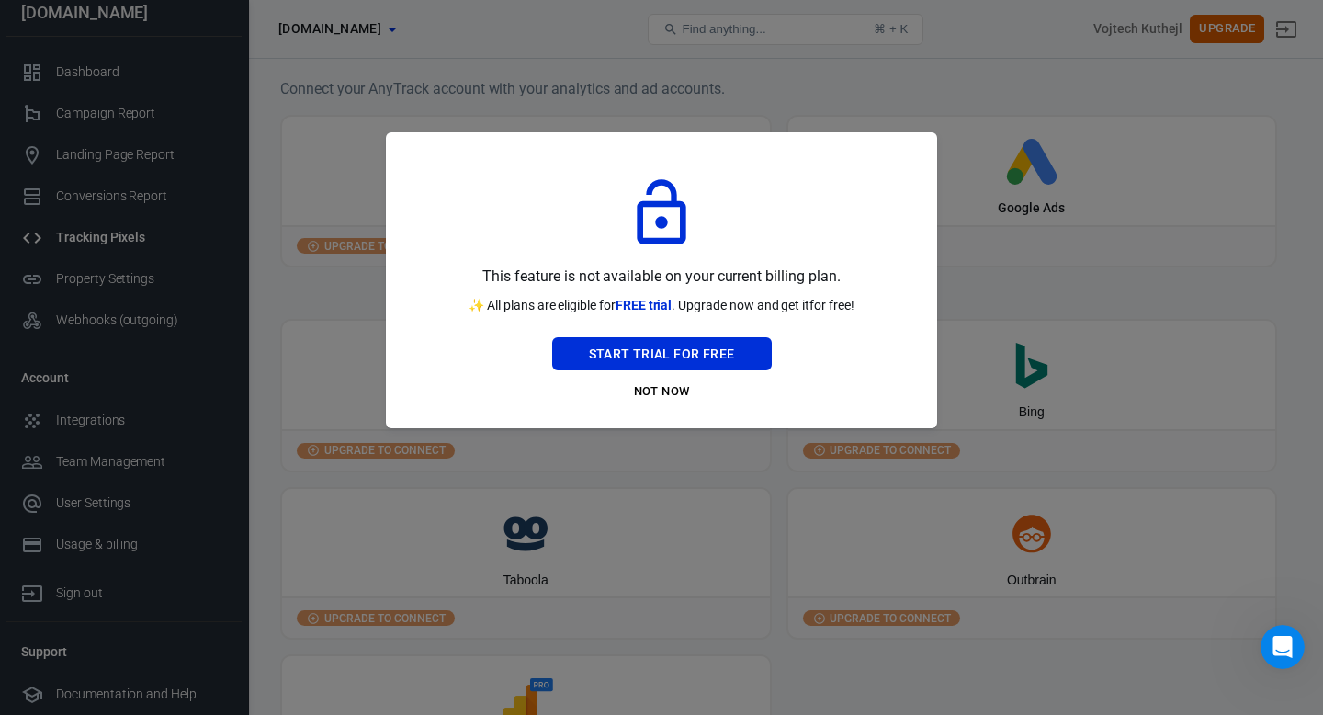
click at [848, 370] on div "This feature is not available on your current billing plan. ✨ All plans are eli…" at bounding box center [661, 280] width 507 height 252
click at [665, 392] on button "Not Now" at bounding box center [662, 392] width 220 height 28
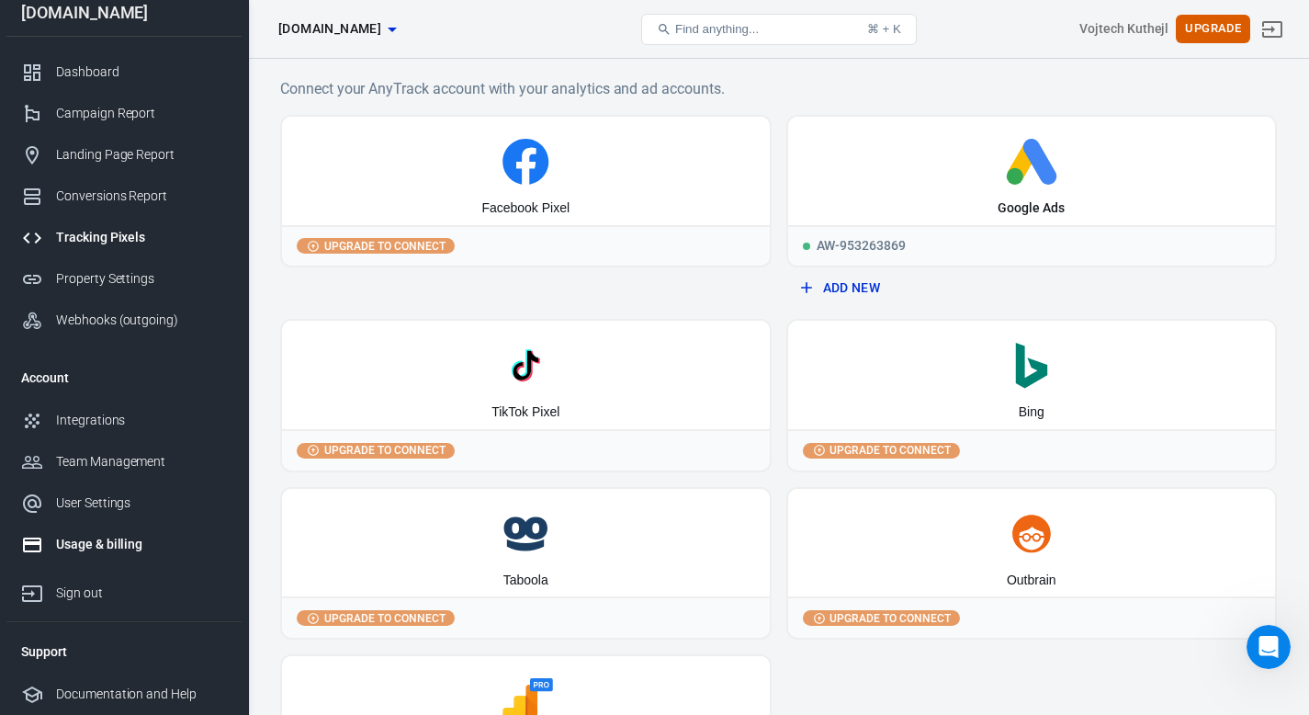
click at [71, 545] on div "Usage & billing" at bounding box center [141, 544] width 171 height 19
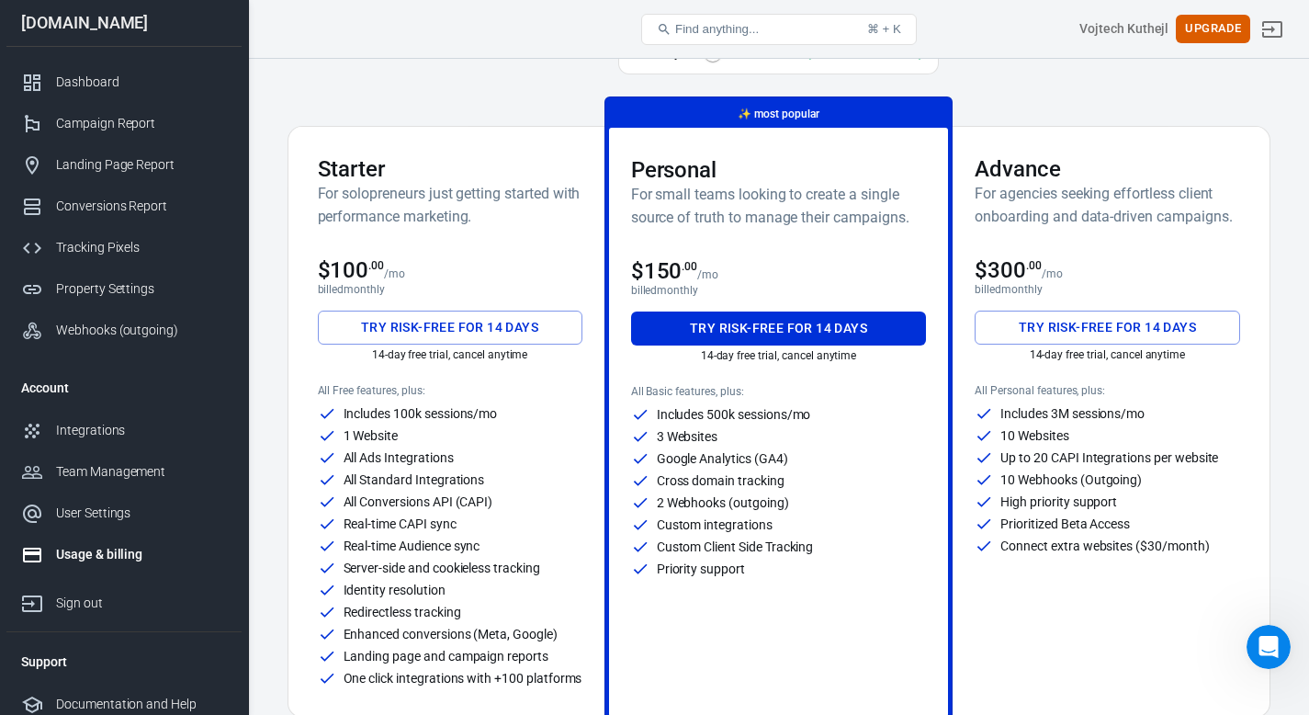
scroll to position [58, 0]
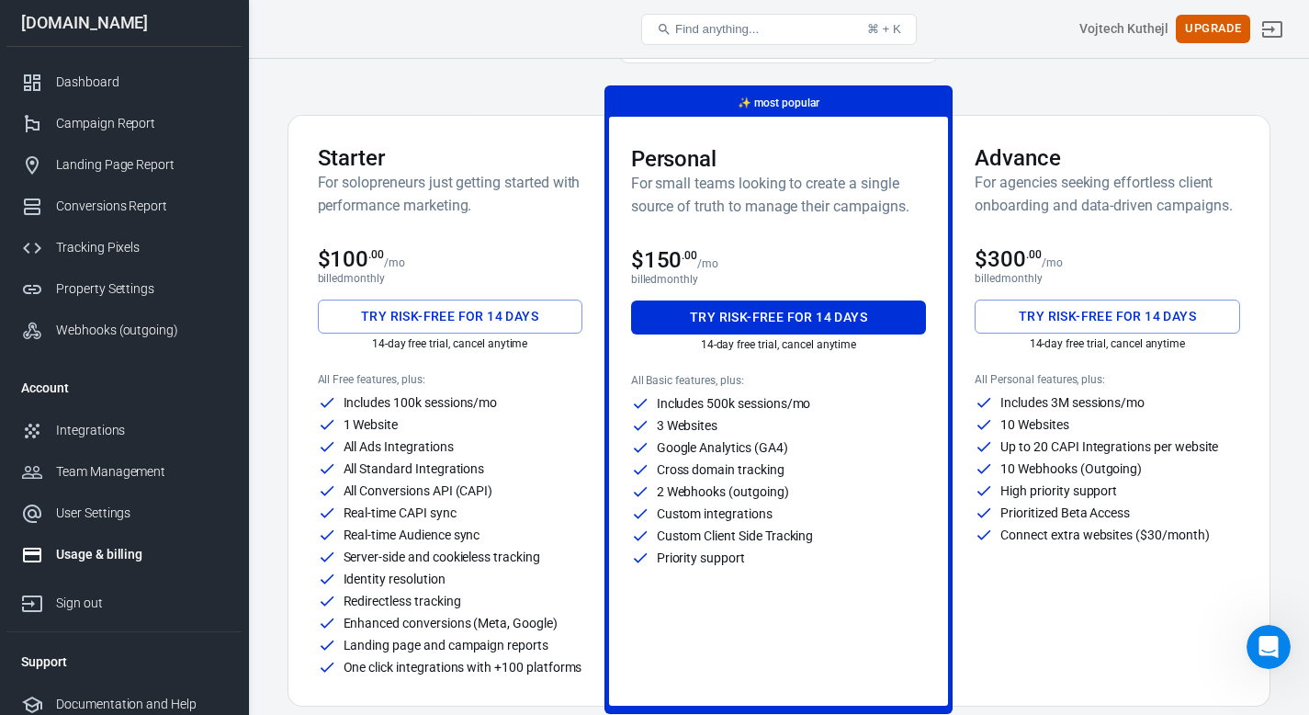
click at [437, 319] on button "Try risk-free for 14 days" at bounding box center [450, 317] width 265 height 34
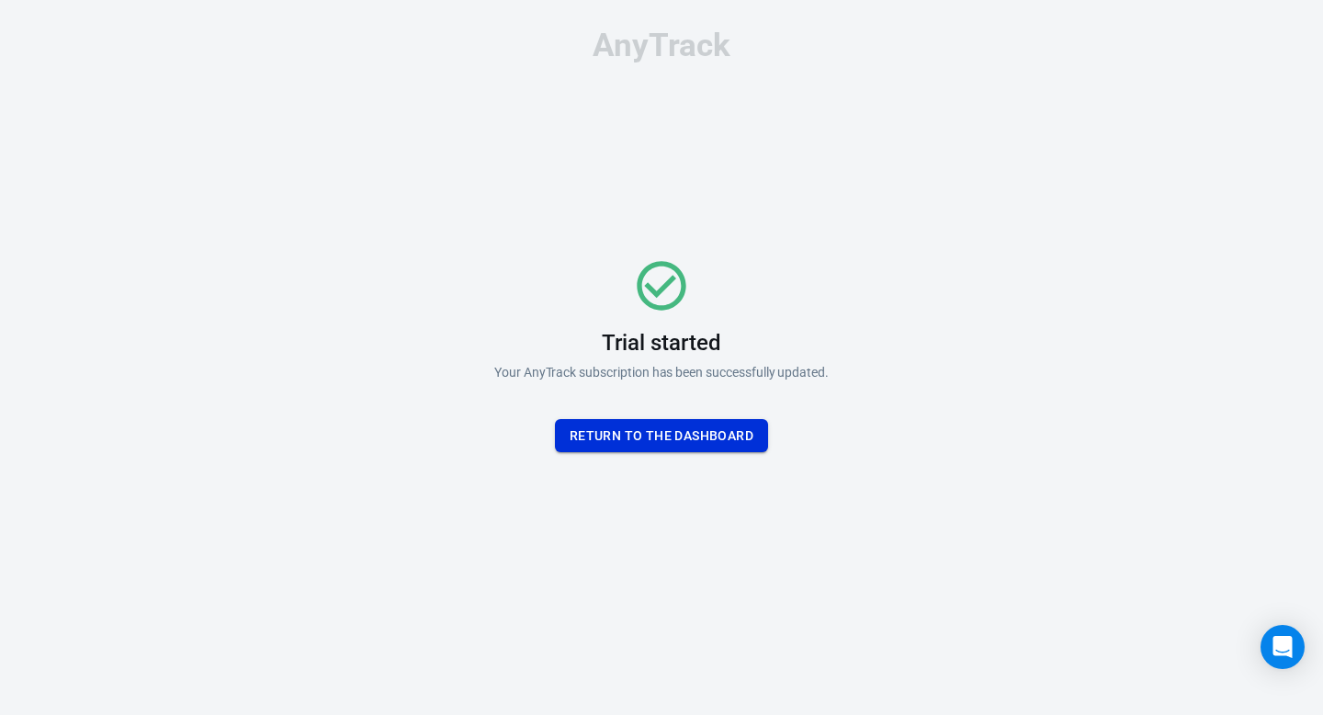
click at [680, 428] on button "Return To the dashboard" at bounding box center [661, 436] width 213 height 34
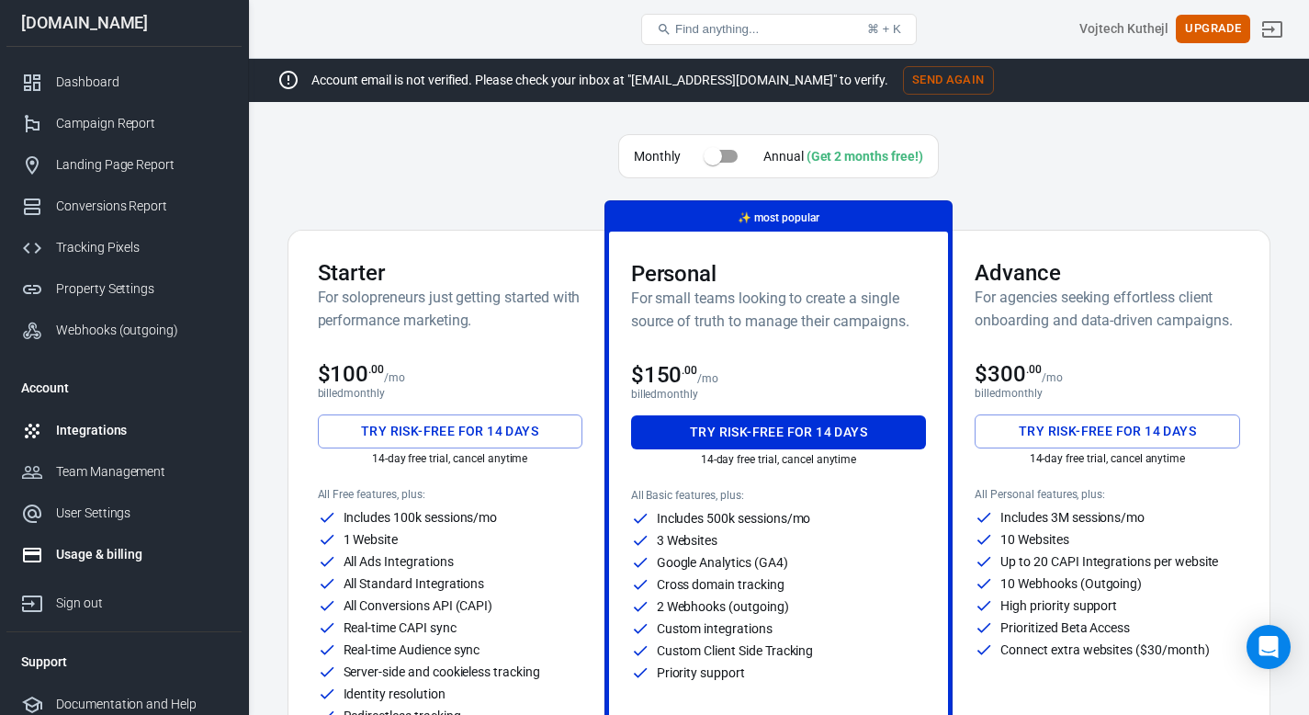
click at [103, 424] on div "Integrations" at bounding box center [141, 430] width 171 height 19
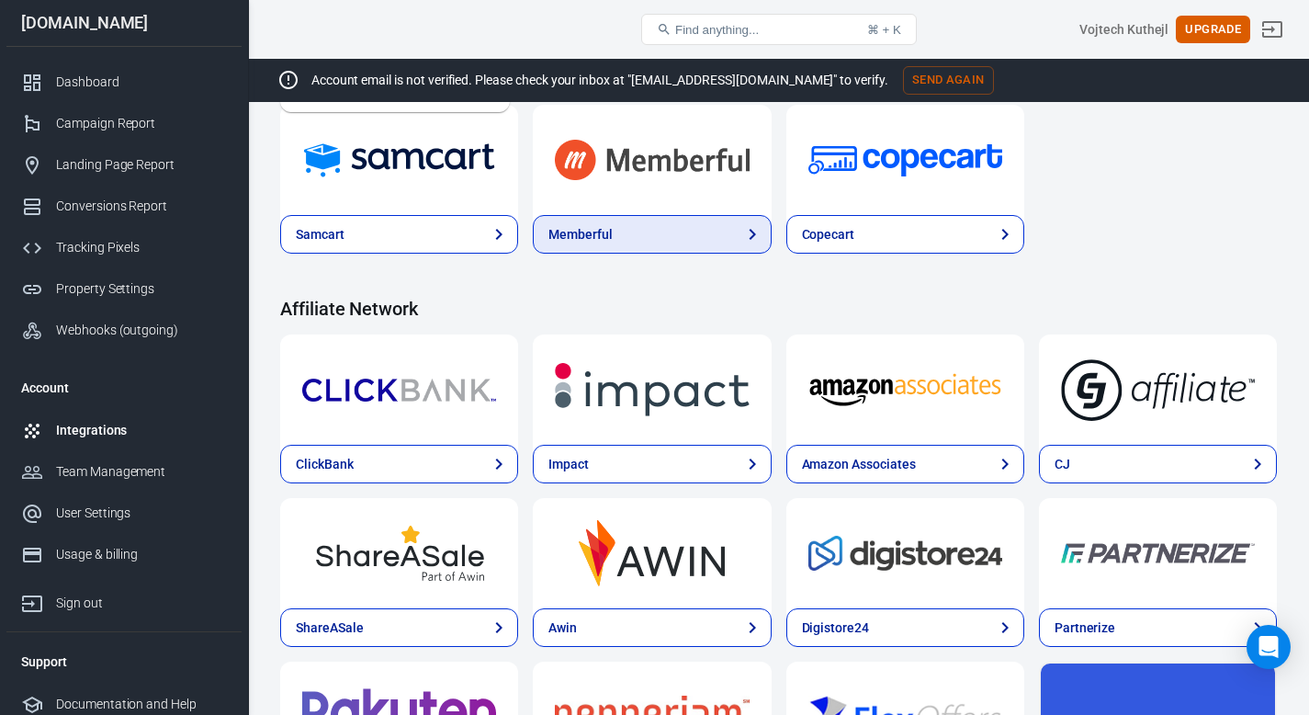
scroll to position [444, 0]
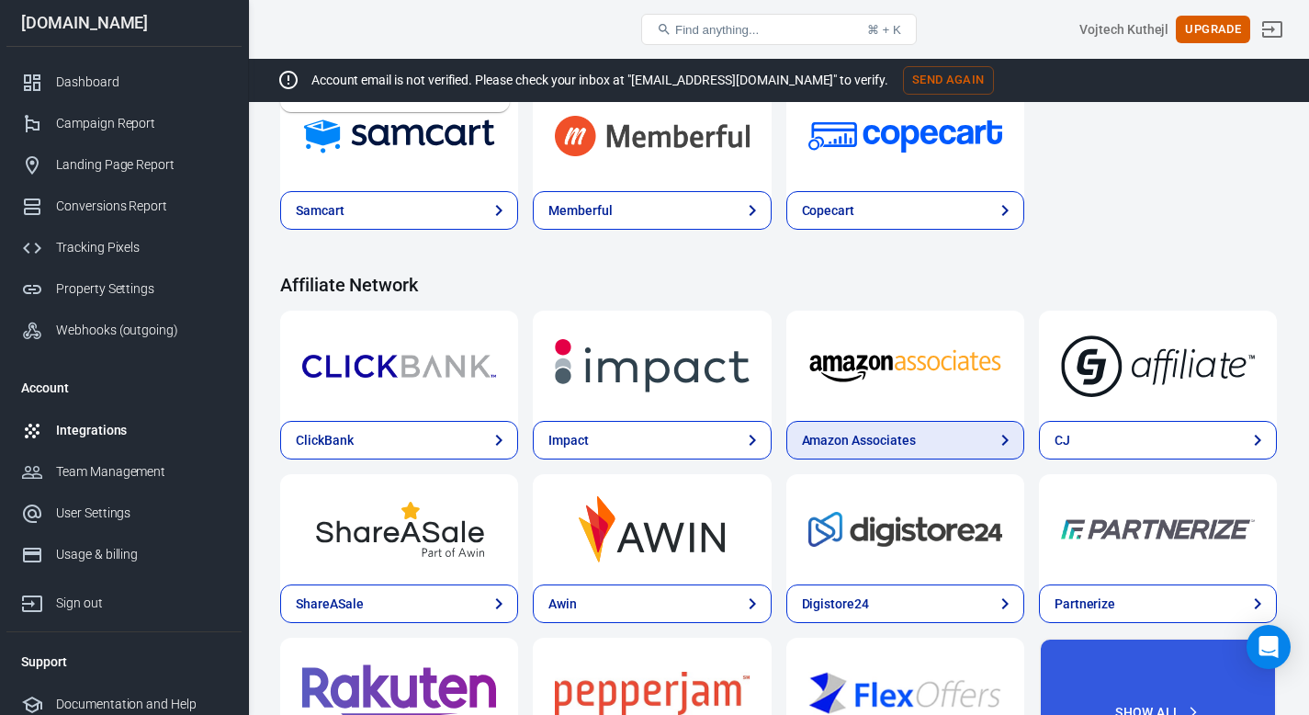
click at [965, 445] on link "Amazon Associates" at bounding box center [905, 440] width 238 height 39
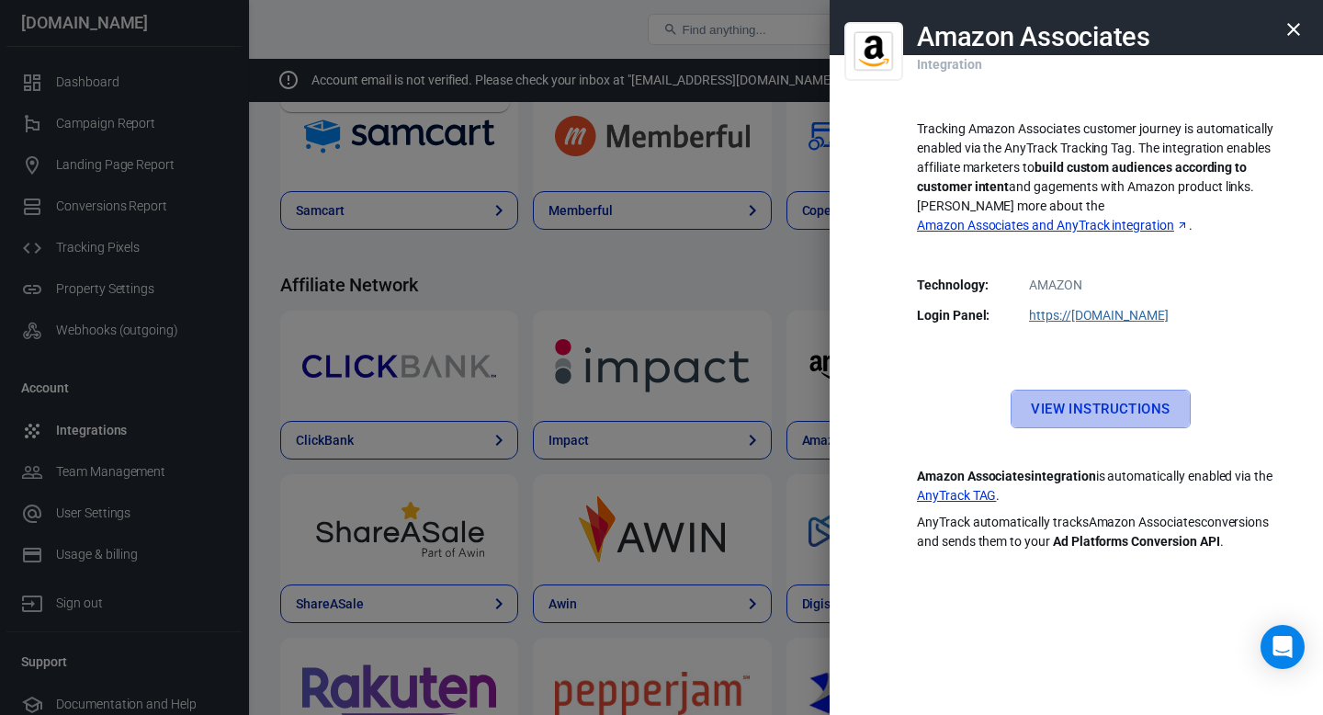
click at [1093, 390] on link "View Instructions" at bounding box center [1100, 409] width 179 height 39
click at [1284, 36] on icon "button" at bounding box center [1294, 29] width 22 height 22
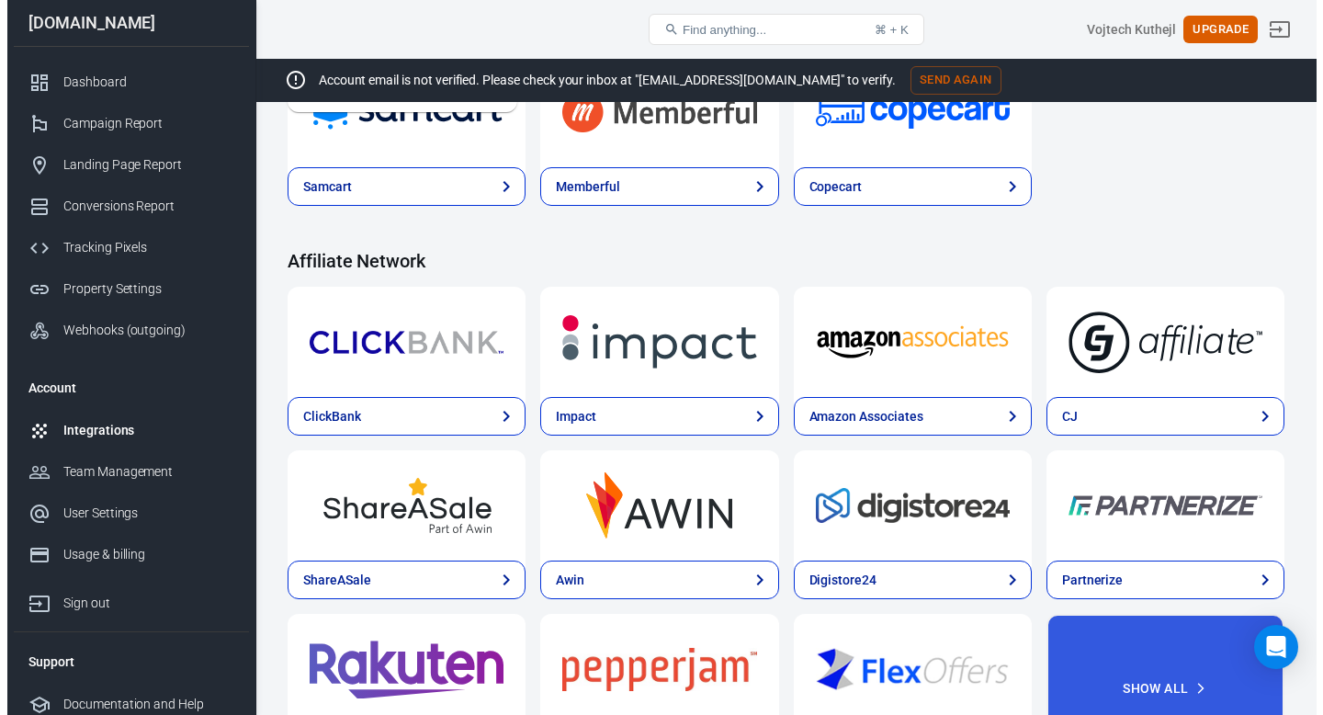
scroll to position [541, 0]
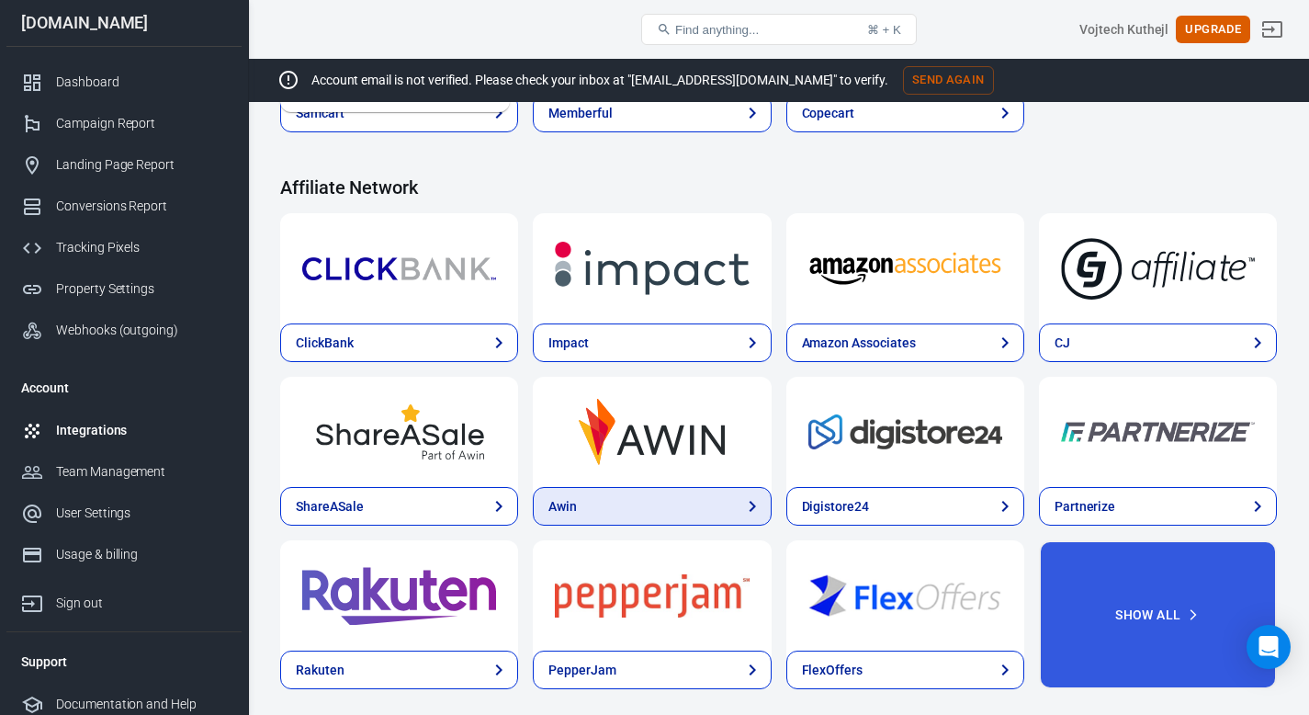
click at [653, 501] on link "Awin" at bounding box center [652, 506] width 238 height 39
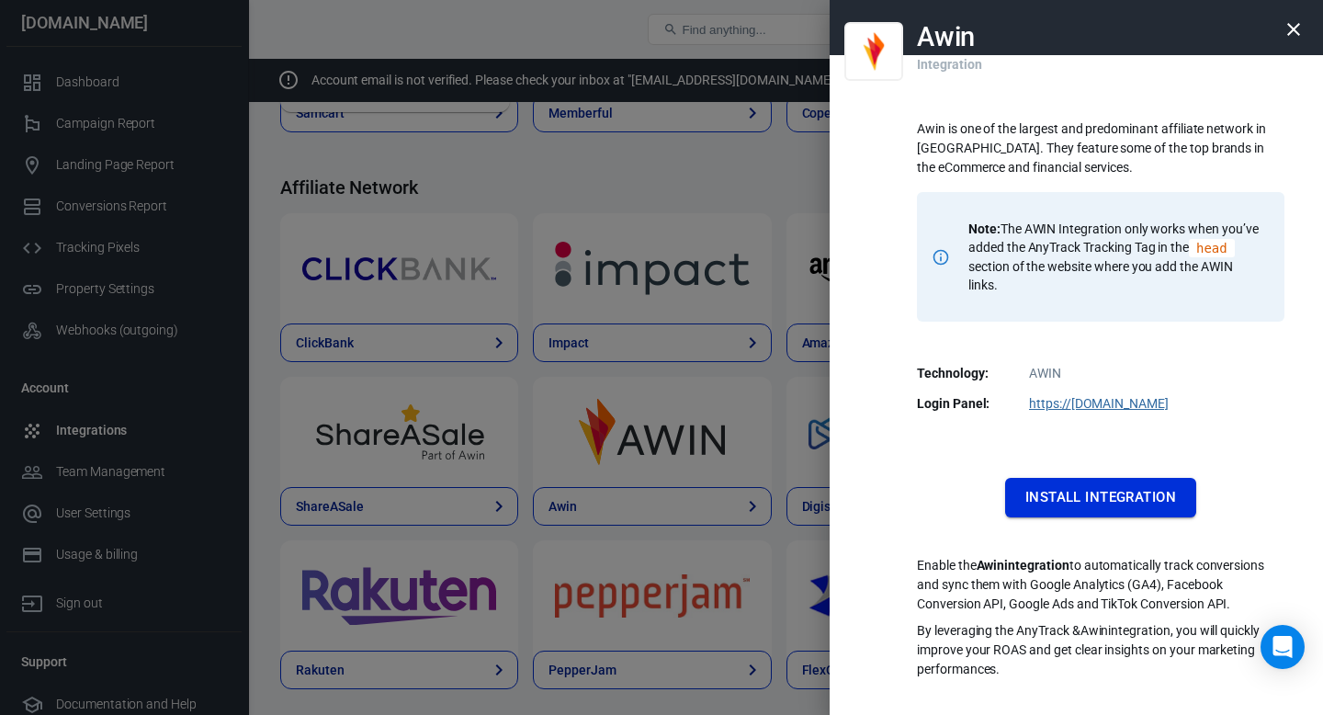
click at [1125, 492] on button "Install Integration" at bounding box center [1100, 497] width 191 height 39
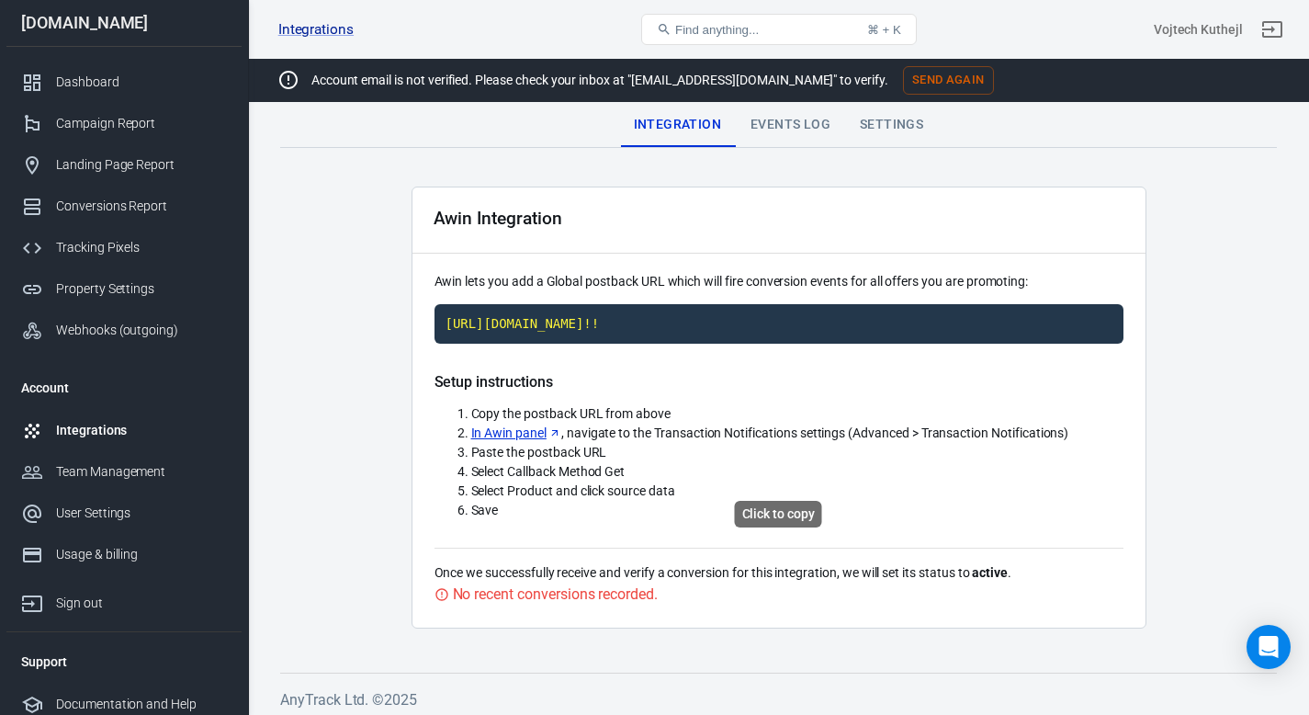
click at [698, 345] on code "[URL][DOMAIN_NAME]!!" at bounding box center [779, 324] width 689 height 40
click at [797, 129] on div "Events Log" at bounding box center [790, 125] width 109 height 44
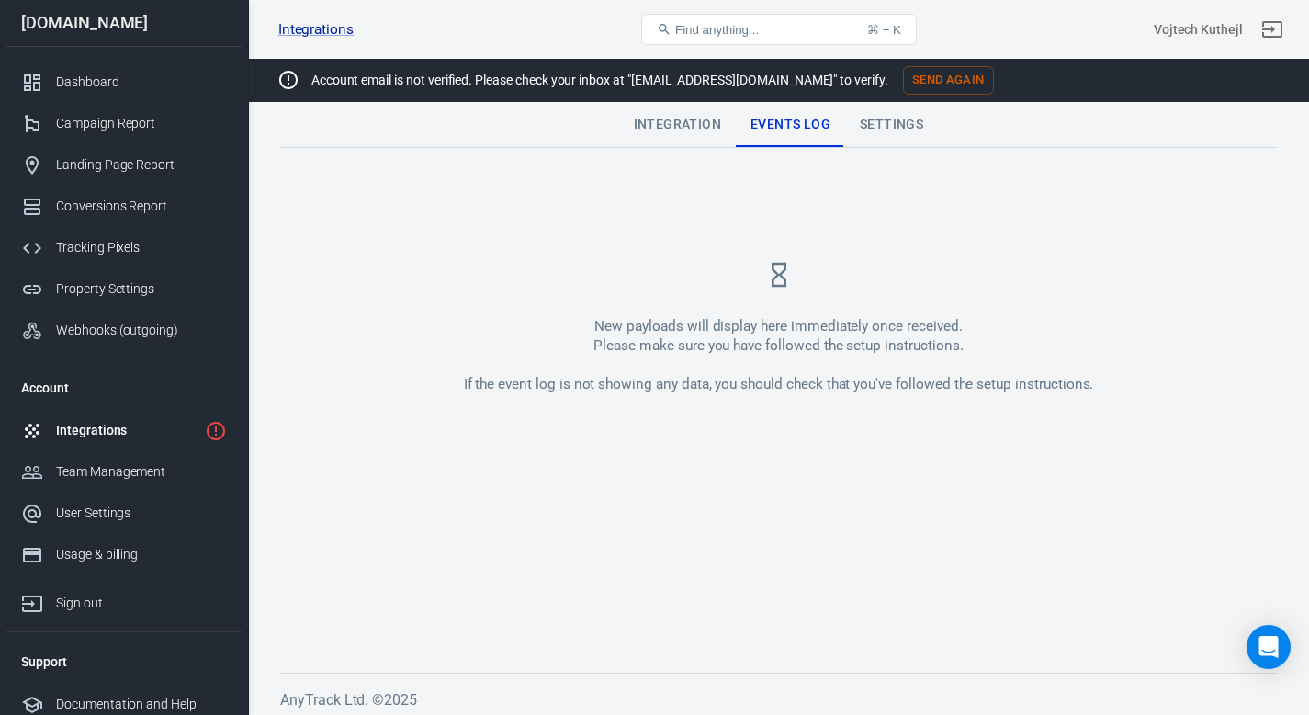
click at [903, 119] on div "Settings" at bounding box center [891, 125] width 93 height 44
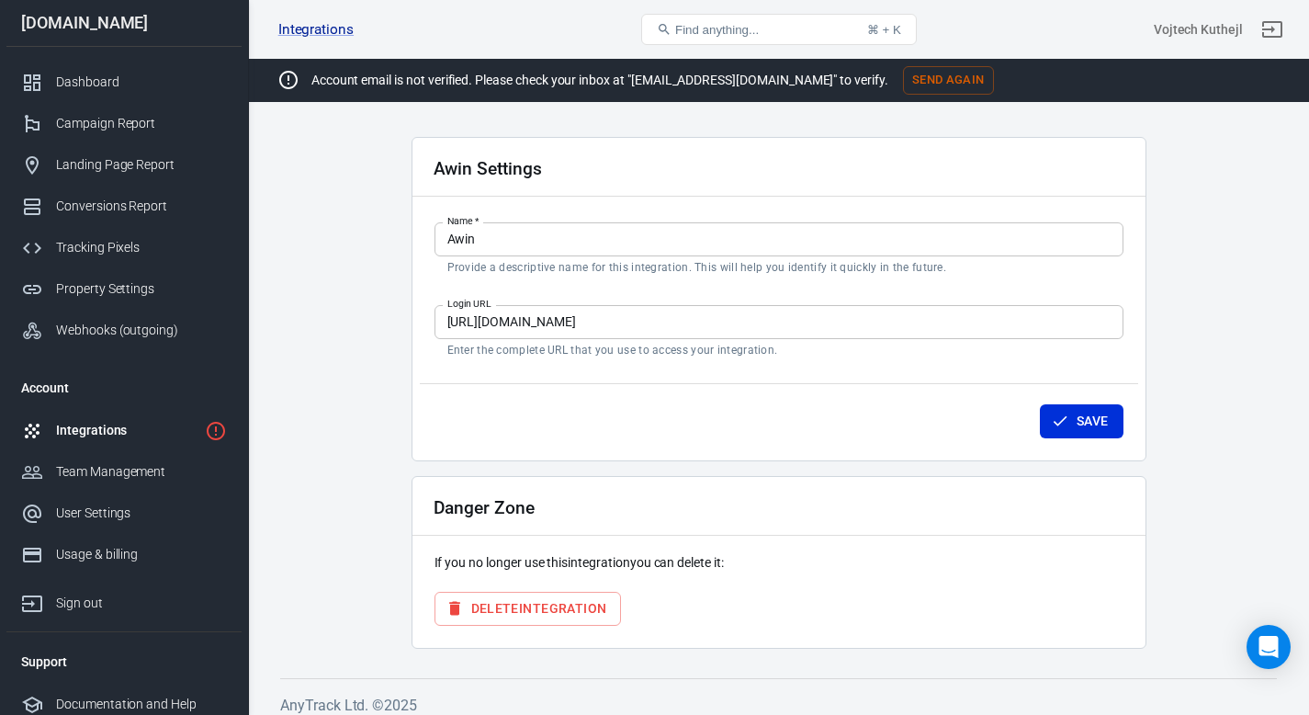
scroll to position [62, 0]
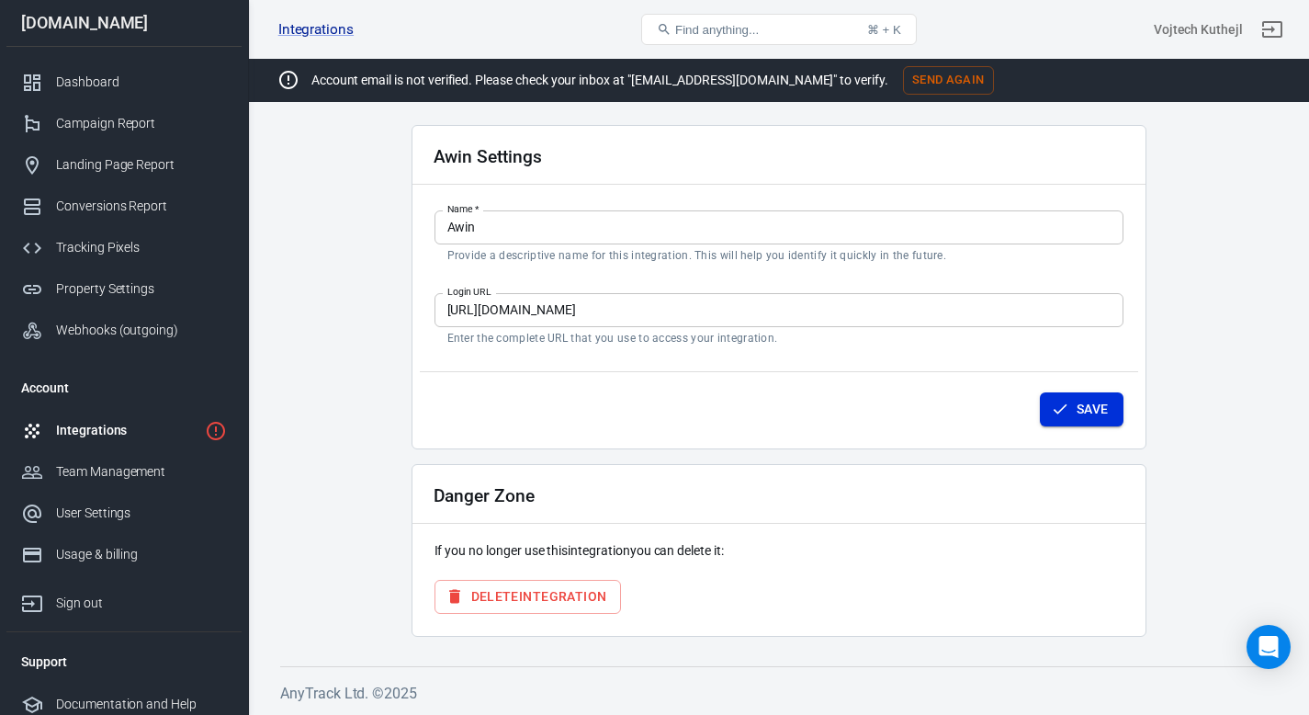
click at [1084, 409] on button "Save" at bounding box center [1082, 409] width 84 height 34
click at [1077, 407] on button "Save" at bounding box center [1082, 409] width 84 height 34
click at [903, 77] on button "Send Again" at bounding box center [948, 80] width 91 height 28
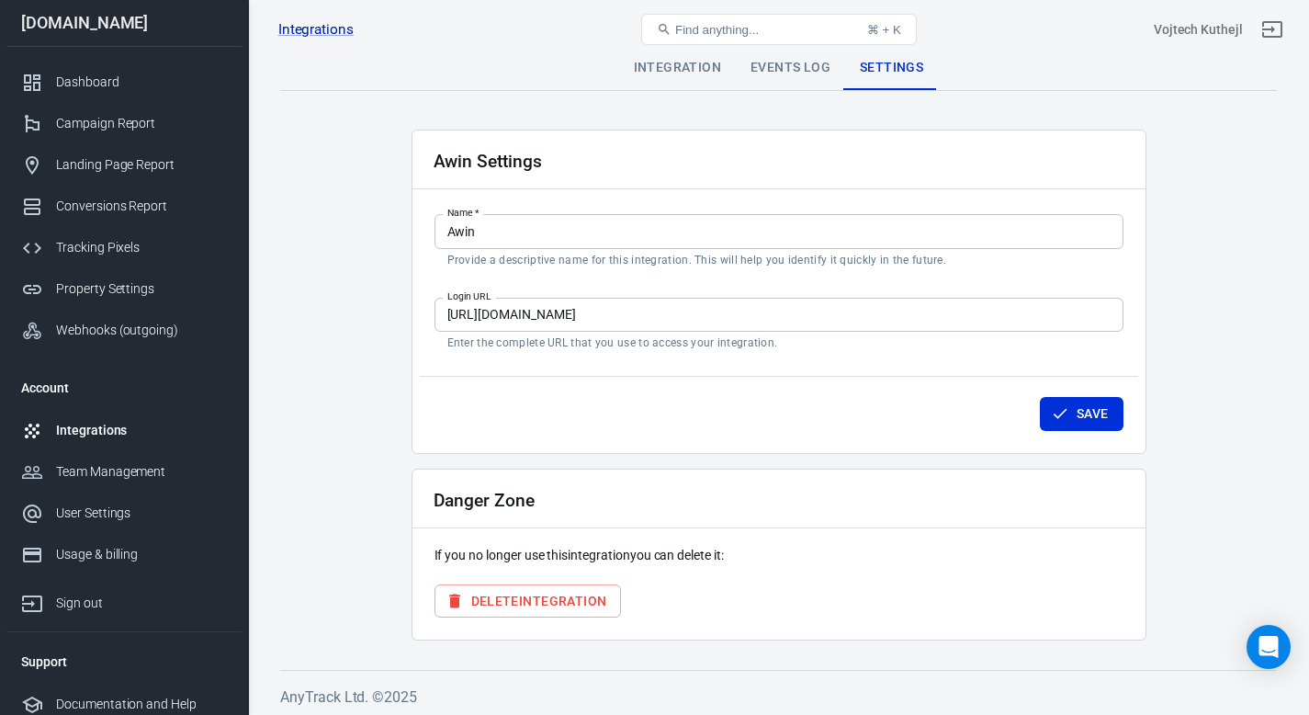
scroll to position [5, 0]
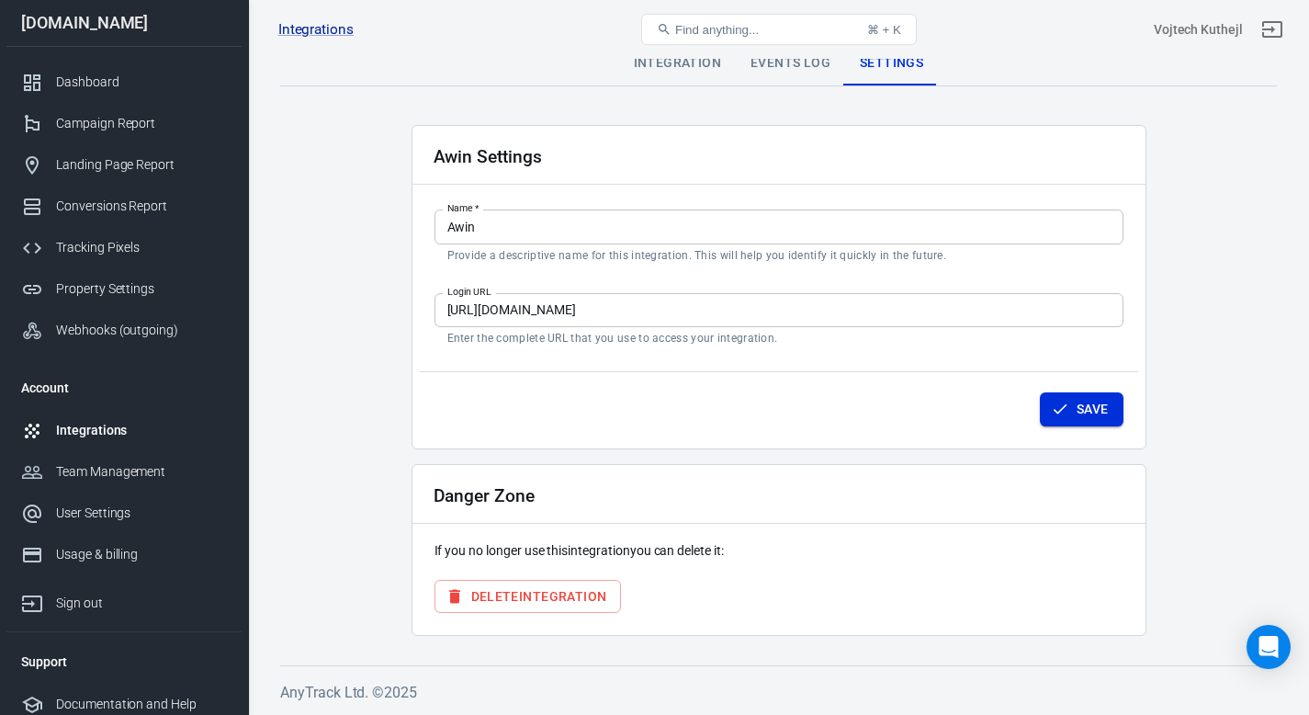
click at [1080, 405] on button "Save" at bounding box center [1082, 409] width 84 height 34
click at [641, 79] on div "Integration" at bounding box center [677, 63] width 117 height 44
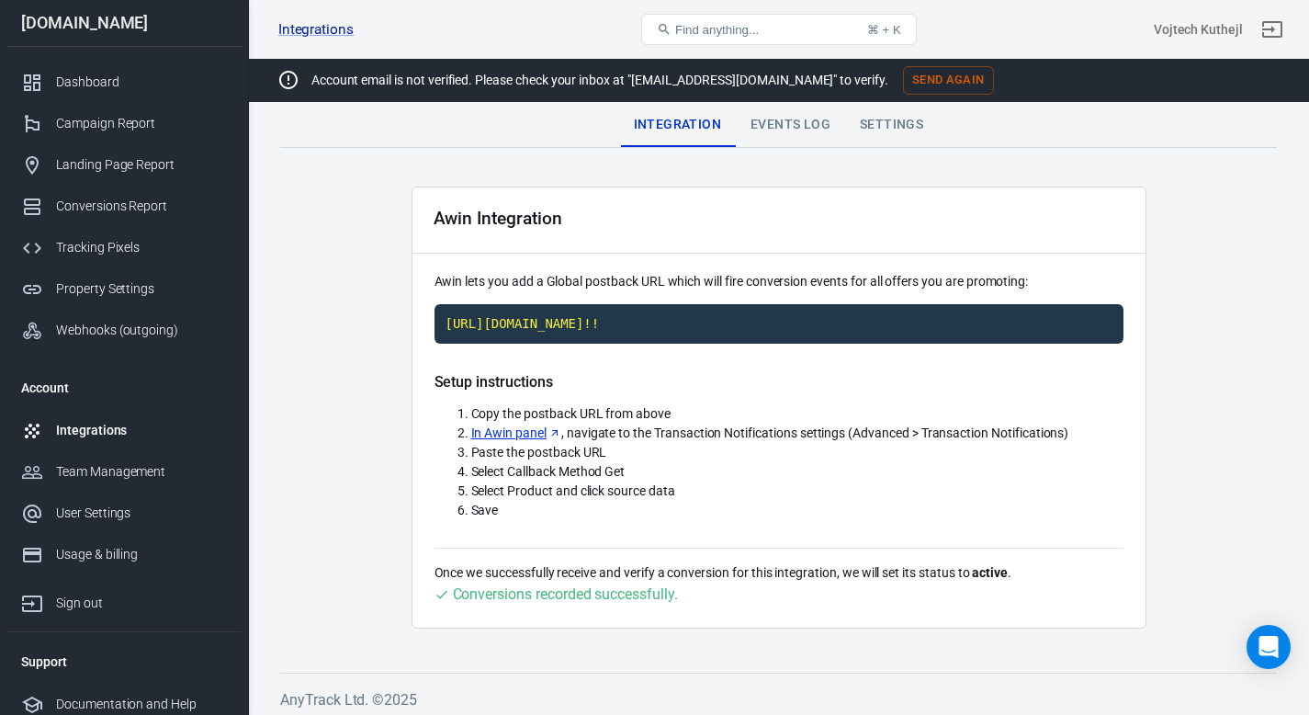
click at [676, 76] on p "Account email is not verified. Please check your inbox at "[EMAIL_ADDRESS][DOMA…" at bounding box center [599, 80] width 577 height 19
click at [755, 142] on div "Events Log" at bounding box center [790, 125] width 109 height 44
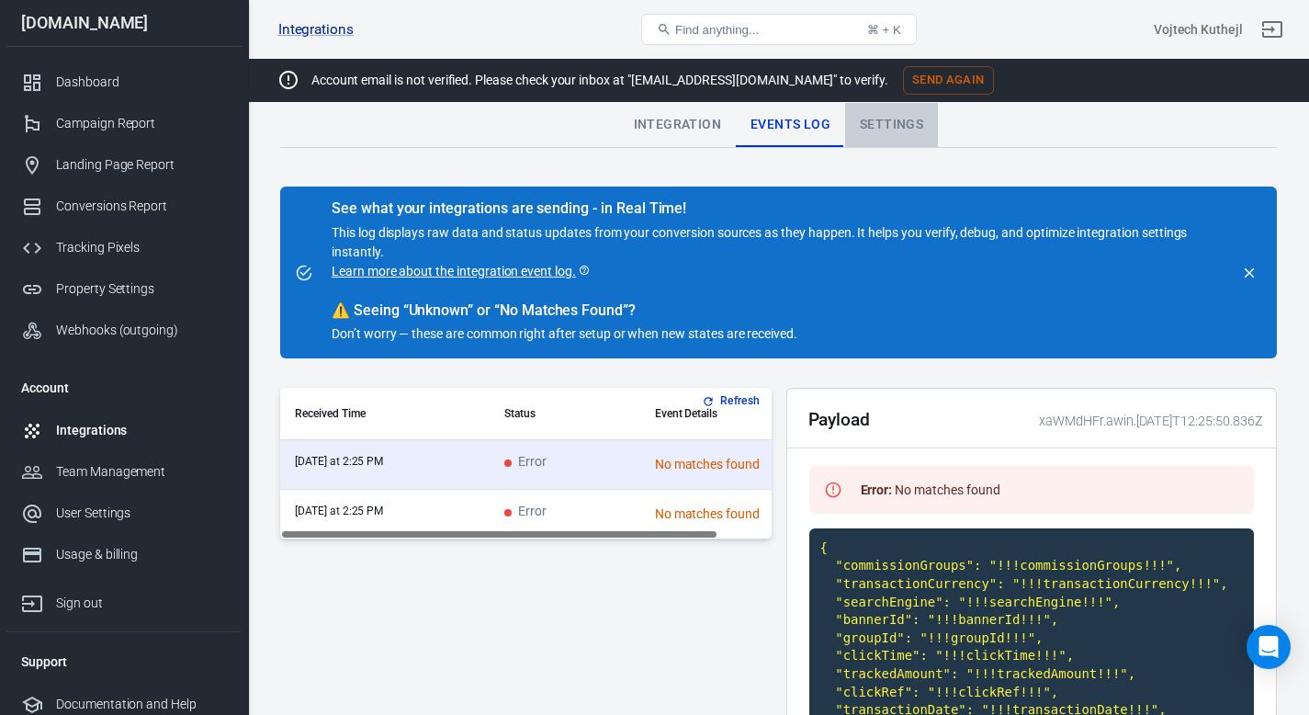
click at [877, 115] on div "Settings" at bounding box center [891, 125] width 93 height 44
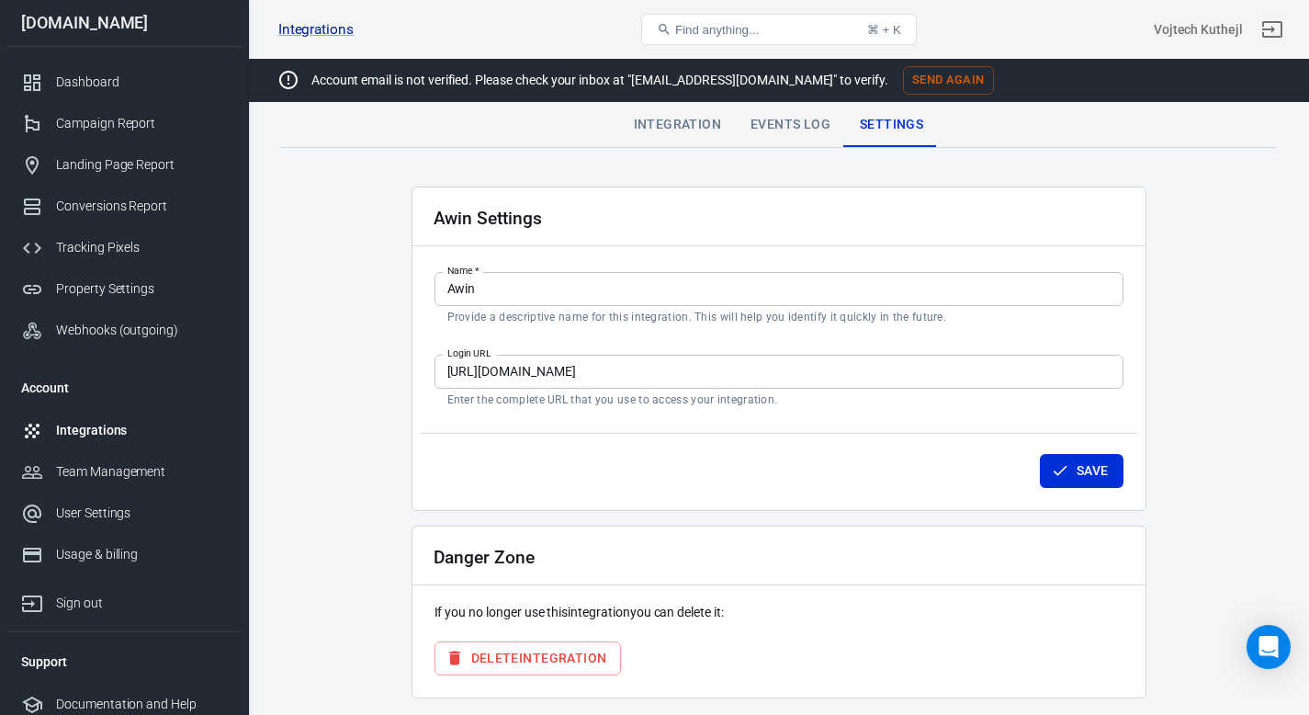
click at [690, 123] on div "Integration" at bounding box center [677, 125] width 117 height 44
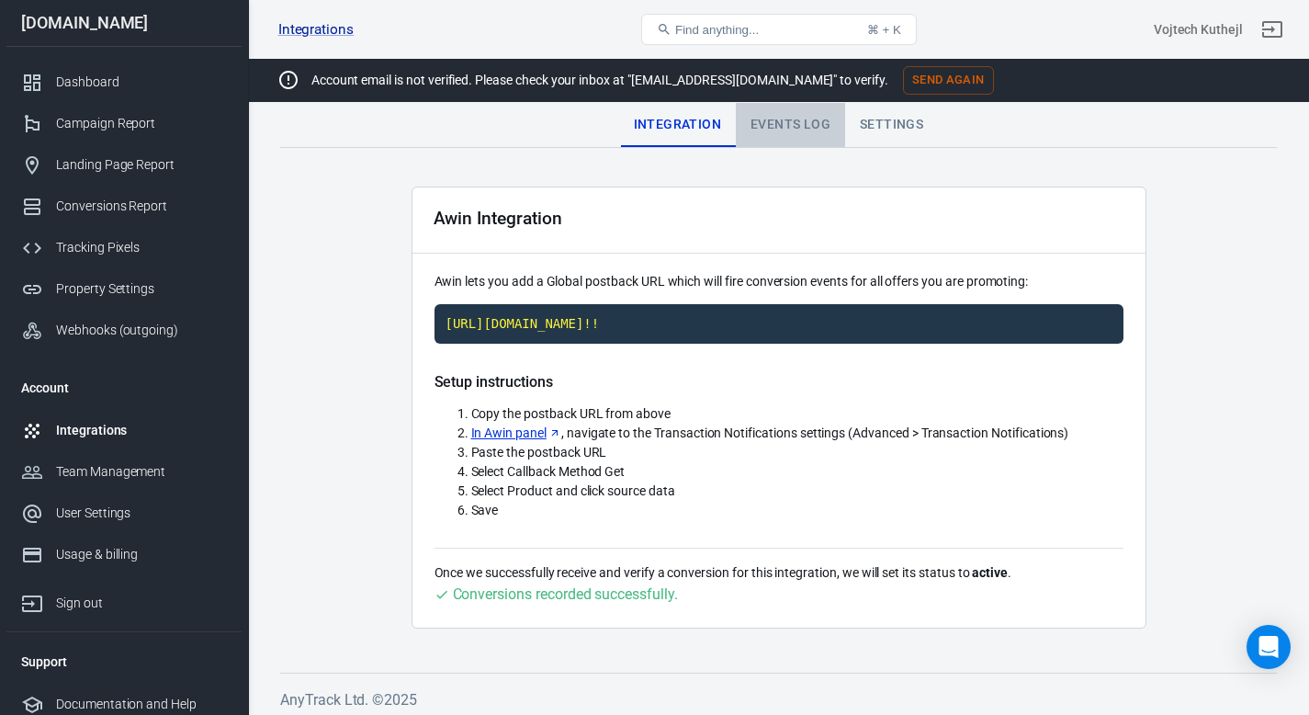
click at [813, 119] on div "Events Log" at bounding box center [790, 125] width 109 height 44
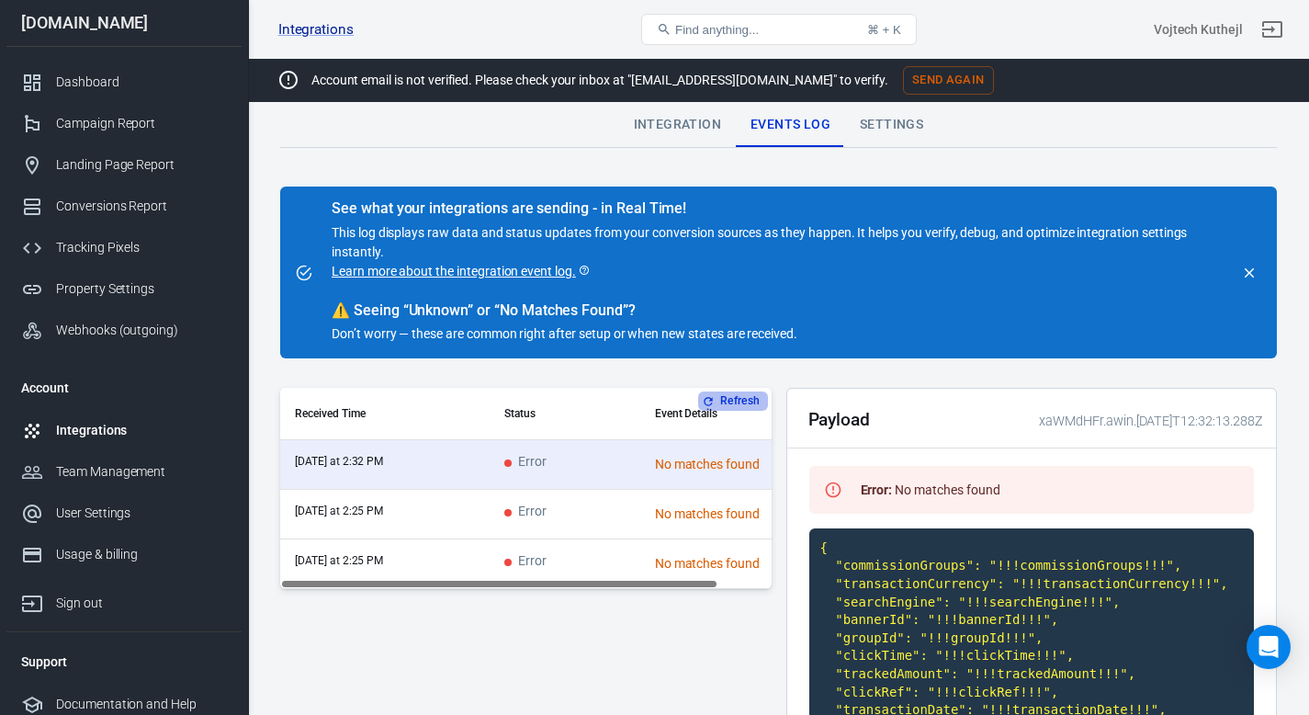
click at [737, 401] on button "Refresh" at bounding box center [732, 400] width 69 height 19
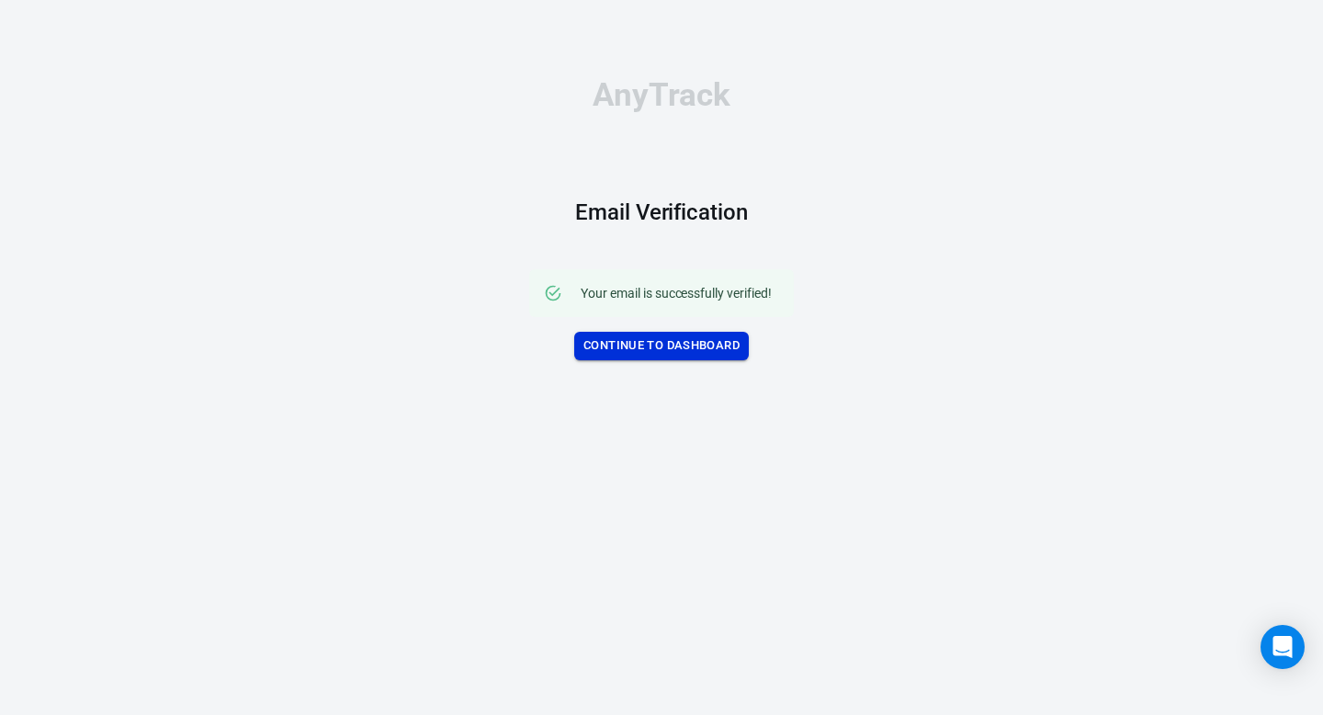
click at [642, 356] on link "Continue to Dashboard" at bounding box center [661, 346] width 175 height 28
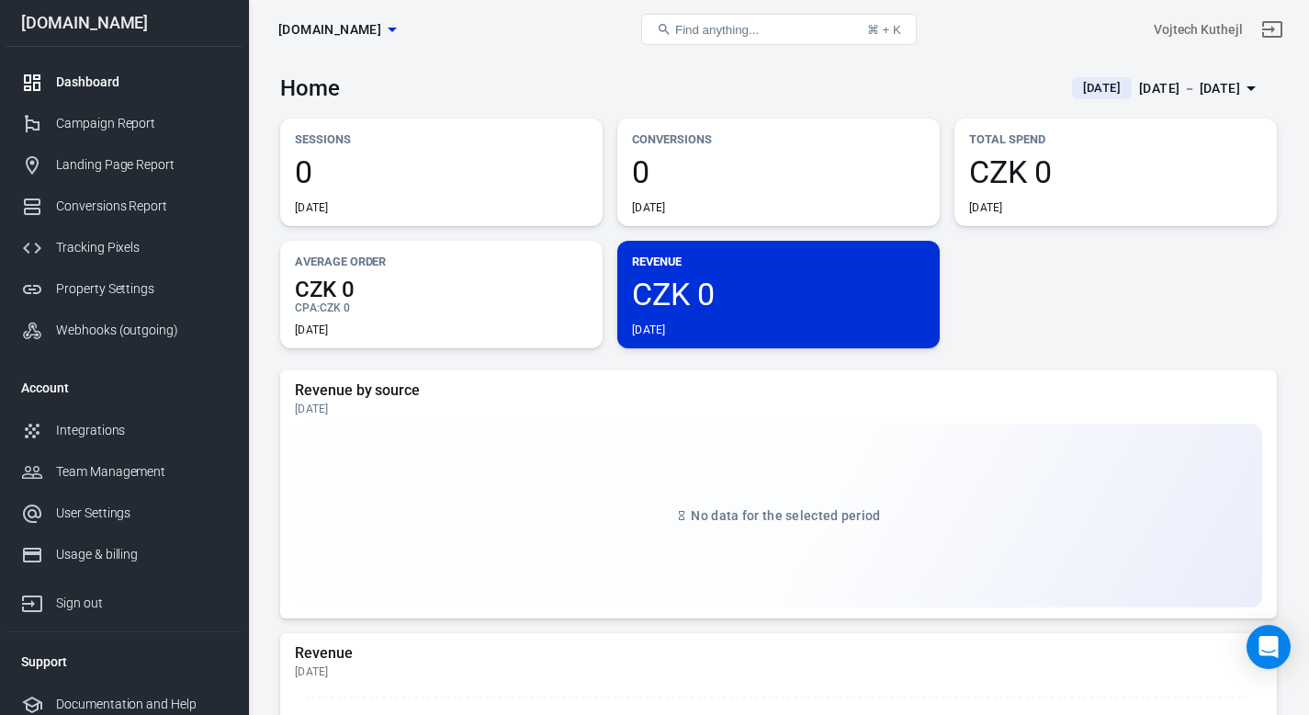
click at [63, 70] on link "Dashboard" at bounding box center [123, 82] width 235 height 41
click at [81, 105] on link "Campaign Report" at bounding box center [123, 123] width 235 height 41
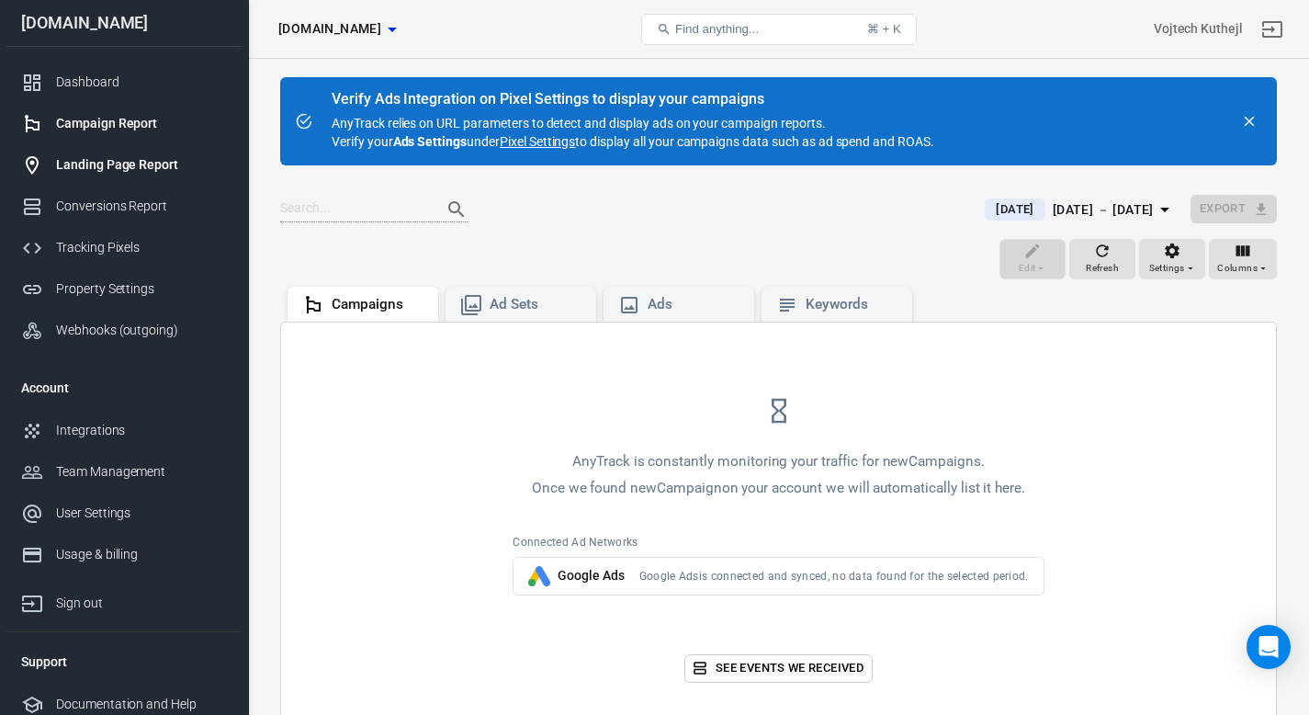
click at [123, 166] on div "Landing Page Report" at bounding box center [141, 164] width 171 height 19
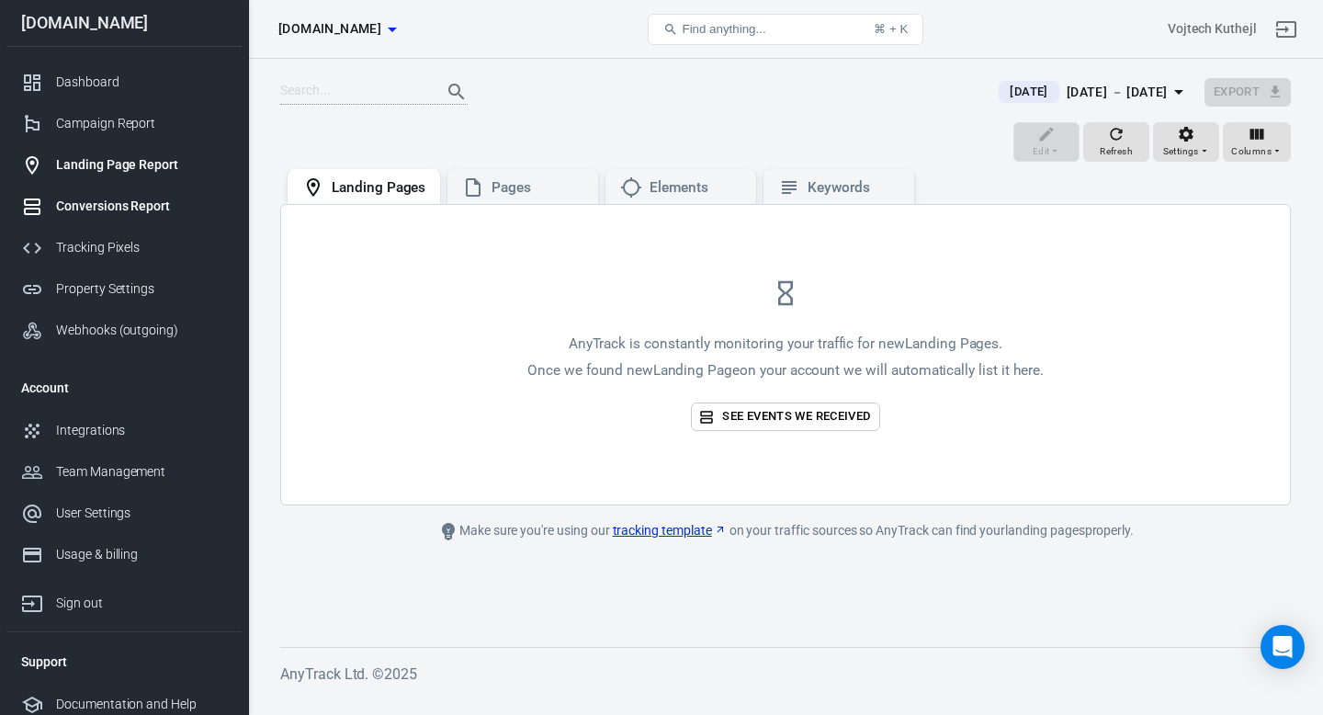
click at [89, 208] on div "Conversions Report" at bounding box center [141, 206] width 171 height 19
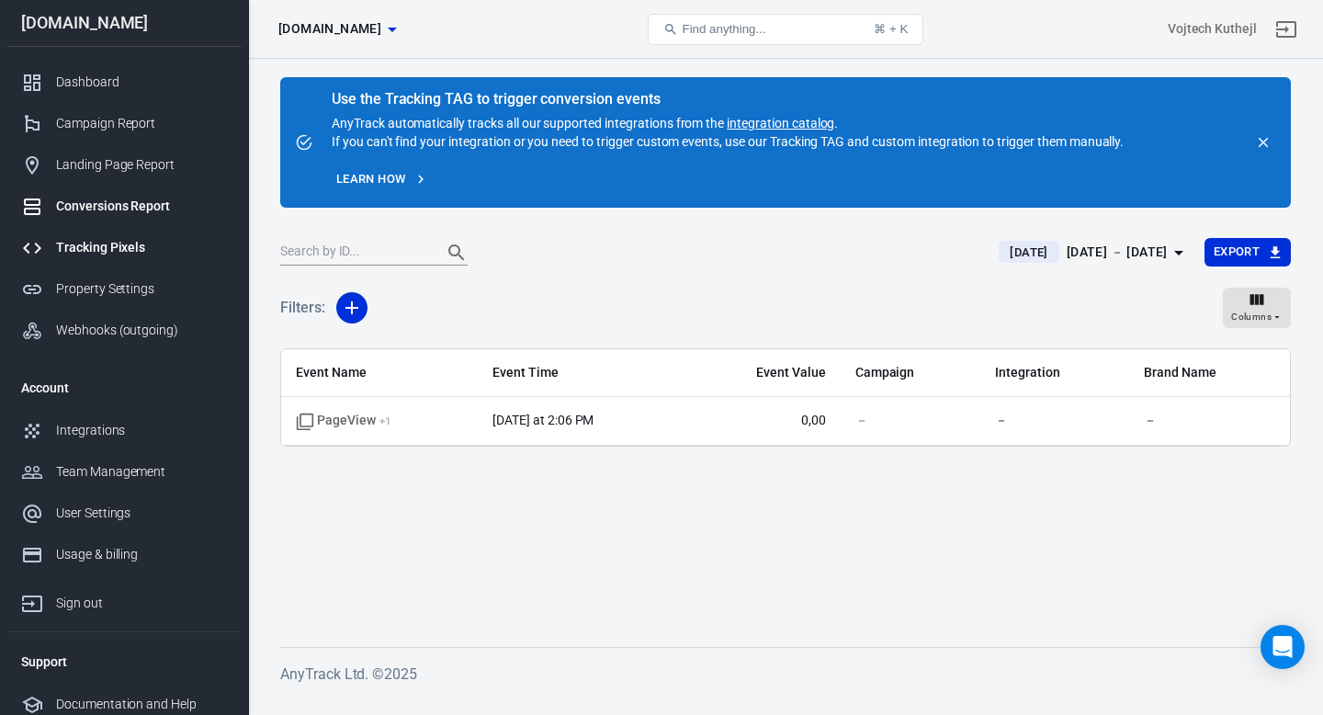
click at [120, 255] on div "Tracking Pixels" at bounding box center [141, 247] width 171 height 19
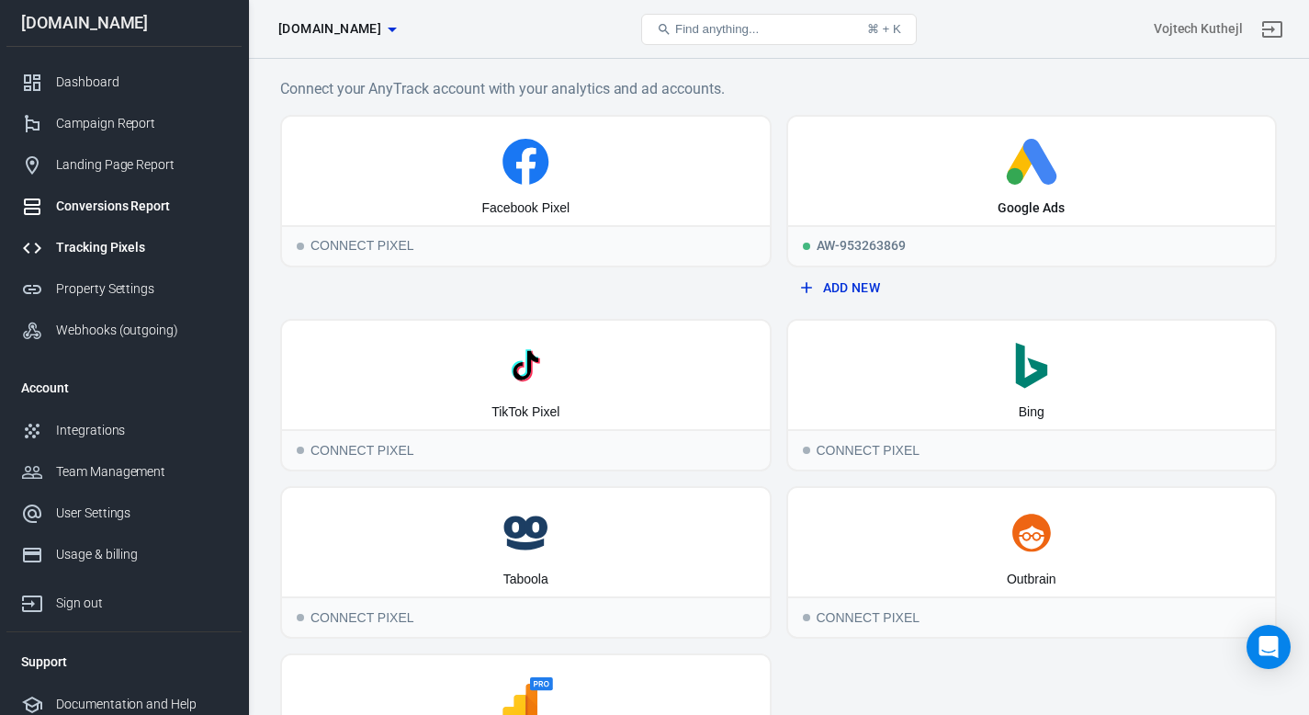
click at [90, 189] on link "Conversions Report" at bounding box center [123, 206] width 235 height 41
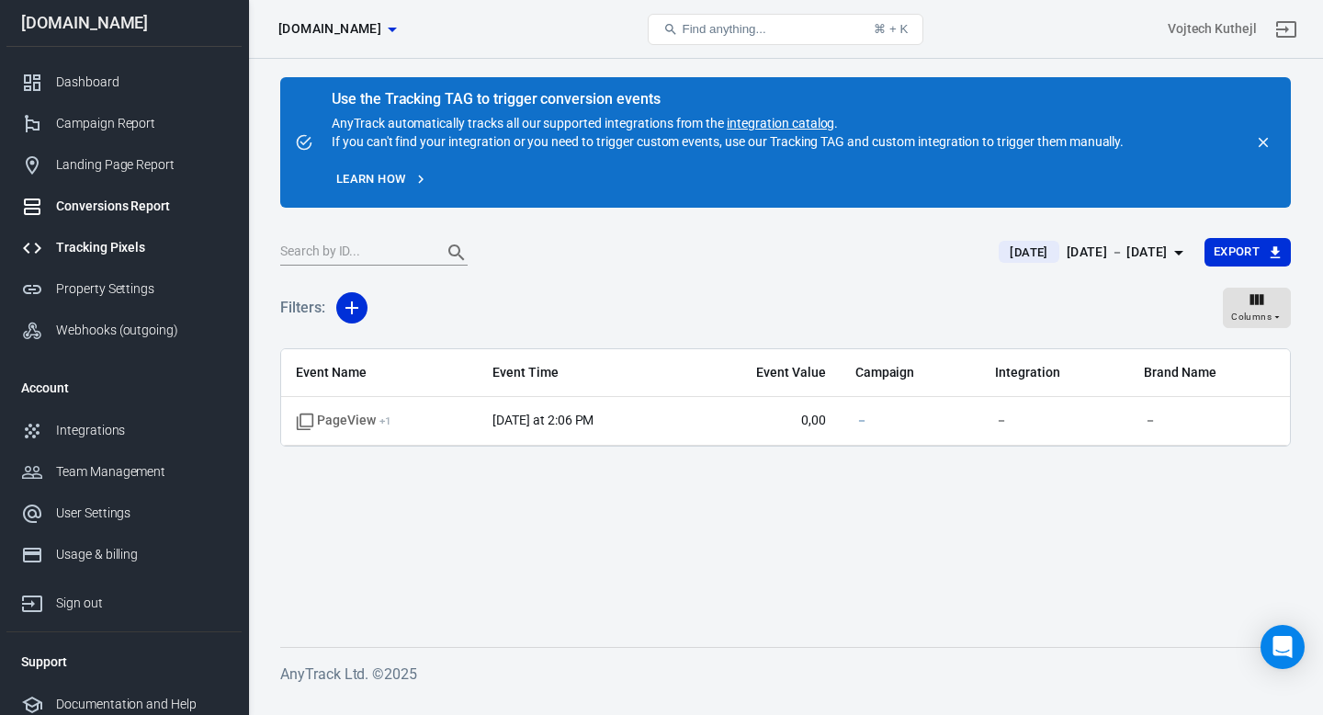
click at [110, 250] on div "Tracking Pixels" at bounding box center [141, 247] width 171 height 19
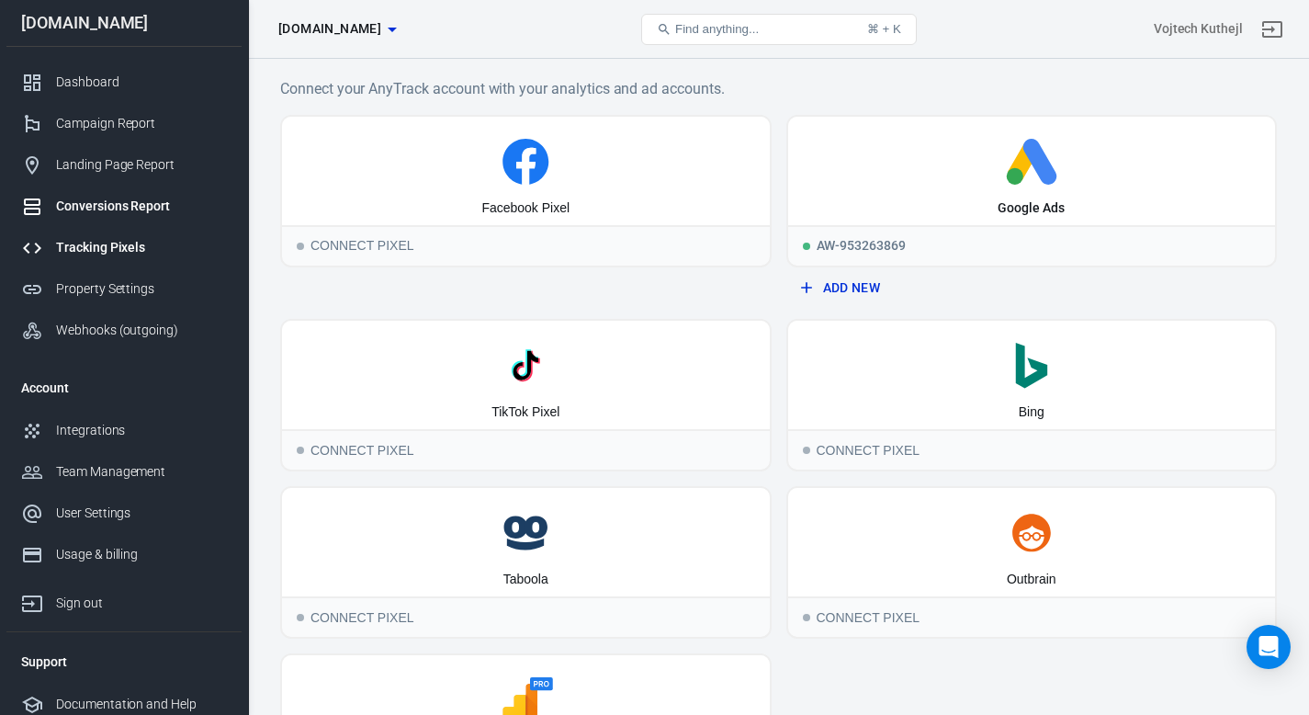
click at [96, 207] on div "Conversions Report" at bounding box center [141, 206] width 171 height 19
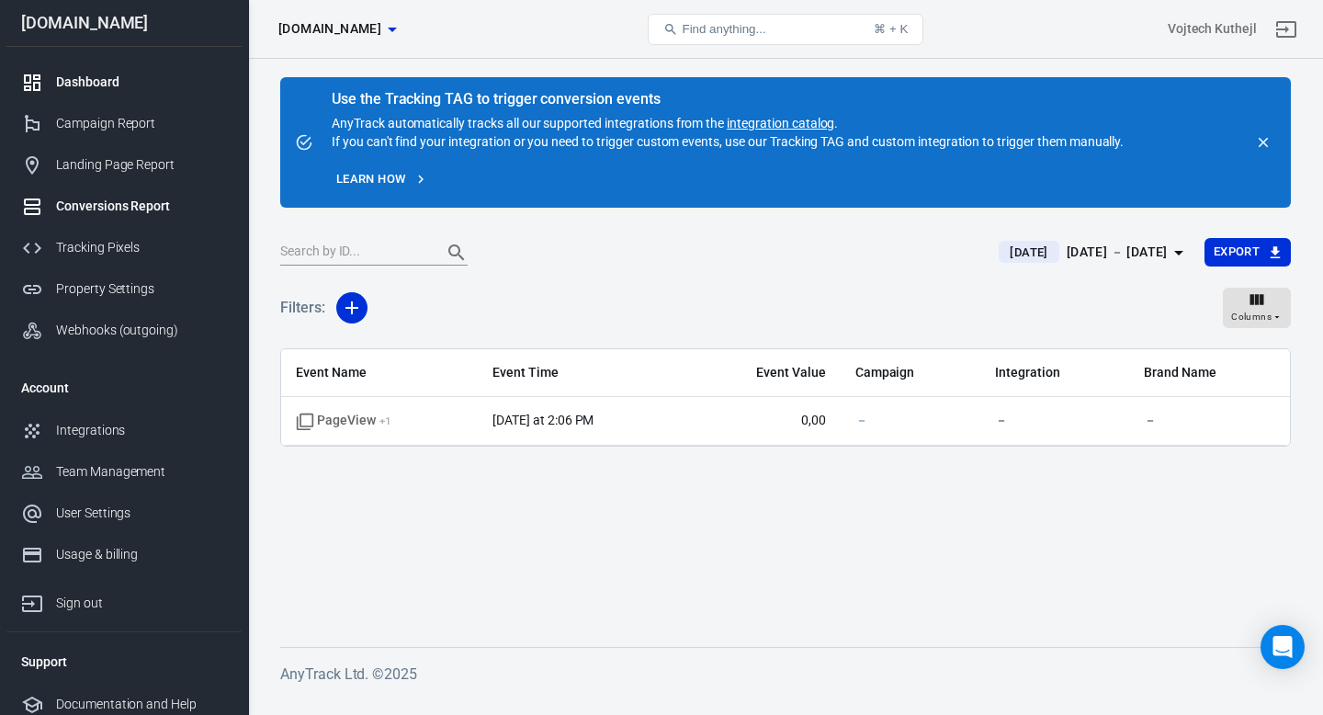
click at [84, 90] on div "Dashboard" at bounding box center [141, 82] width 171 height 19
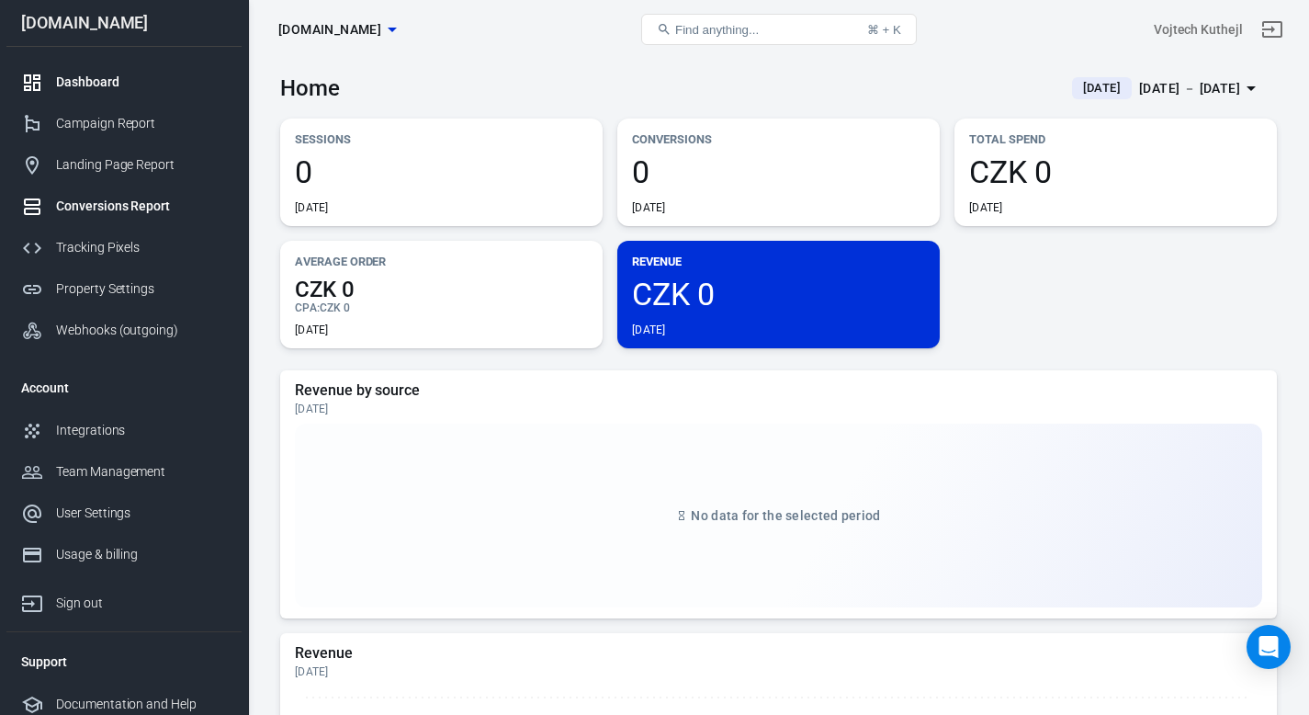
click at [111, 205] on div "Conversions Report" at bounding box center [141, 206] width 171 height 19
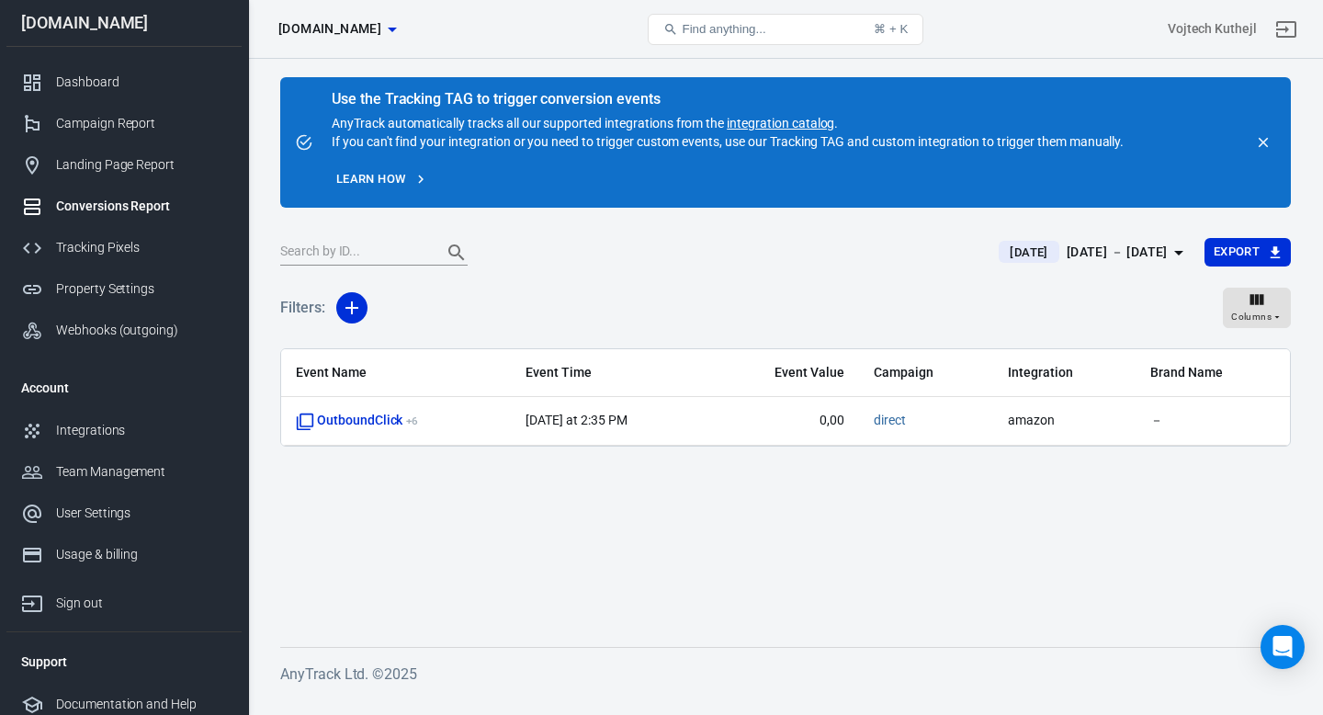
click at [1266, 145] on icon "close" at bounding box center [1264, 143] width 10 height 10
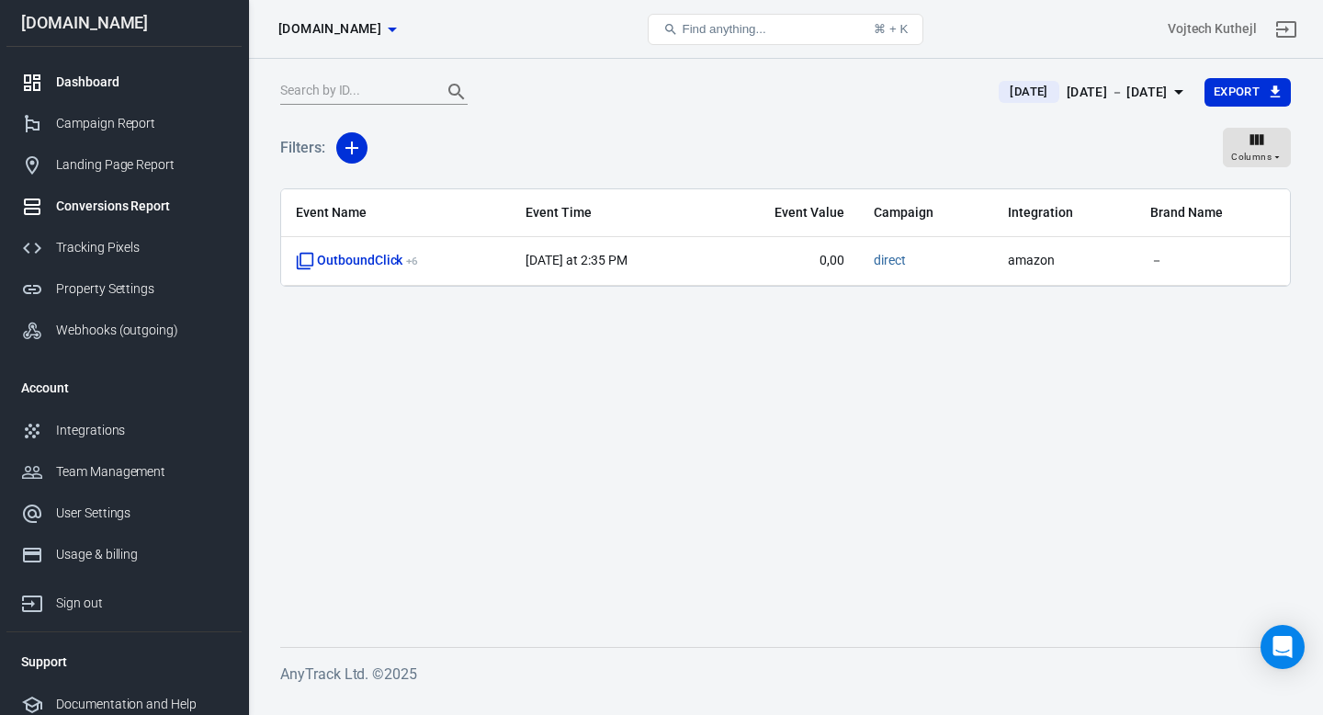
click at [88, 84] on div "Dashboard" at bounding box center [141, 82] width 171 height 19
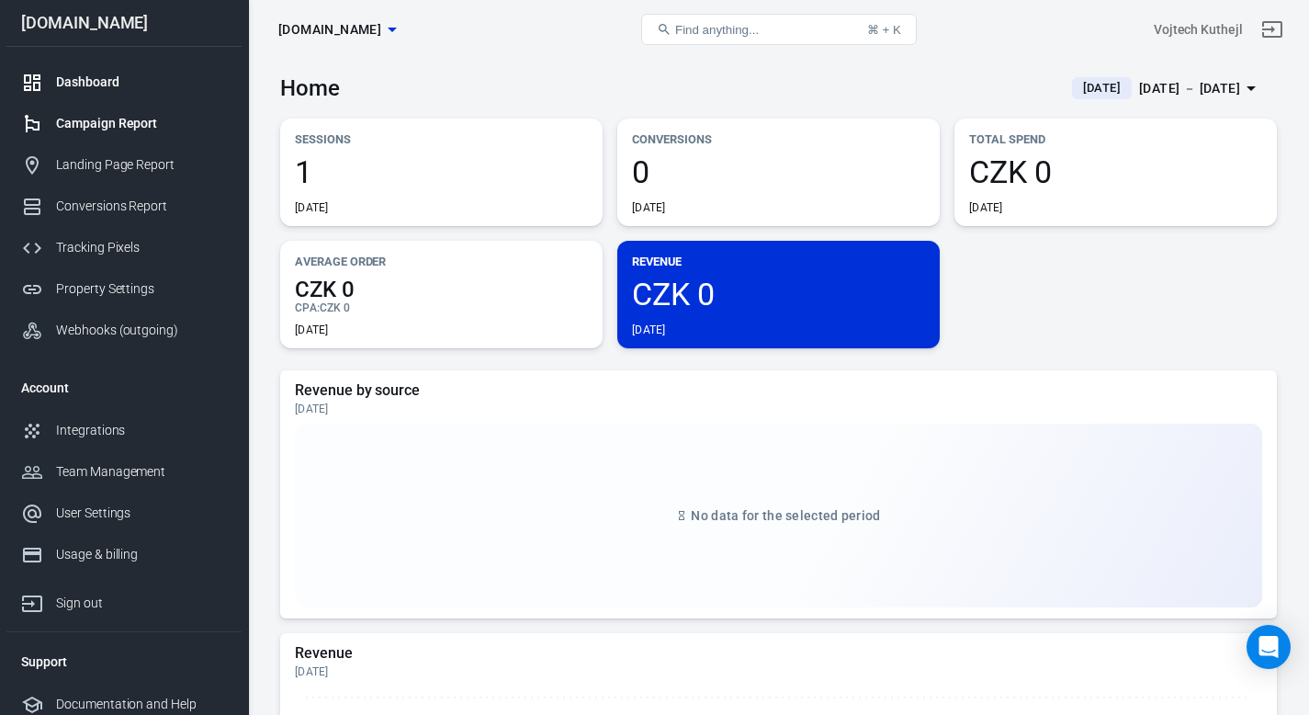
click at [89, 117] on div "Campaign Report" at bounding box center [141, 123] width 171 height 19
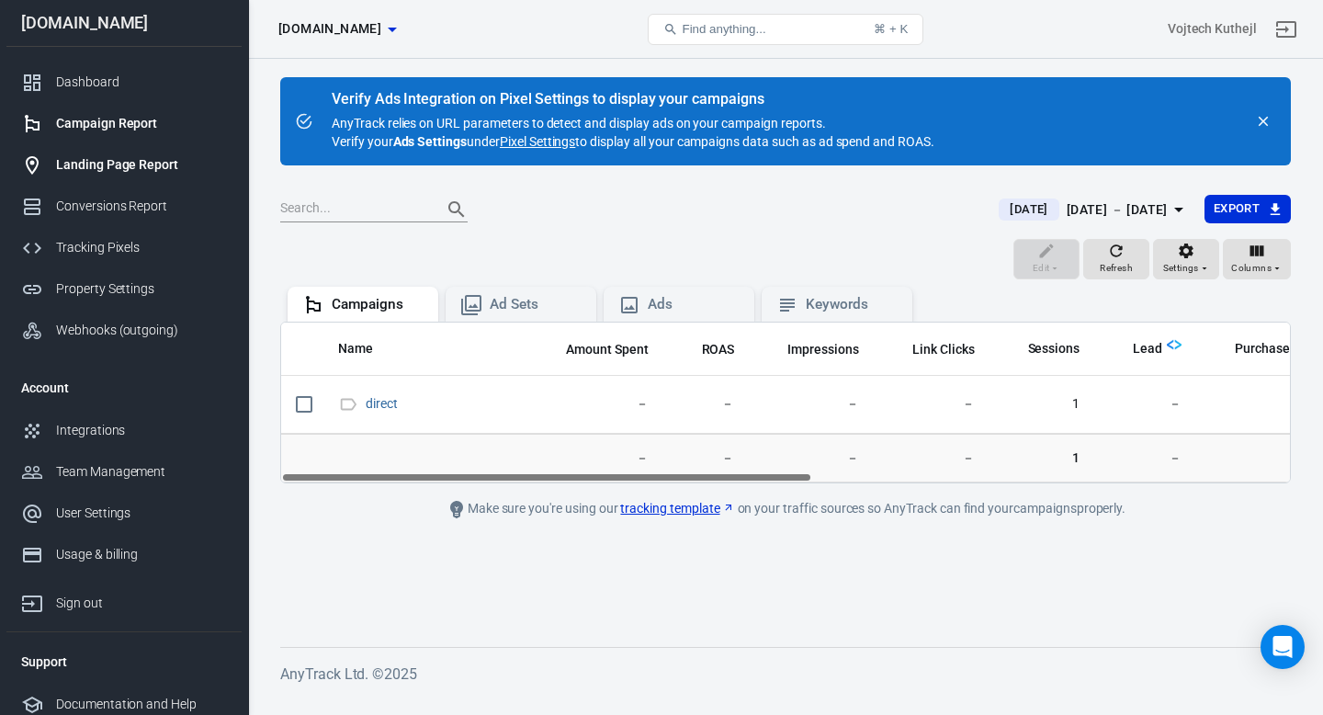
click at [96, 171] on div "Landing Page Report" at bounding box center [141, 164] width 171 height 19
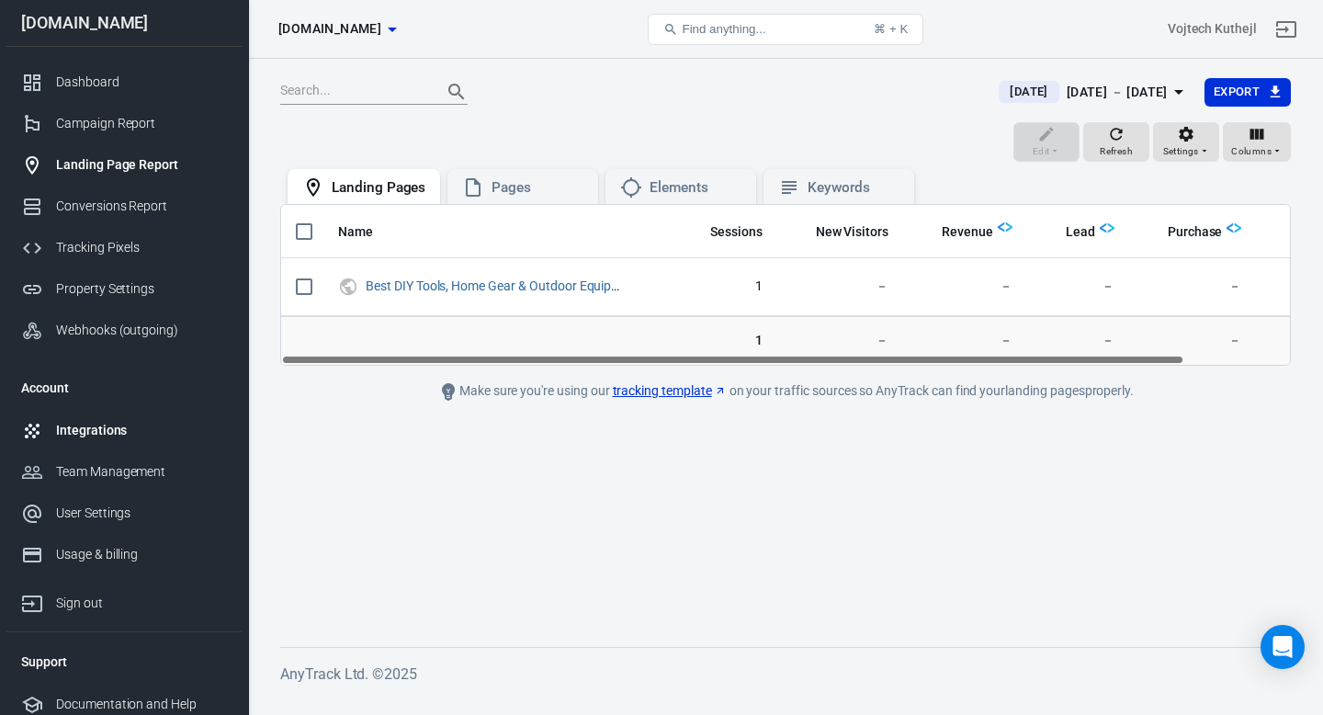
click at [149, 421] on div "Integrations" at bounding box center [141, 430] width 171 height 19
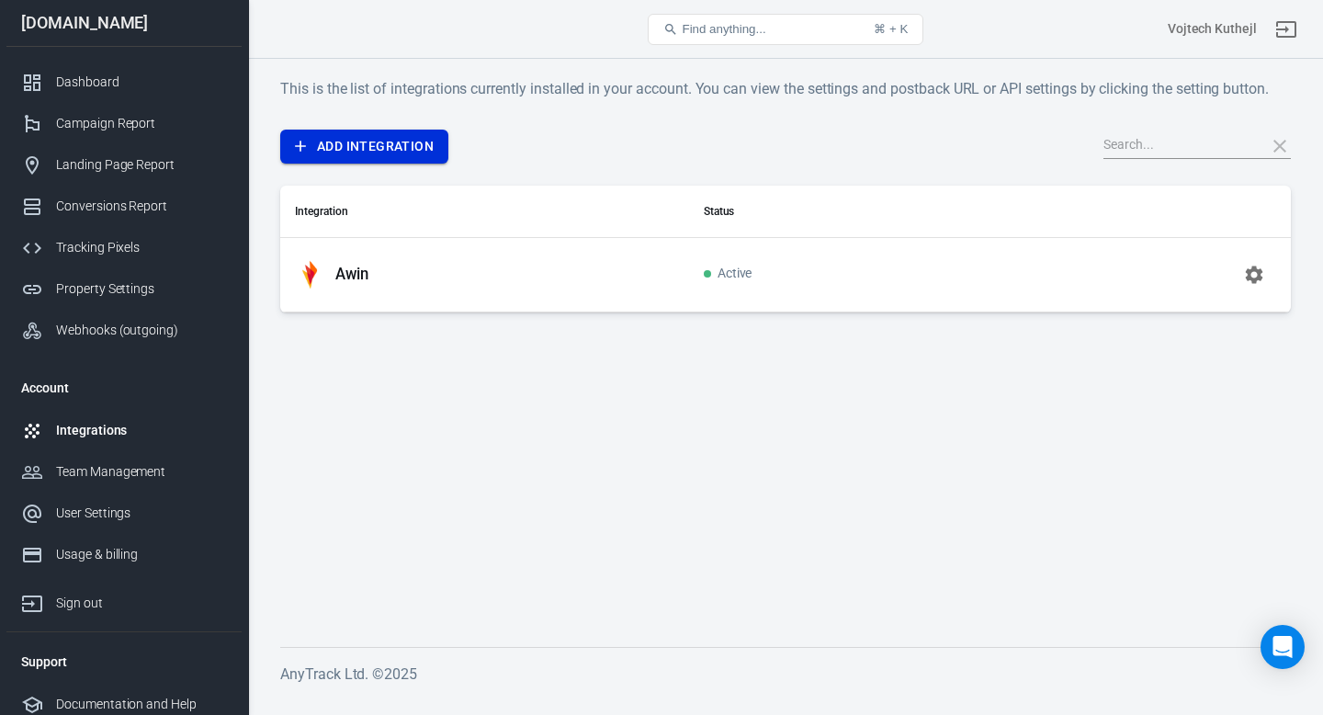
click at [372, 145] on link "Add Integration" at bounding box center [364, 147] width 168 height 34
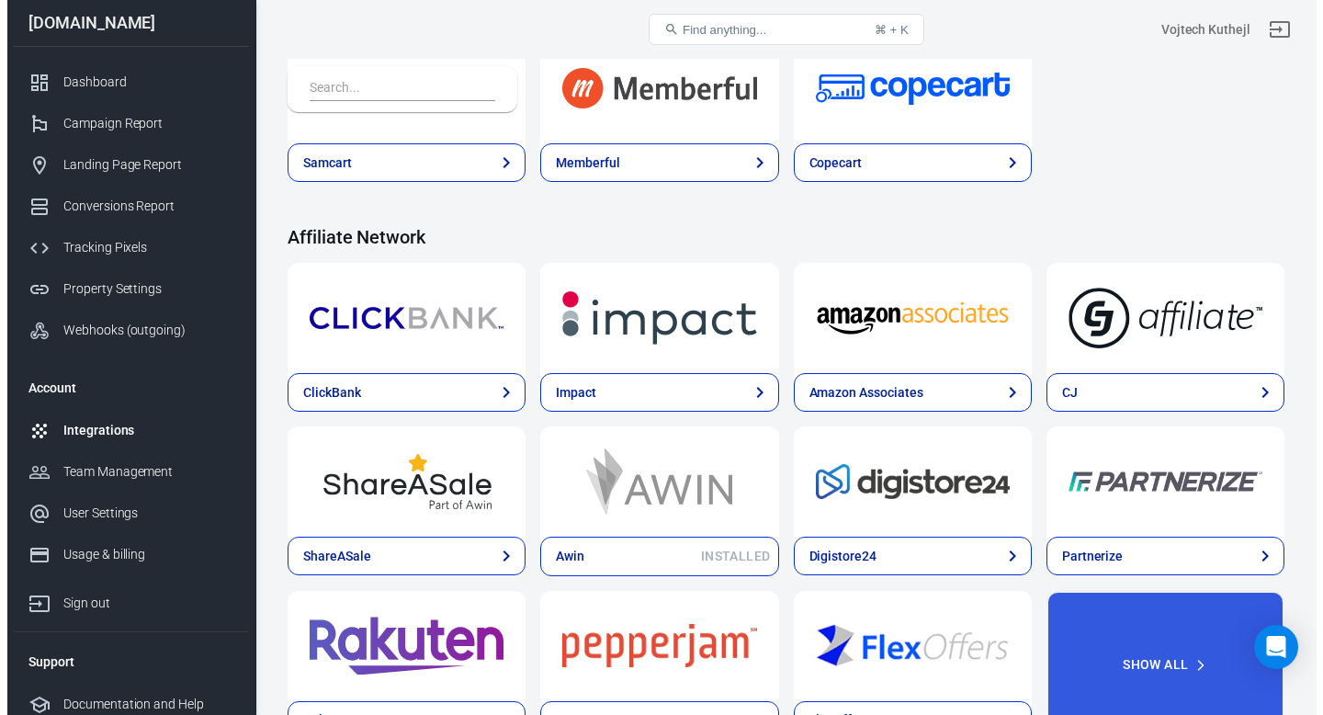
scroll to position [511, 0]
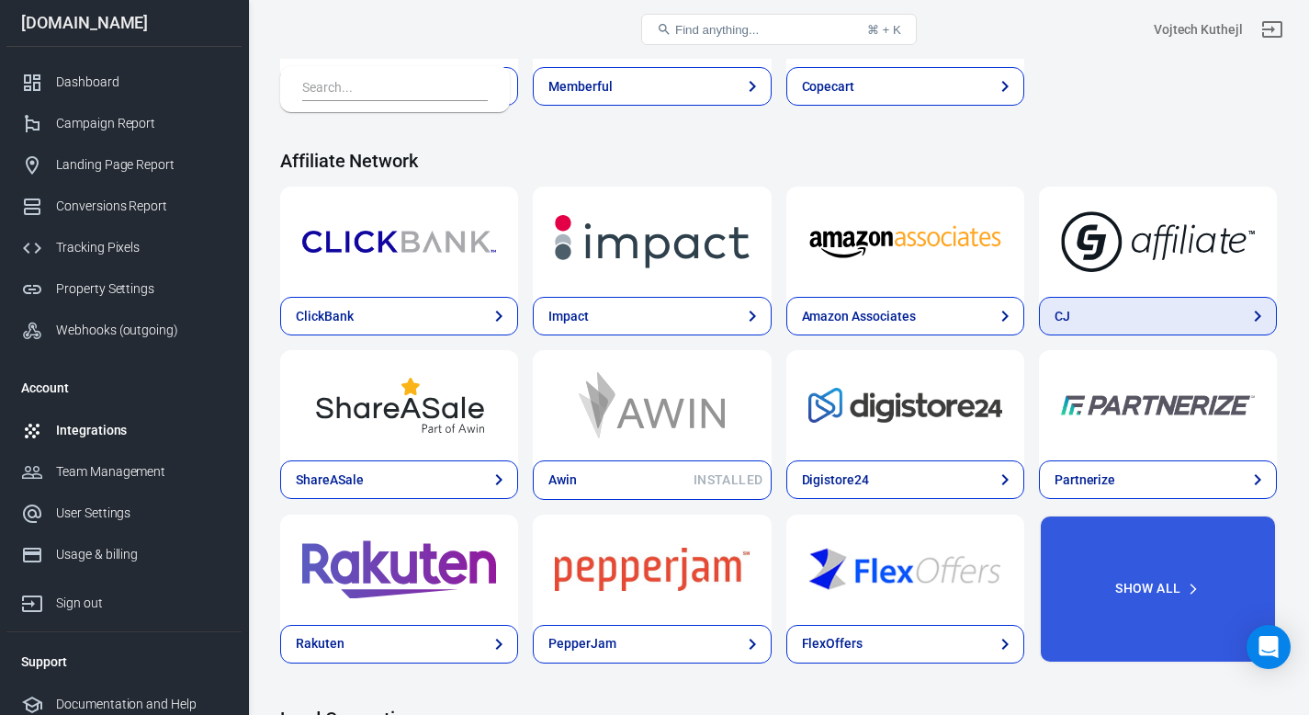
click at [1192, 309] on link "CJ" at bounding box center [1158, 316] width 238 height 39
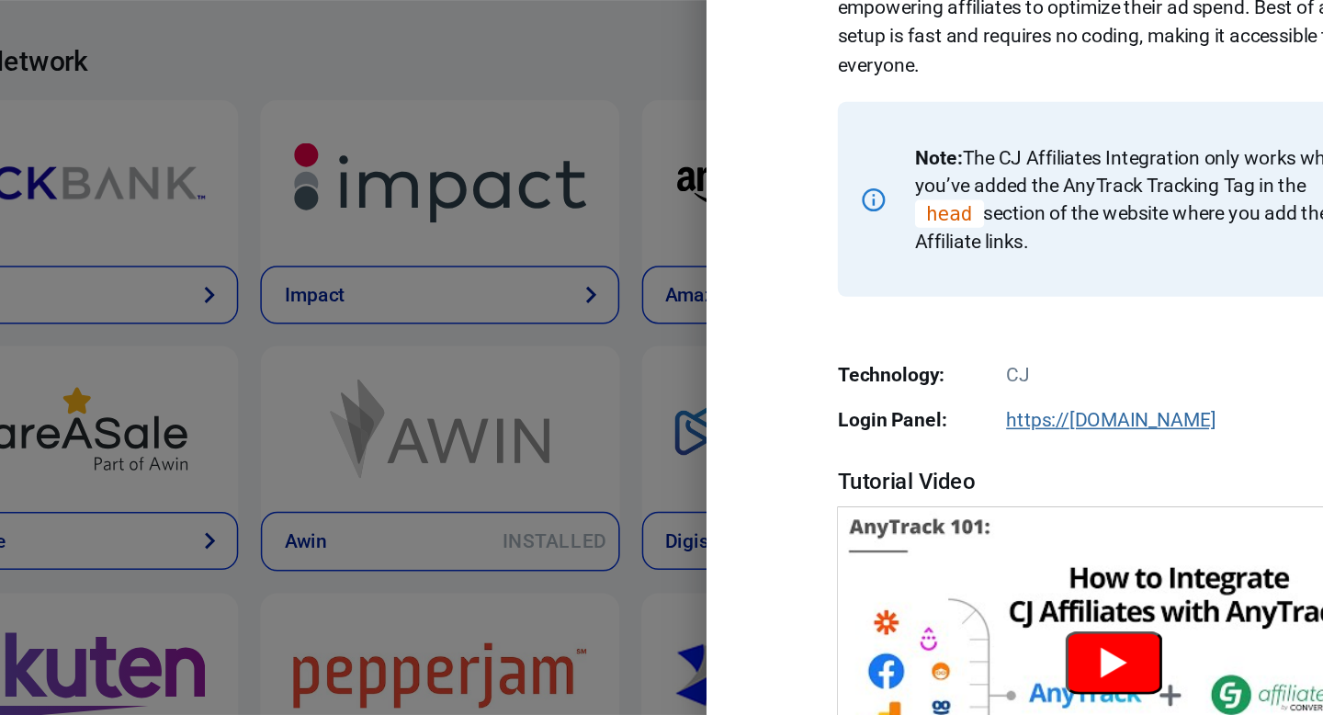
scroll to position [205, 0]
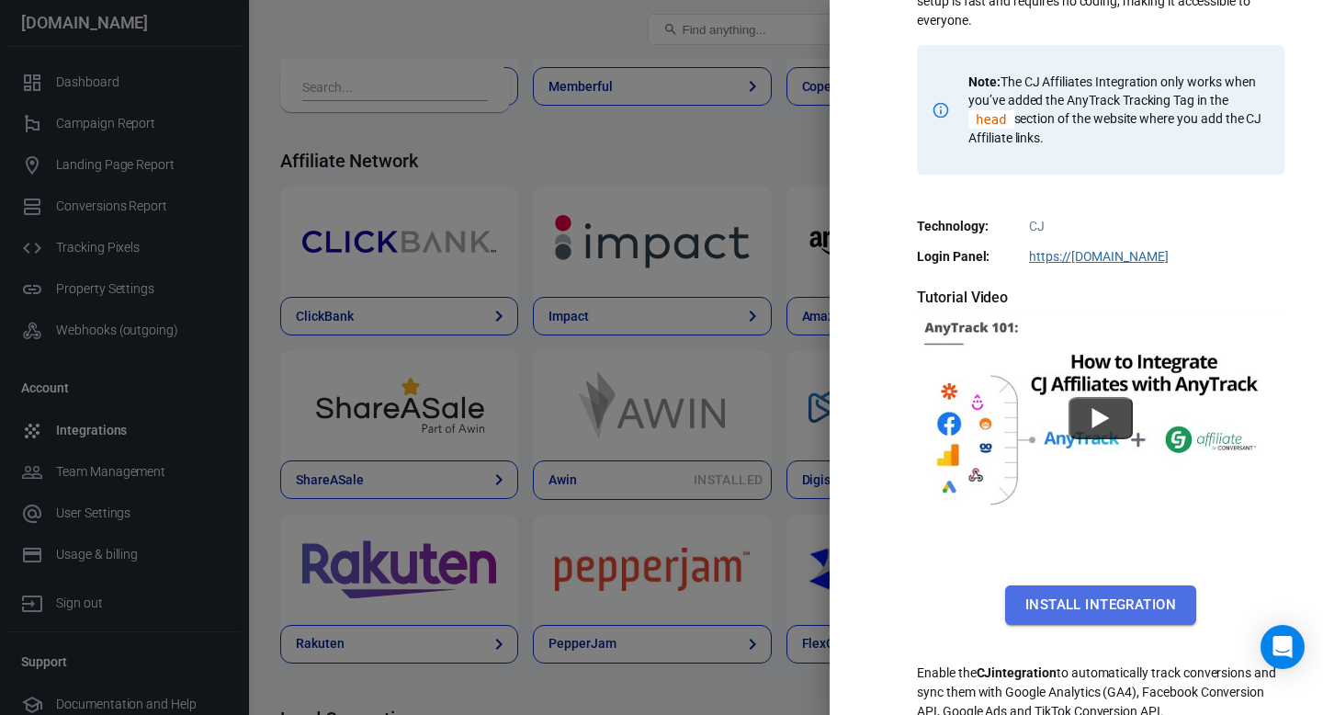
click at [1117, 610] on button "Install Integration" at bounding box center [1100, 604] width 191 height 39
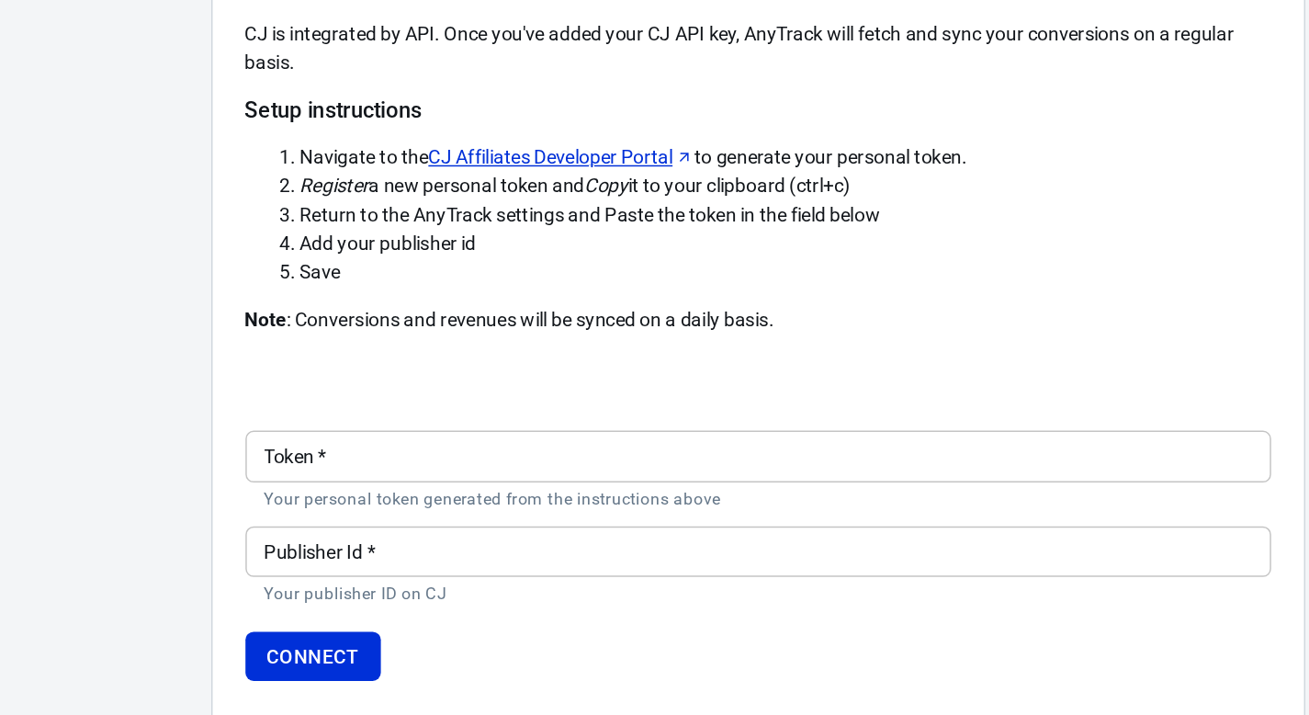
click at [552, 507] on input "Token   *" at bounding box center [779, 507] width 689 height 34
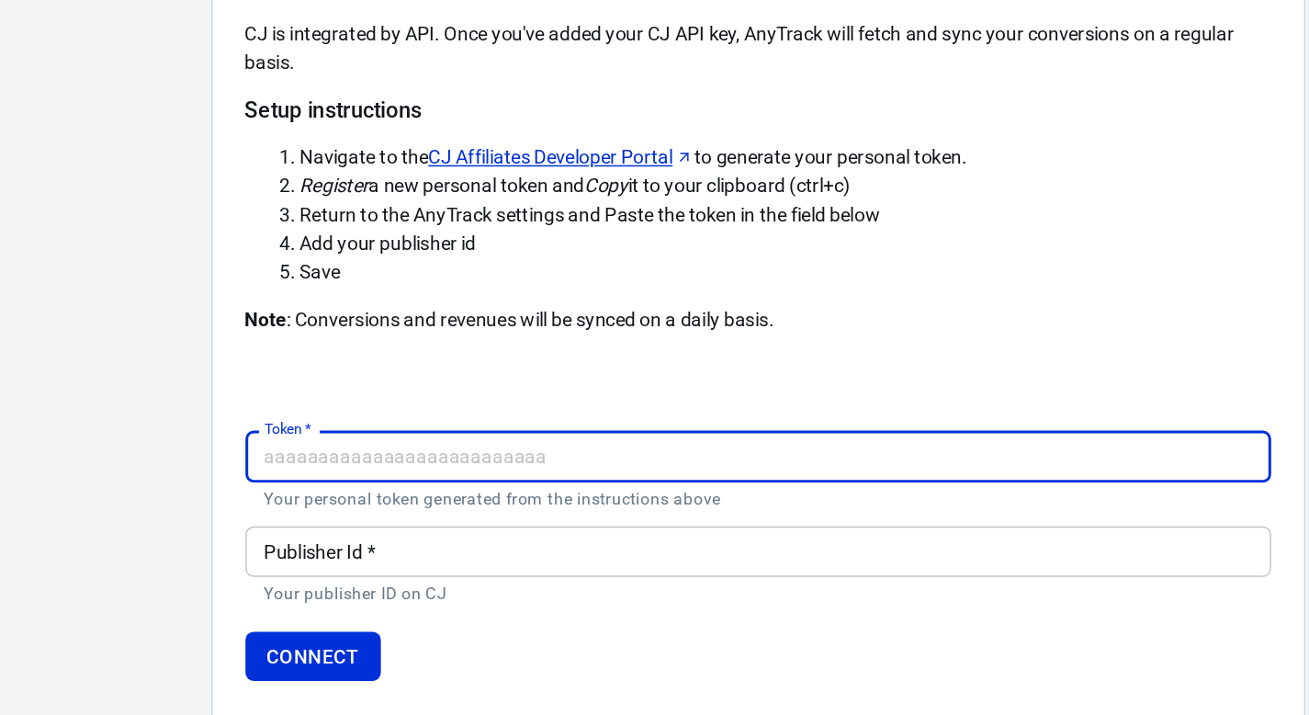
paste input "23dA7yGvjEHWi7I77VaJdAC5Zg"
type input "23dA7yGvjEHWi7I77VaJdAC5Zg"
click at [571, 567] on input "Publisher Id   *" at bounding box center [779, 571] width 689 height 34
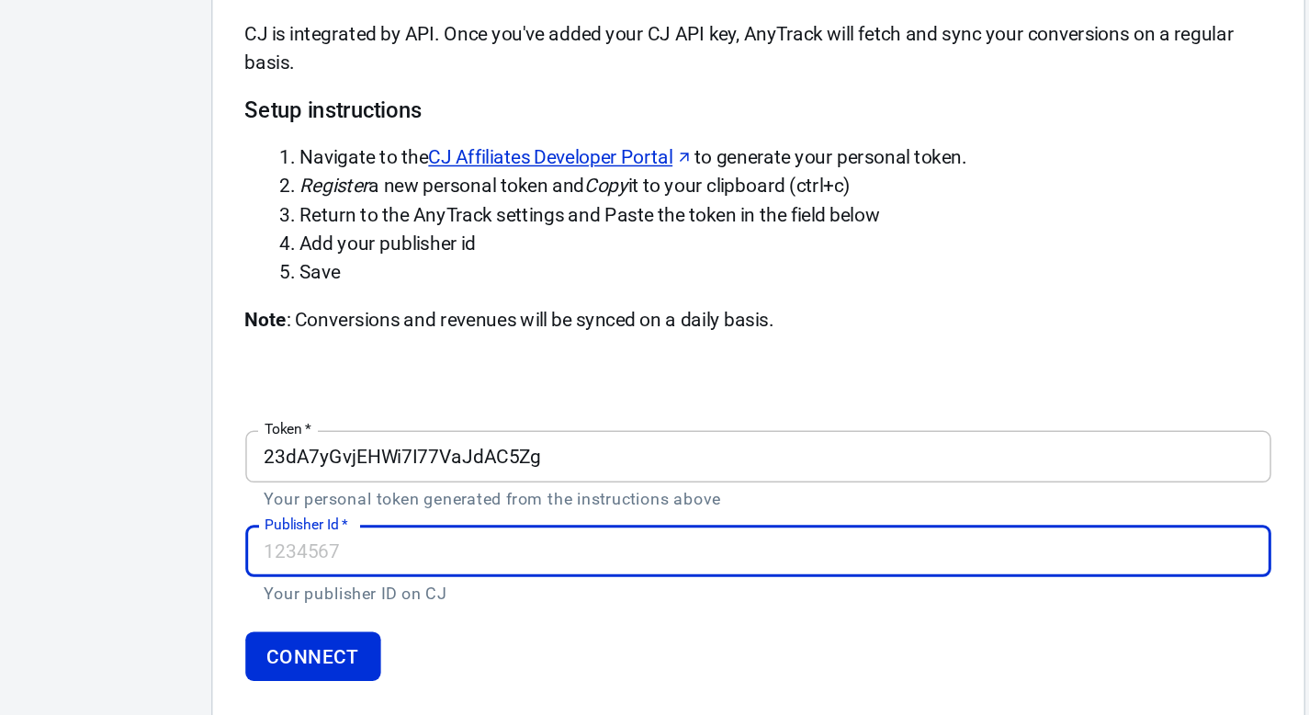
paste input "4400535"
type input "4400535"
click at [492, 641] on button "Connect" at bounding box center [481, 642] width 92 height 34
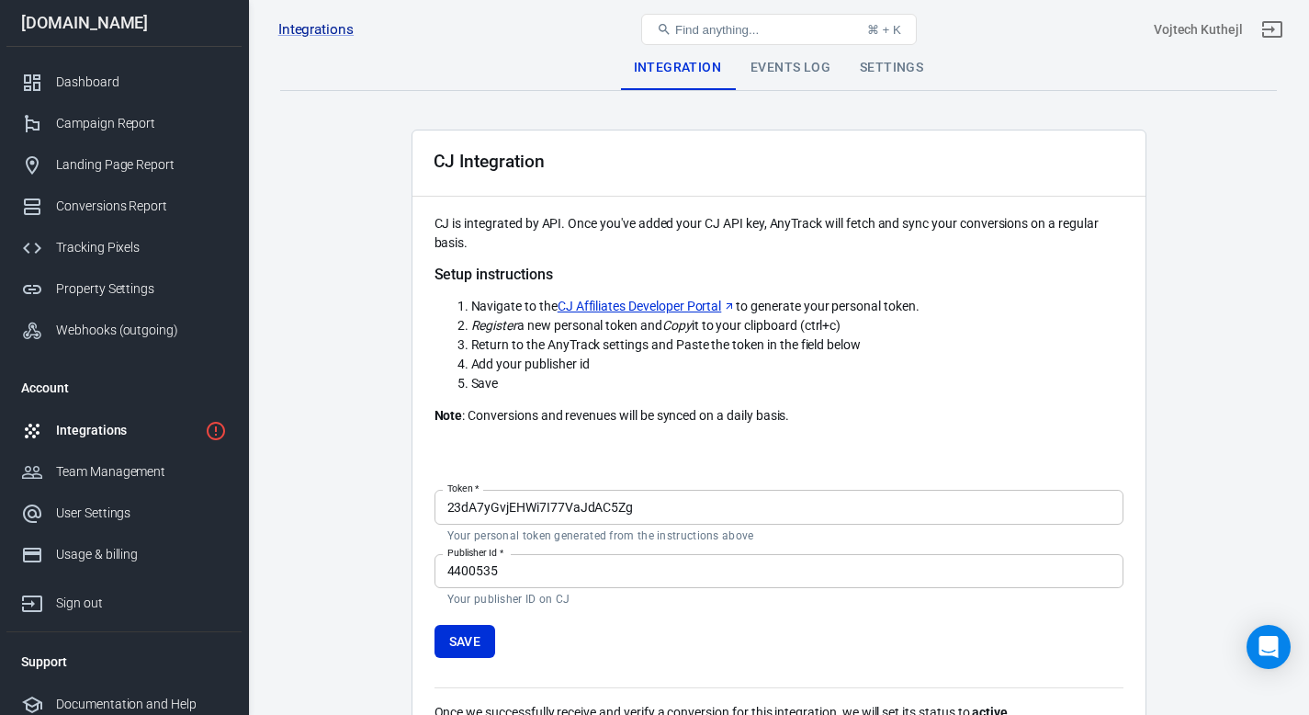
click at [777, 65] on div "Events Log" at bounding box center [790, 68] width 109 height 44
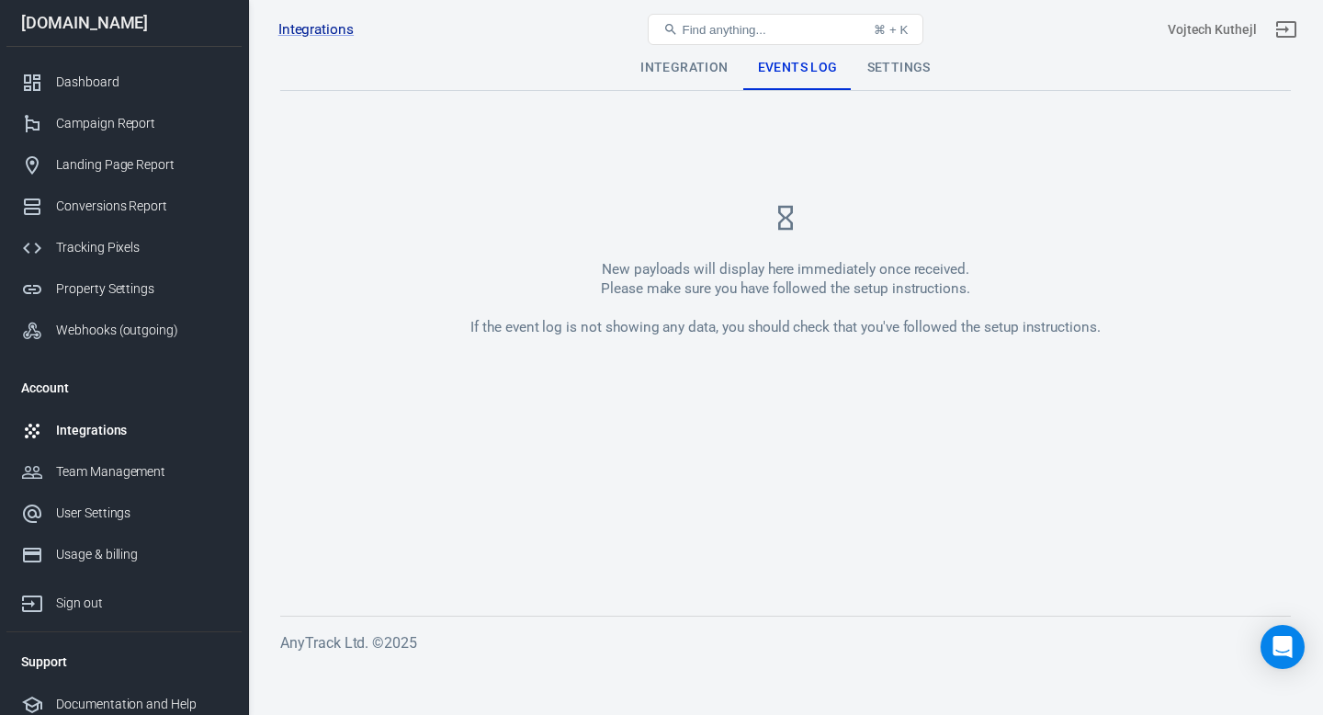
click at [900, 74] on div "Settings" at bounding box center [899, 68] width 93 height 44
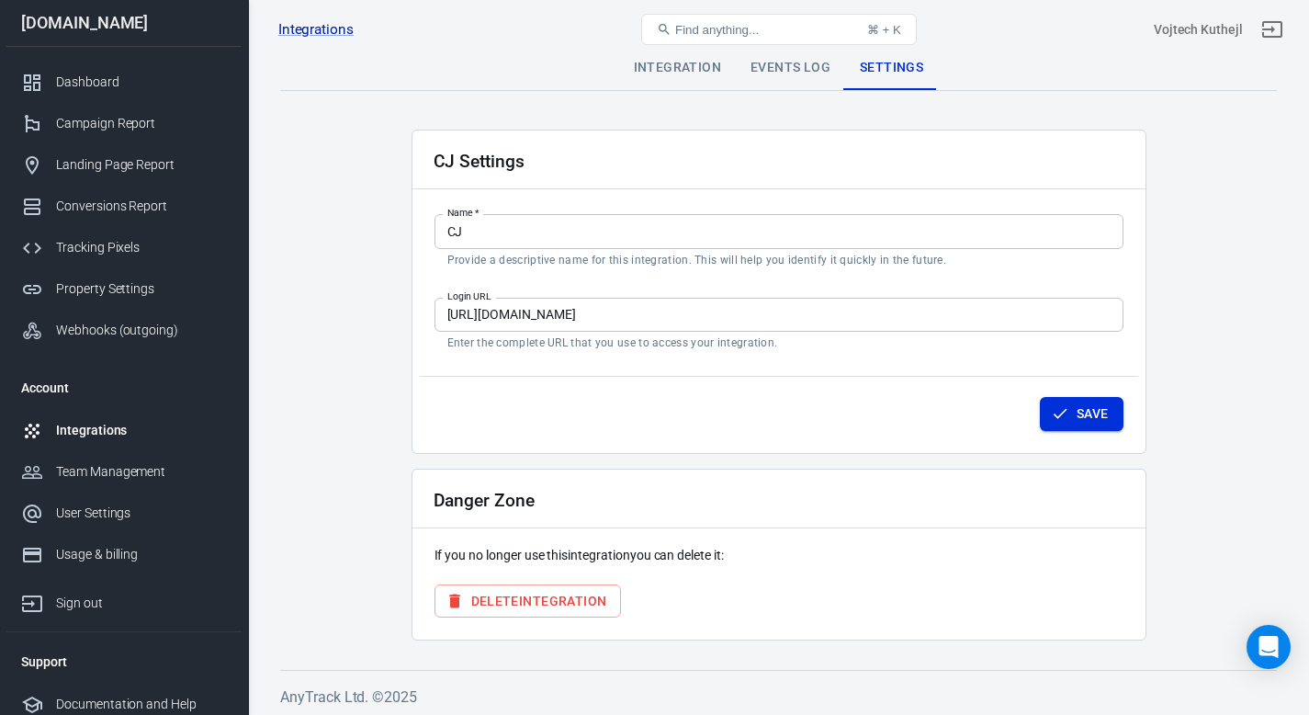
click at [1094, 420] on button "Save" at bounding box center [1082, 414] width 84 height 34
click at [75, 447] on link "Integrations" at bounding box center [123, 430] width 235 height 41
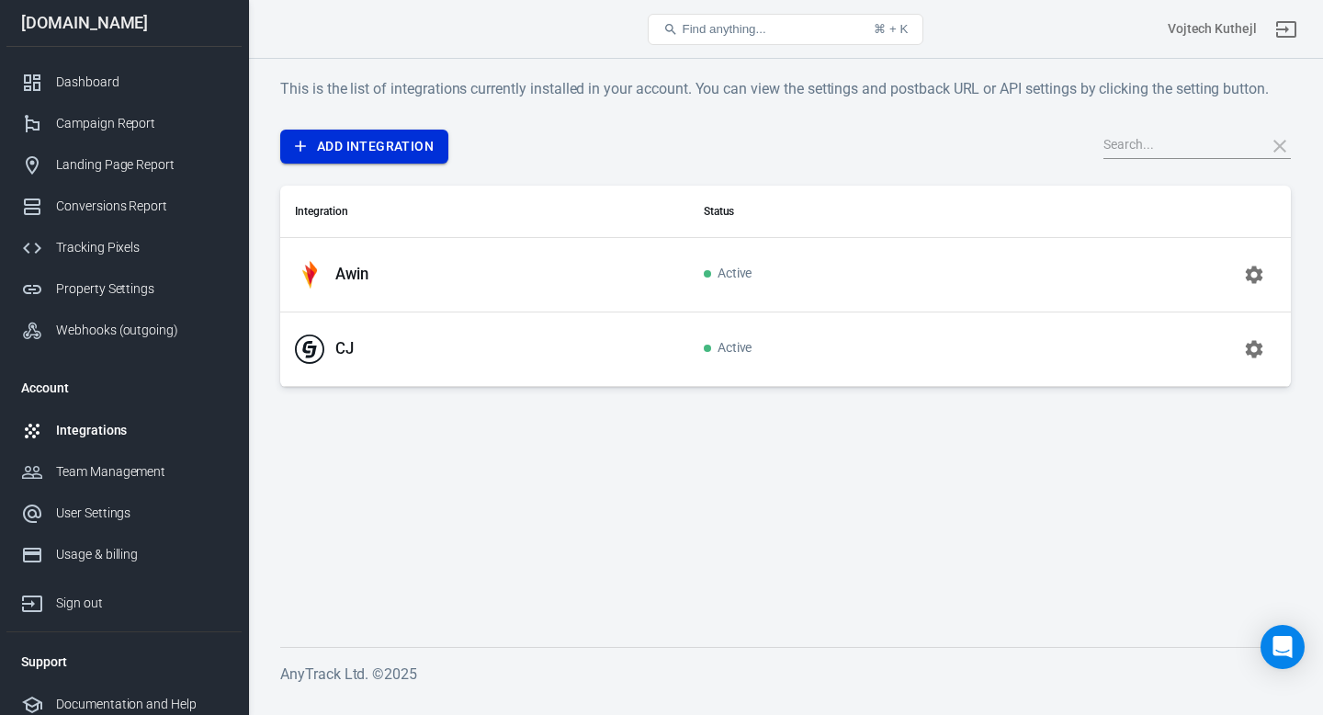
click at [416, 154] on link "Add Integration" at bounding box center [364, 147] width 168 height 34
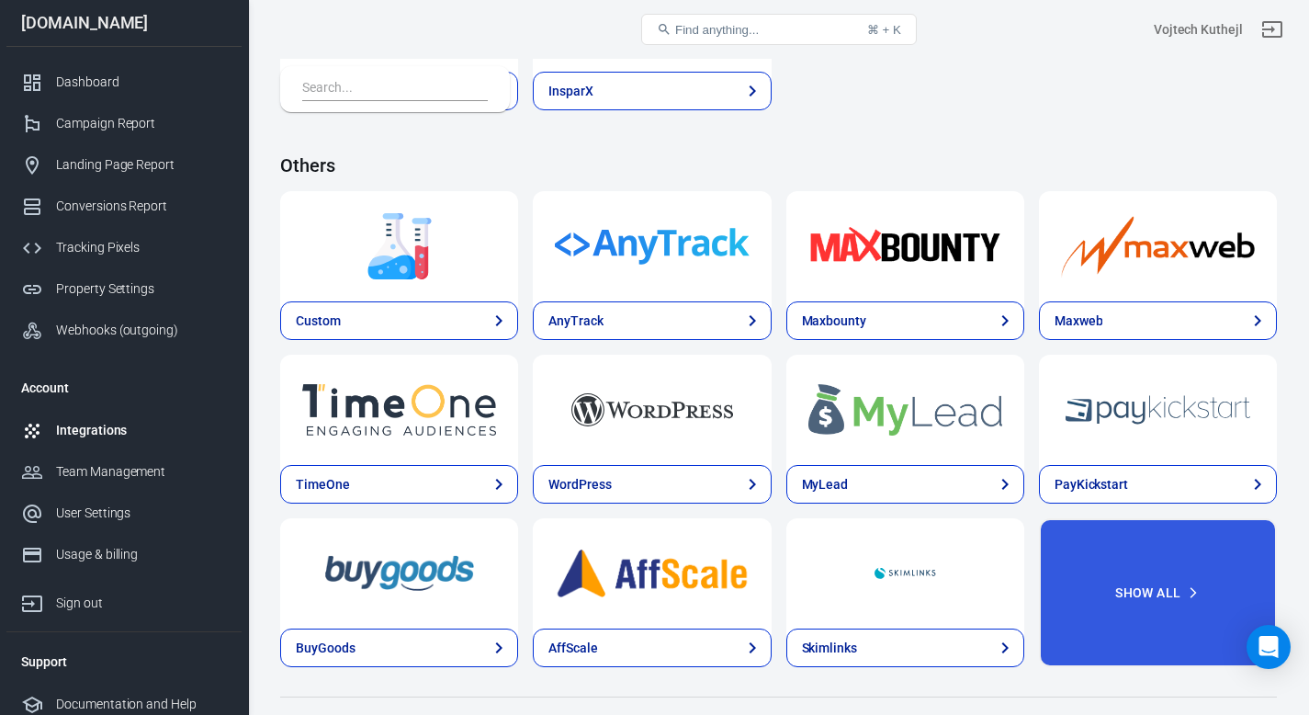
scroll to position [3782, 0]
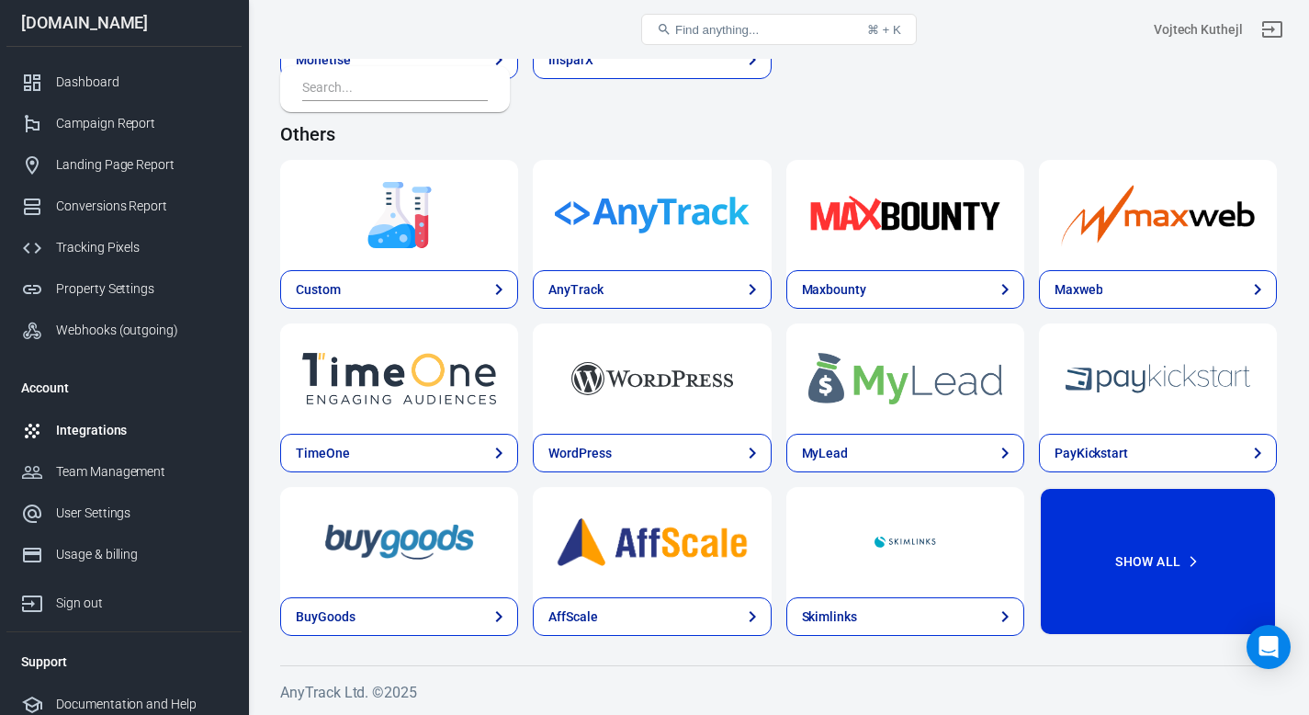
click at [1169, 559] on button "Show All" at bounding box center [1158, 561] width 238 height 149
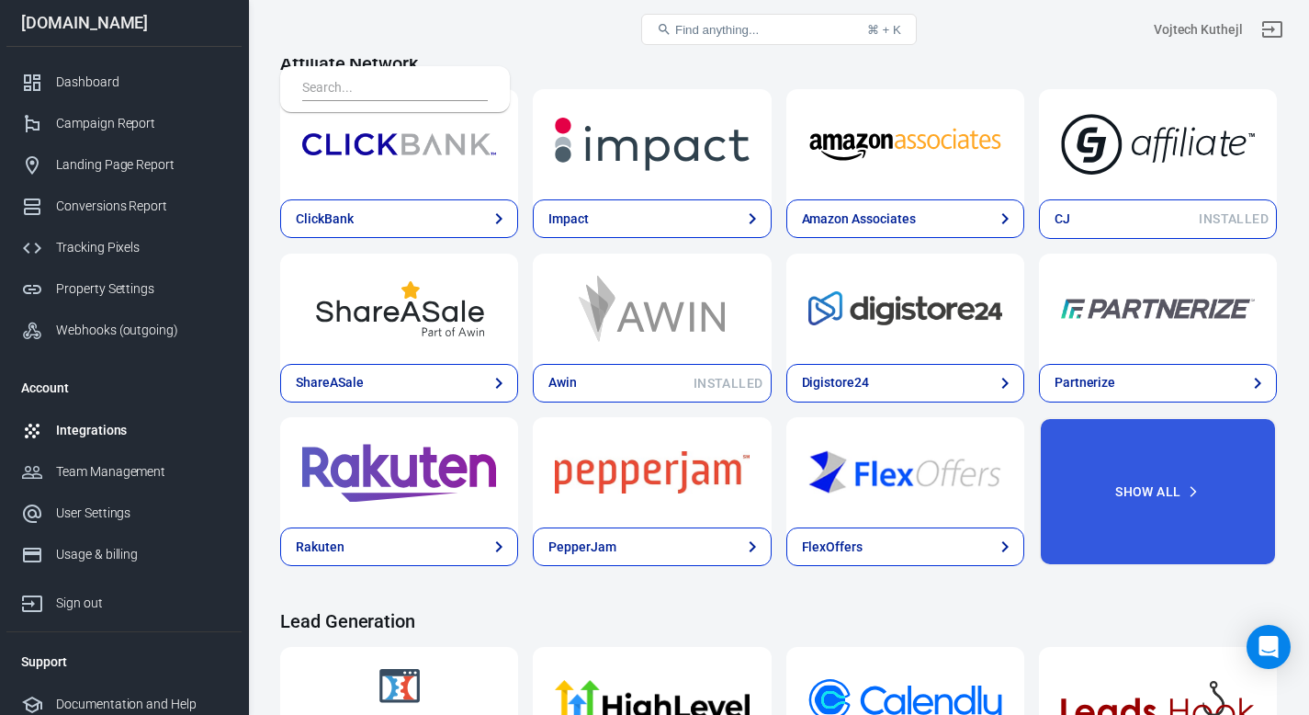
scroll to position [596, 0]
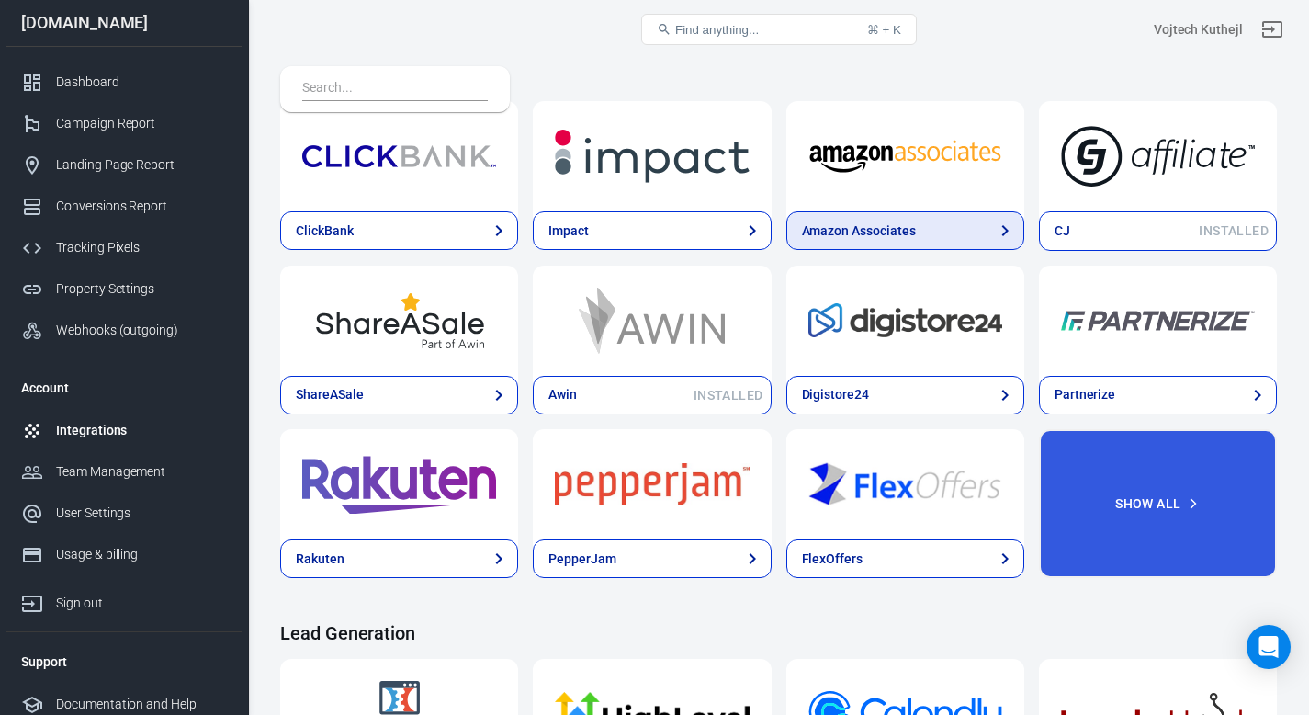
click at [951, 244] on link "Amazon Associates" at bounding box center [905, 230] width 238 height 39
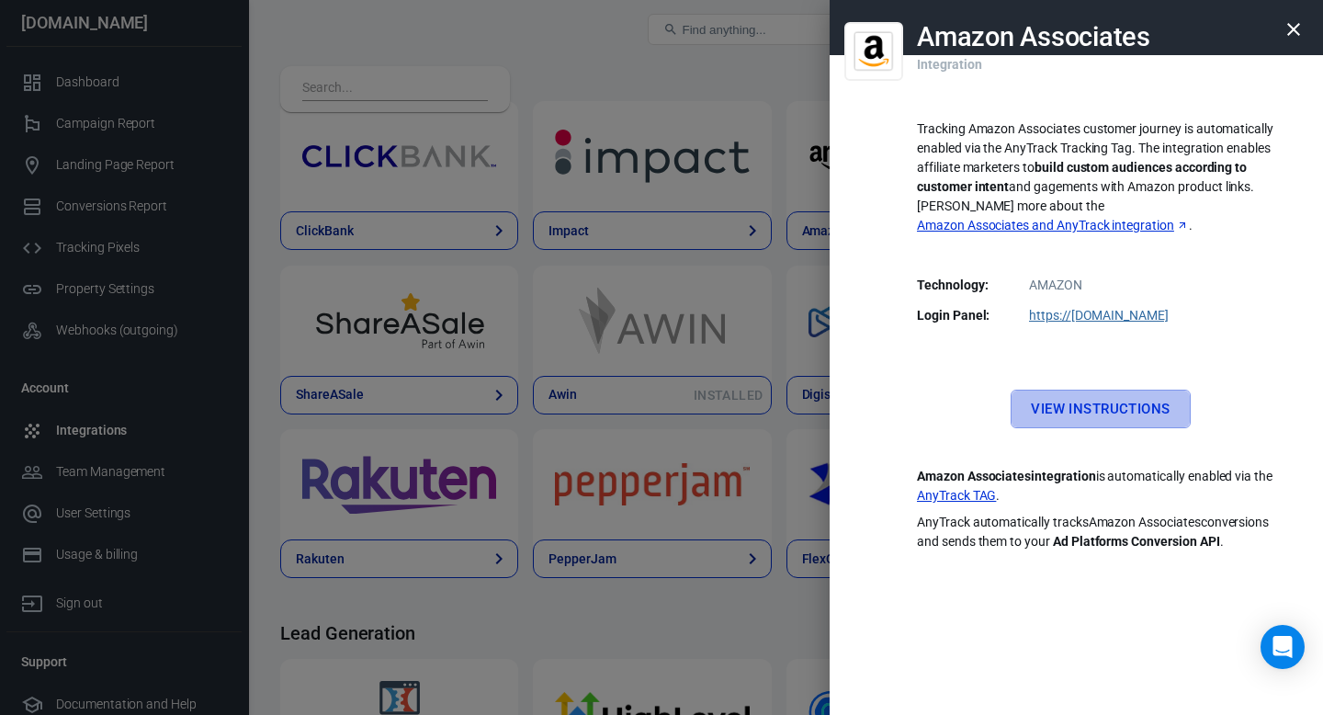
click at [1104, 398] on link "View Instructions" at bounding box center [1100, 409] width 179 height 39
click at [1292, 20] on icon "button" at bounding box center [1294, 29] width 22 height 22
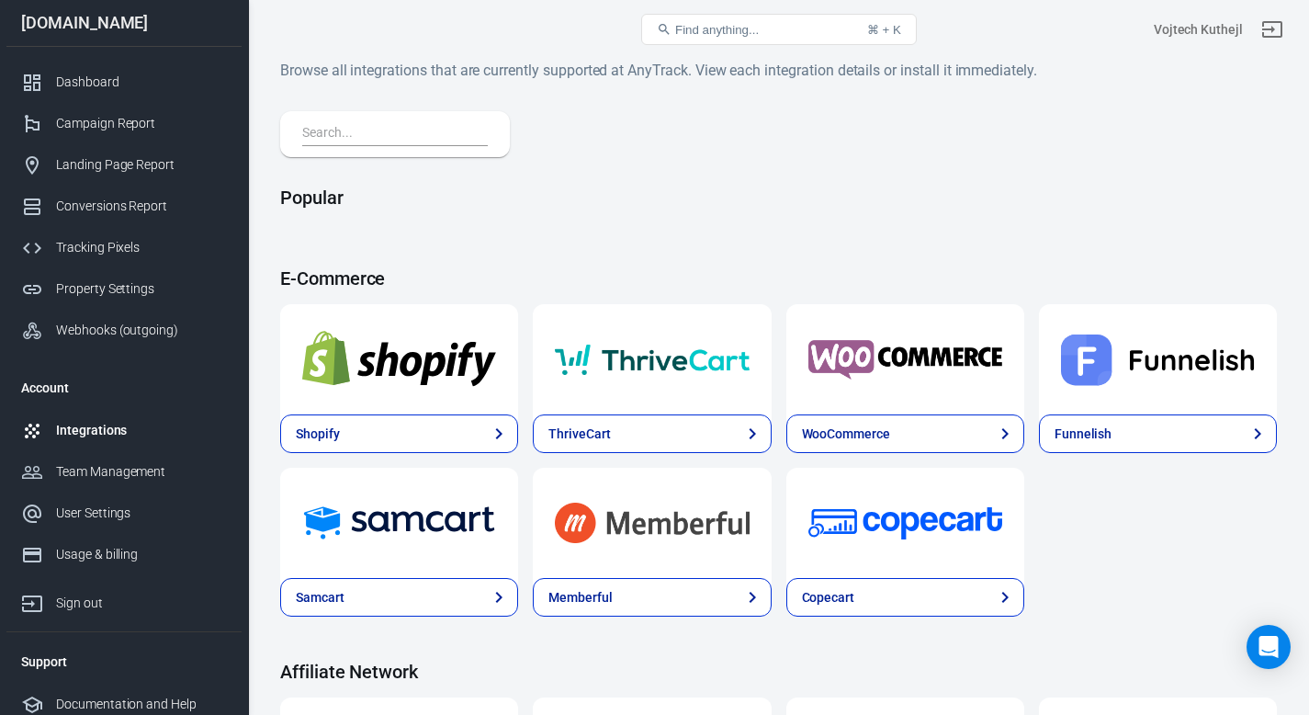
click at [75, 431] on div "Integrations" at bounding box center [141, 430] width 171 height 19
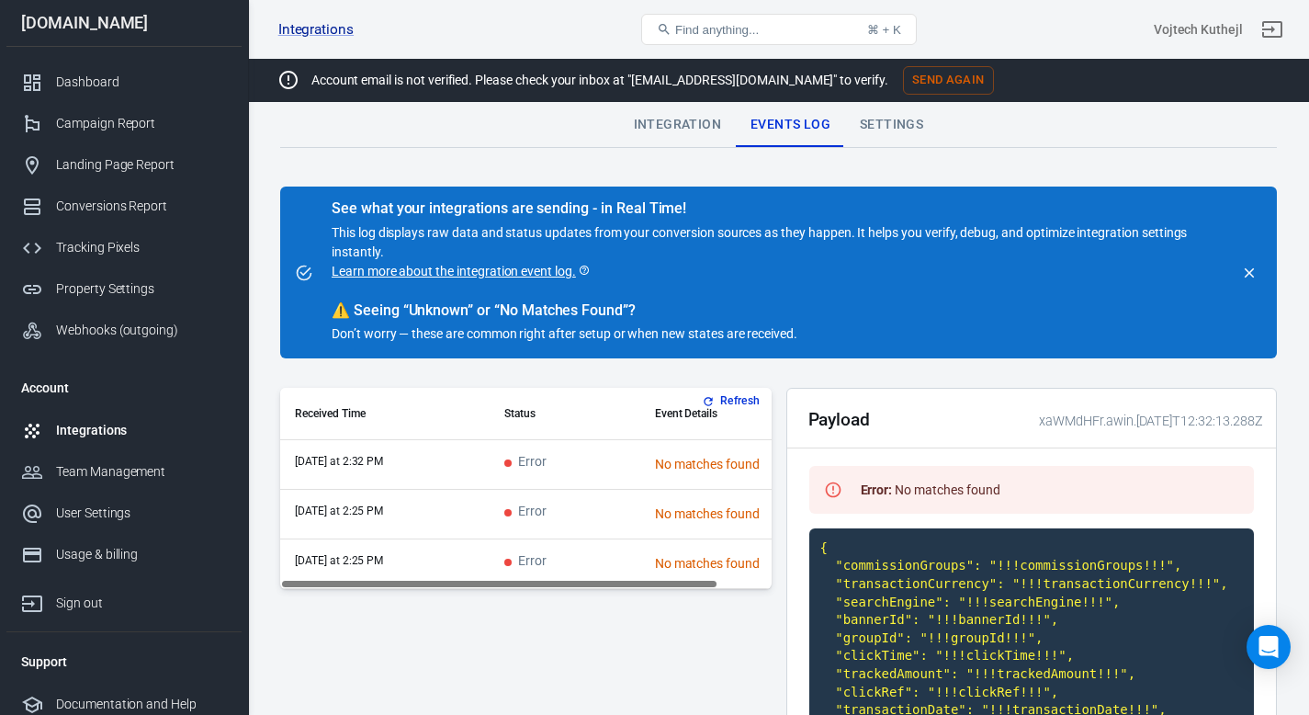
click at [686, 120] on div "Integration" at bounding box center [677, 125] width 117 height 44
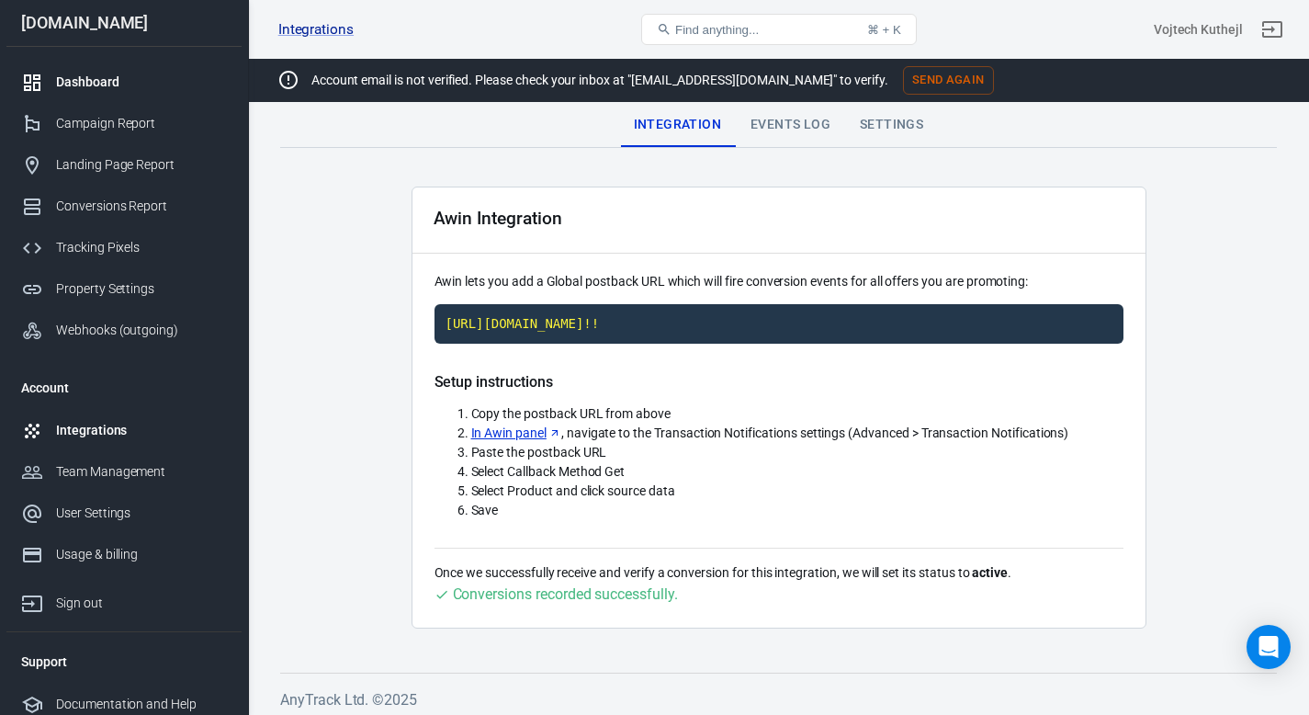
click at [94, 84] on div "Dashboard" at bounding box center [141, 82] width 171 height 19
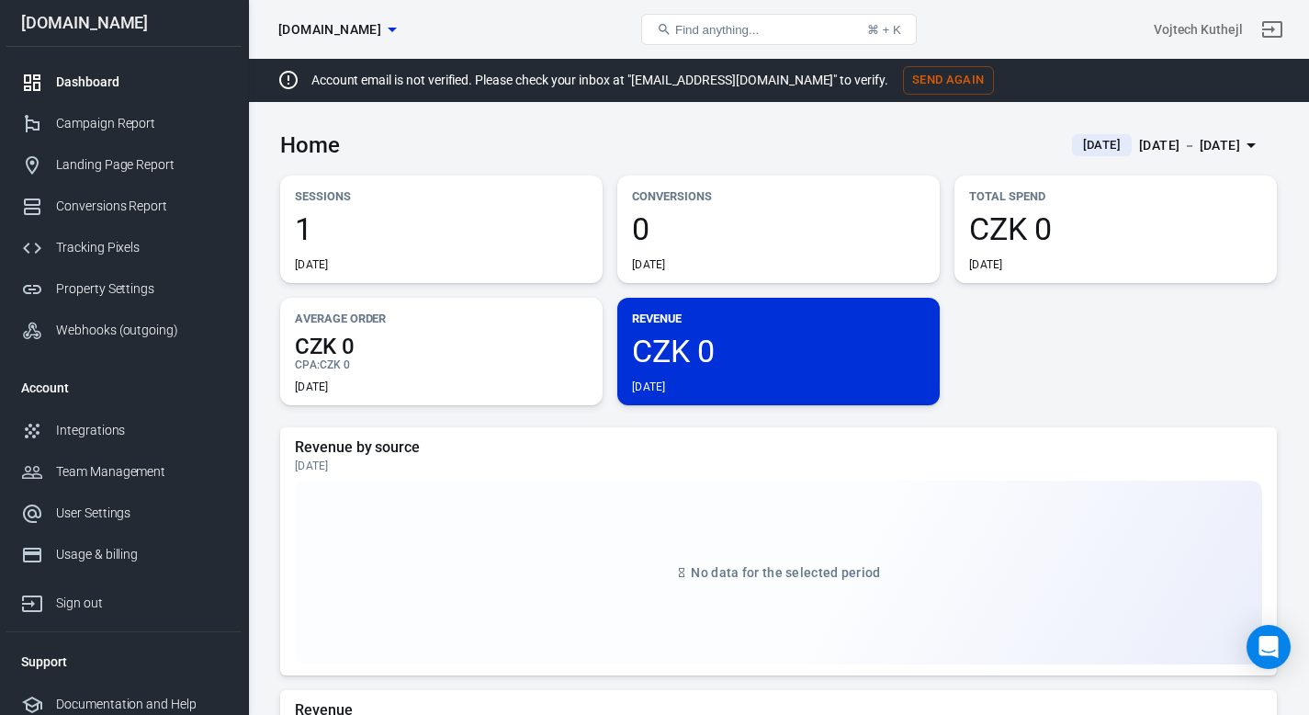
click at [903, 78] on button "Send Again" at bounding box center [948, 80] width 91 height 28
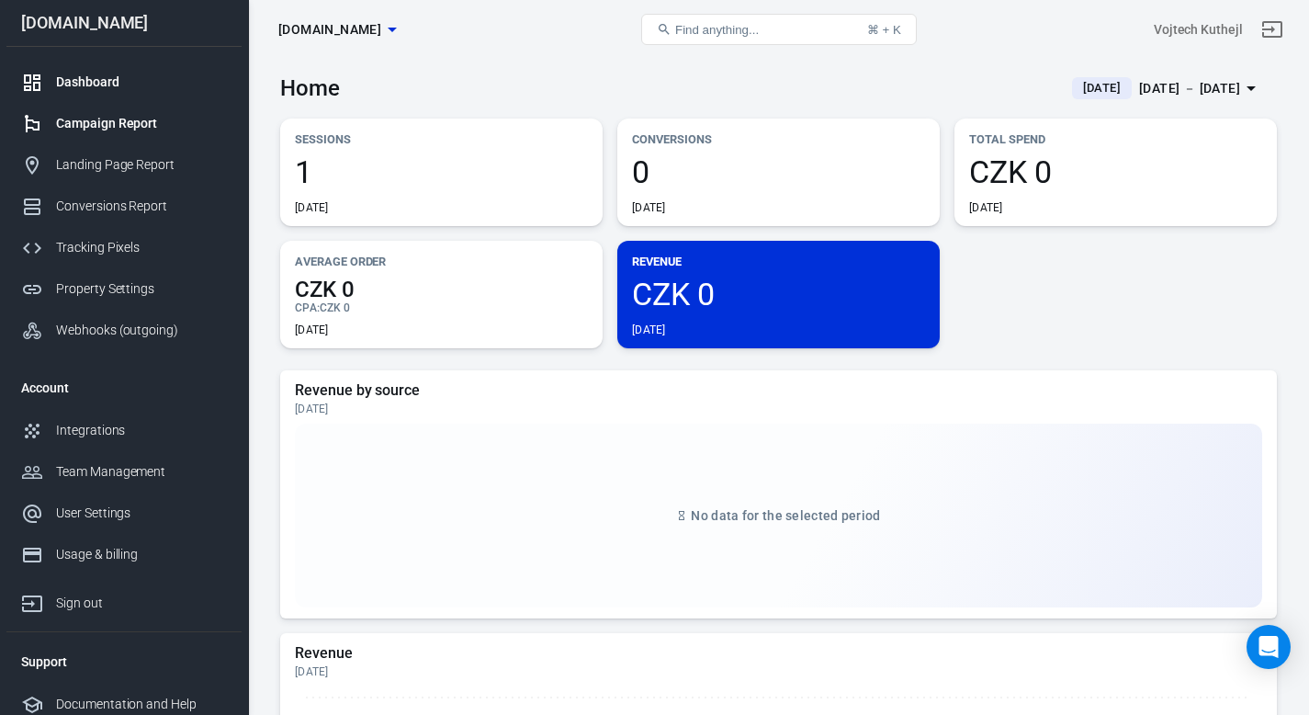
click at [156, 126] on div "Campaign Report" at bounding box center [141, 123] width 171 height 19
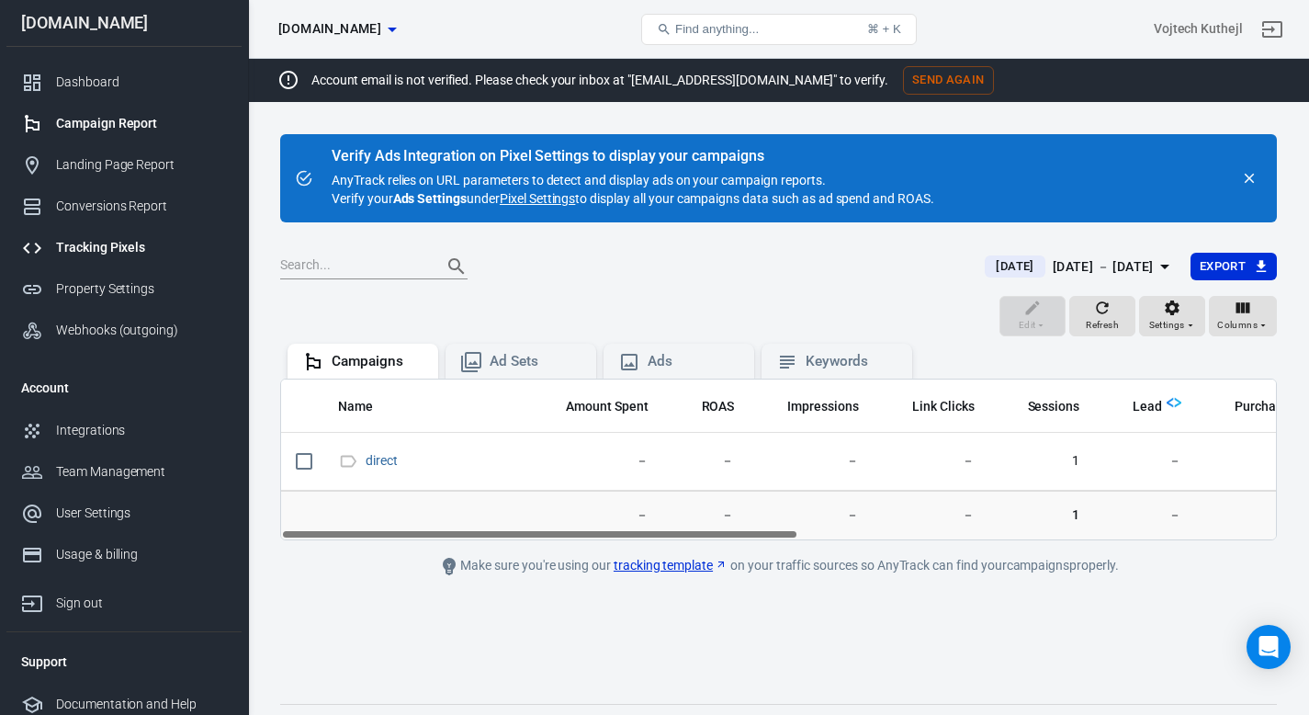
click at [119, 242] on div "Tracking Pixels" at bounding box center [141, 247] width 171 height 19
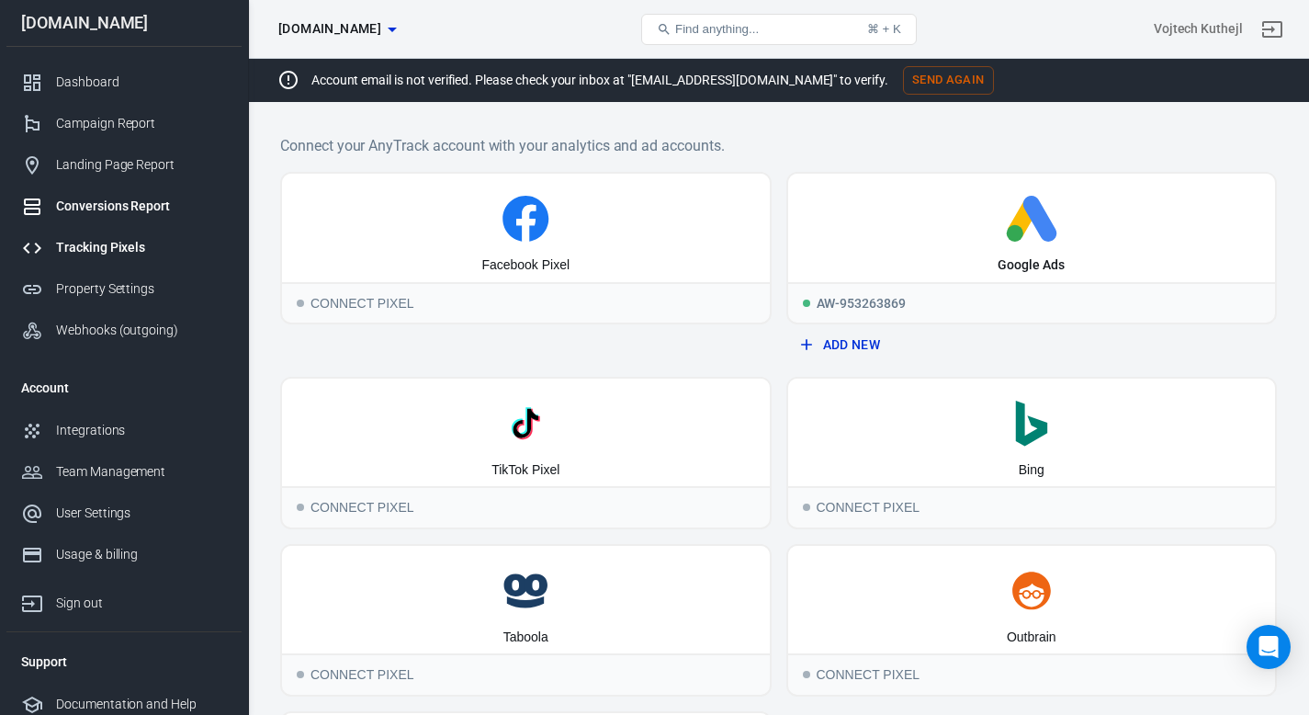
click at [114, 209] on div "Conversions Report" at bounding box center [141, 206] width 171 height 19
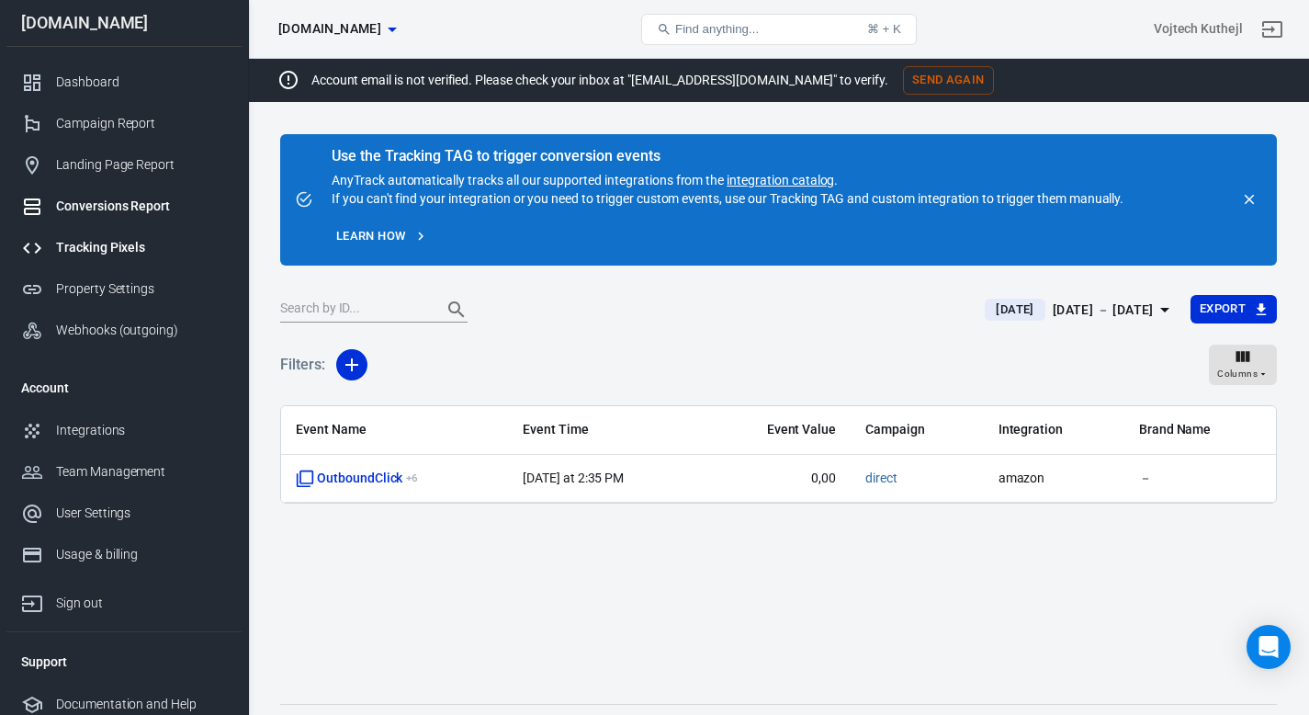
click at [89, 256] on div "Tracking Pixels" at bounding box center [141, 247] width 171 height 19
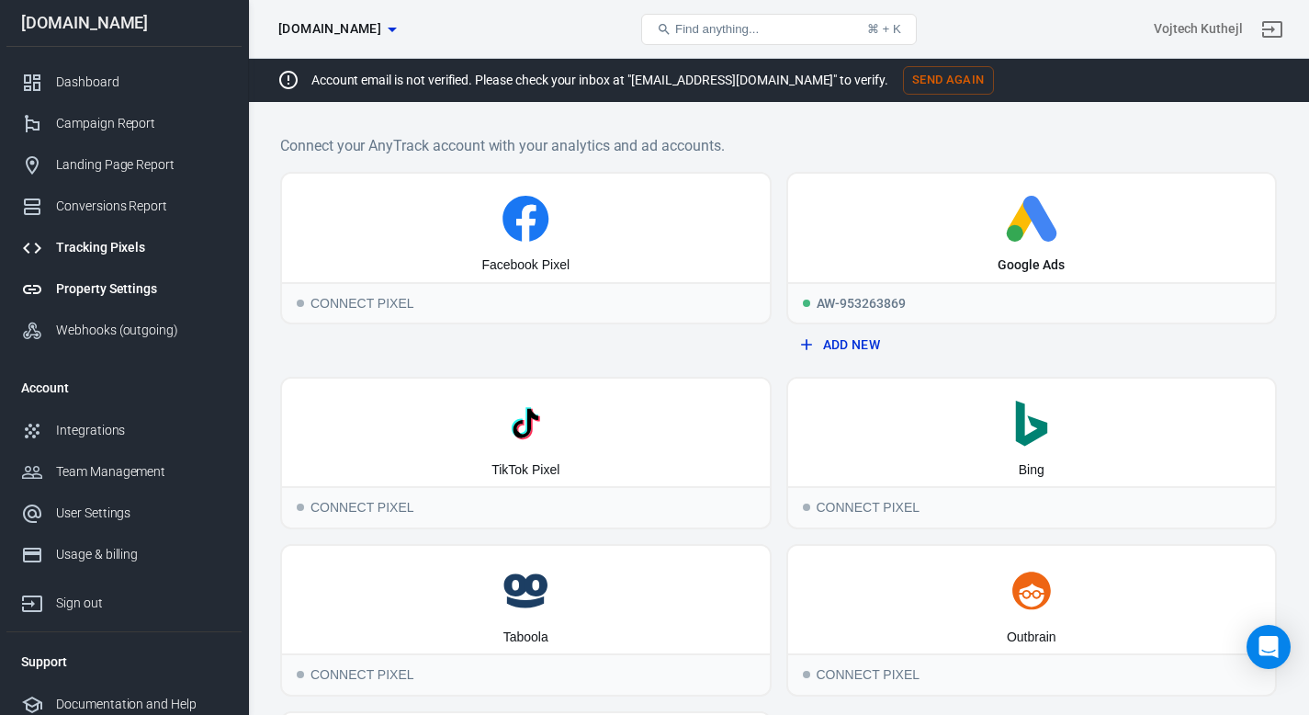
click at [98, 289] on div "Property Settings" at bounding box center [141, 288] width 171 height 19
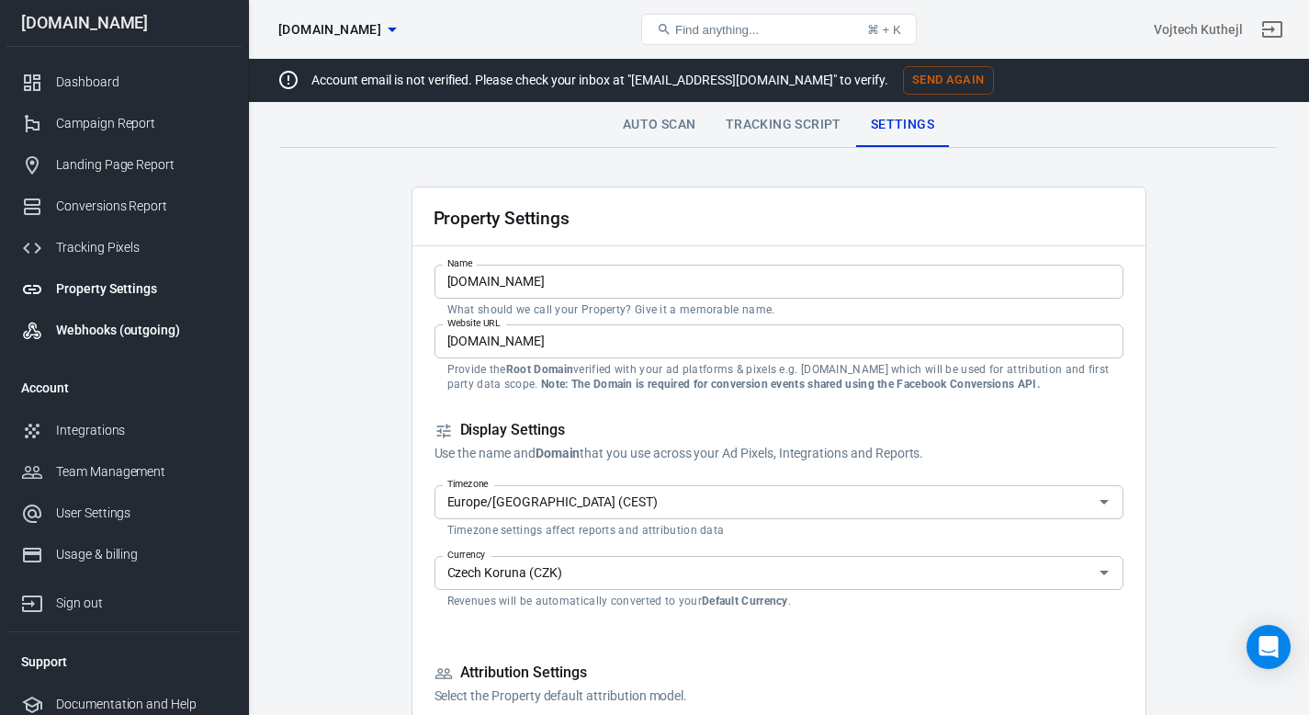
click at [103, 322] on div "Webhooks (outgoing)" at bounding box center [141, 330] width 171 height 19
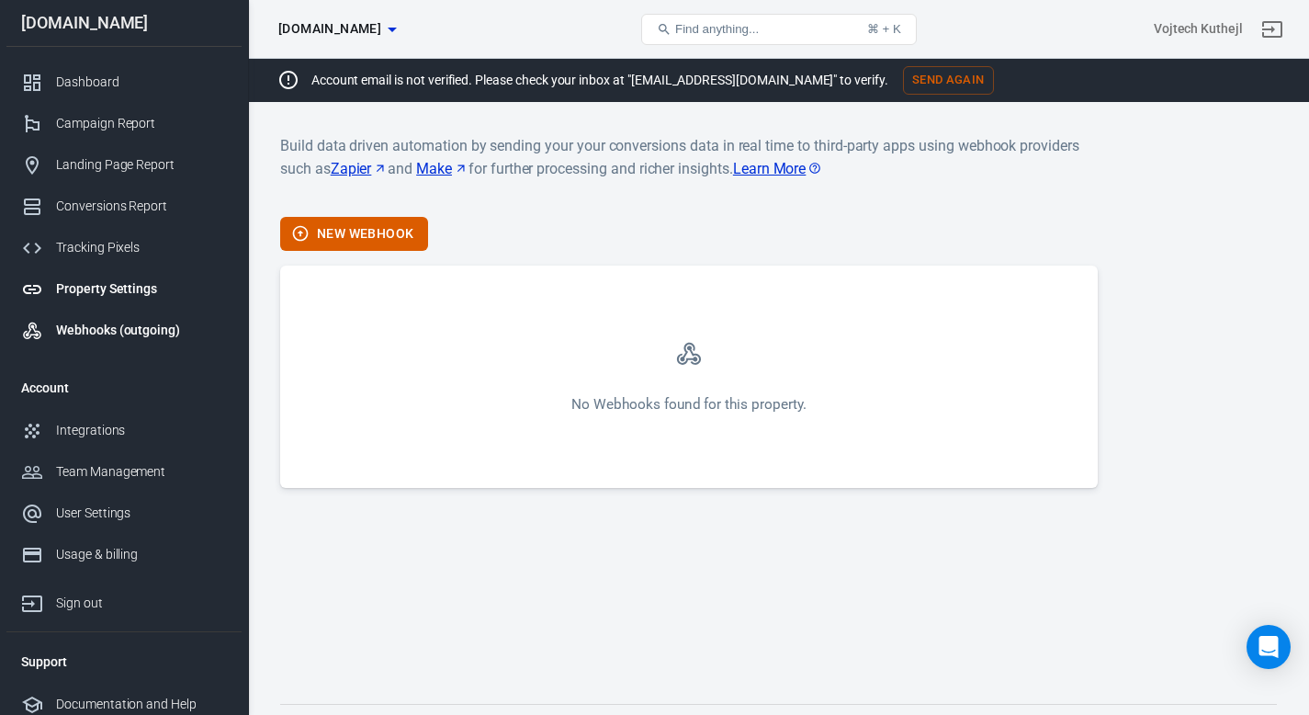
scroll to position [10, 0]
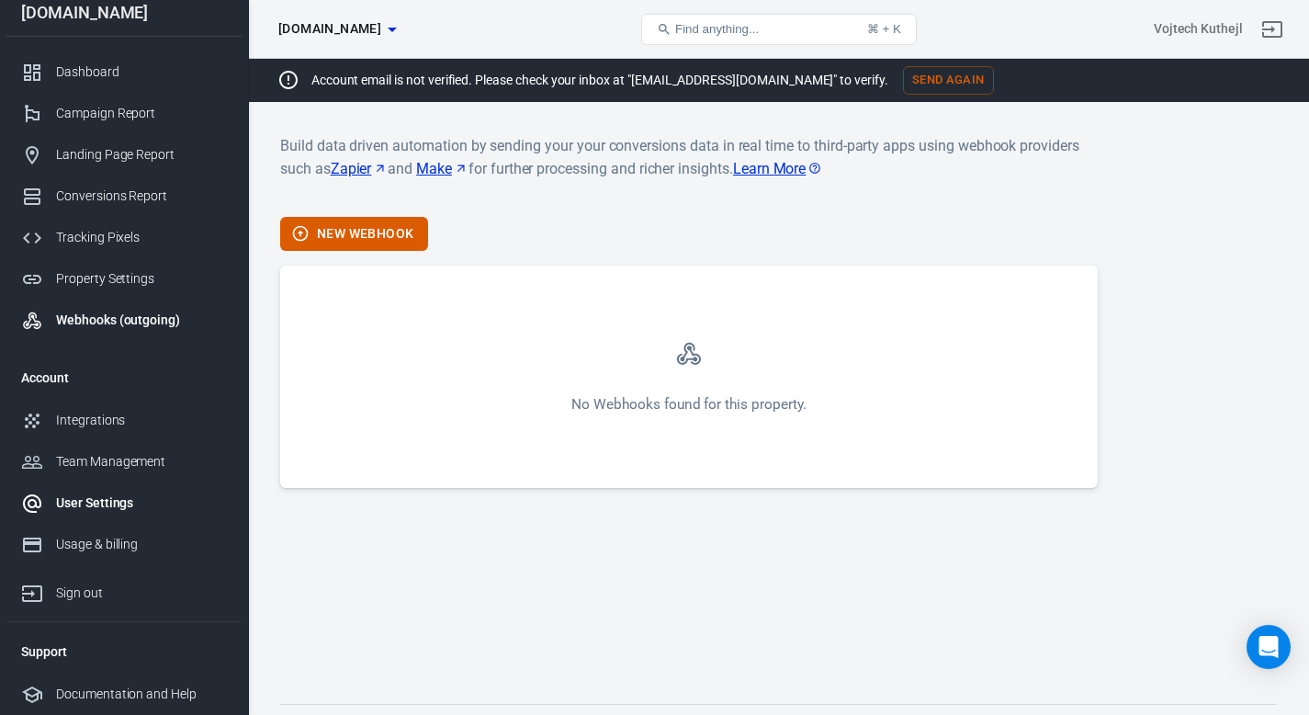
click at [96, 501] on div "User Settings" at bounding box center [141, 502] width 171 height 19
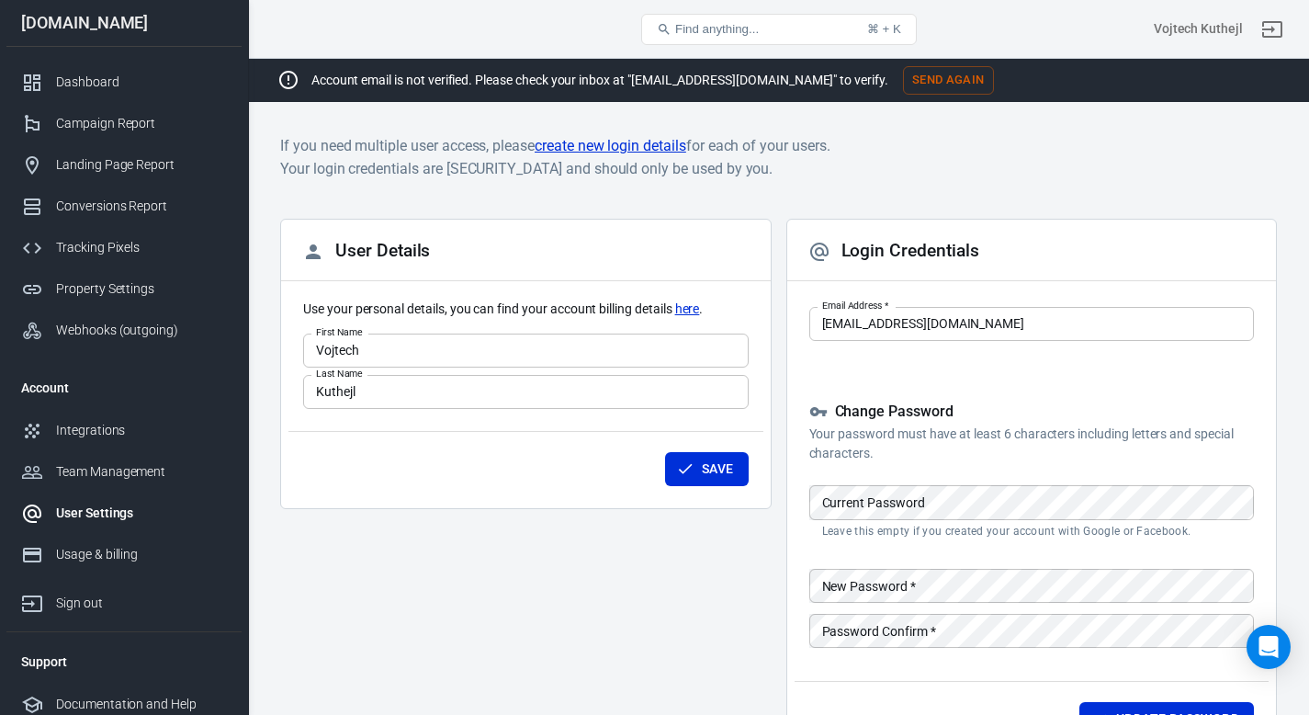
click at [89, 30] on div "[DOMAIN_NAME]" at bounding box center [123, 23] width 235 height 17
click at [78, 68] on link "Dashboard" at bounding box center [123, 82] width 235 height 41
